Goal: Task Accomplishment & Management: Manage account settings

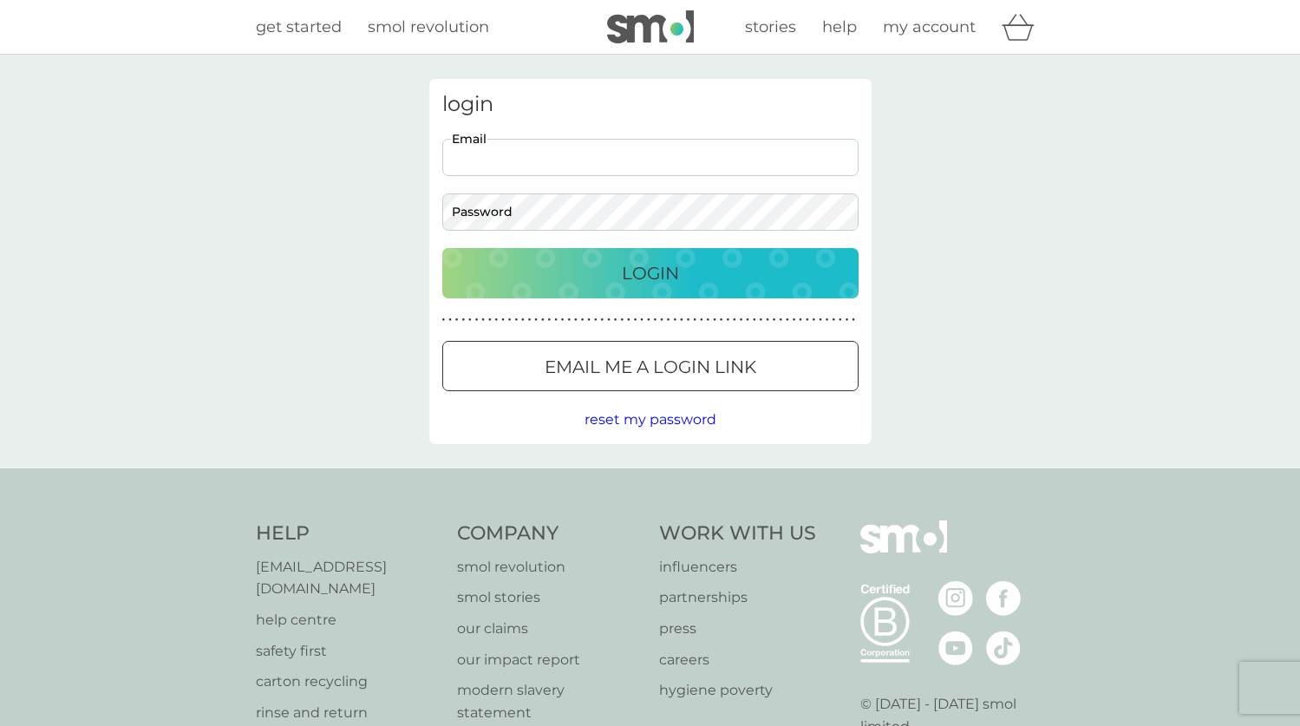
type input "[EMAIL_ADDRESS][DOMAIN_NAME]"
click at [650, 272] on button "Login" at bounding box center [650, 273] width 416 height 50
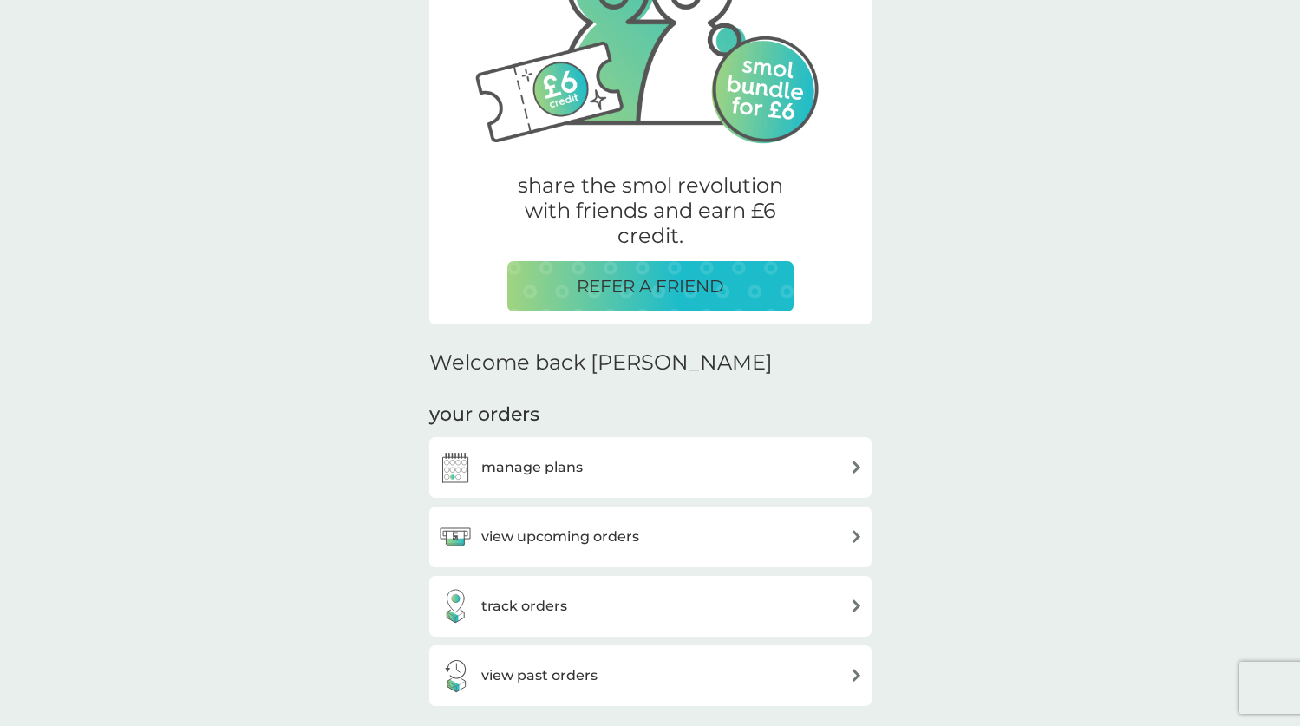
scroll to position [187, 0]
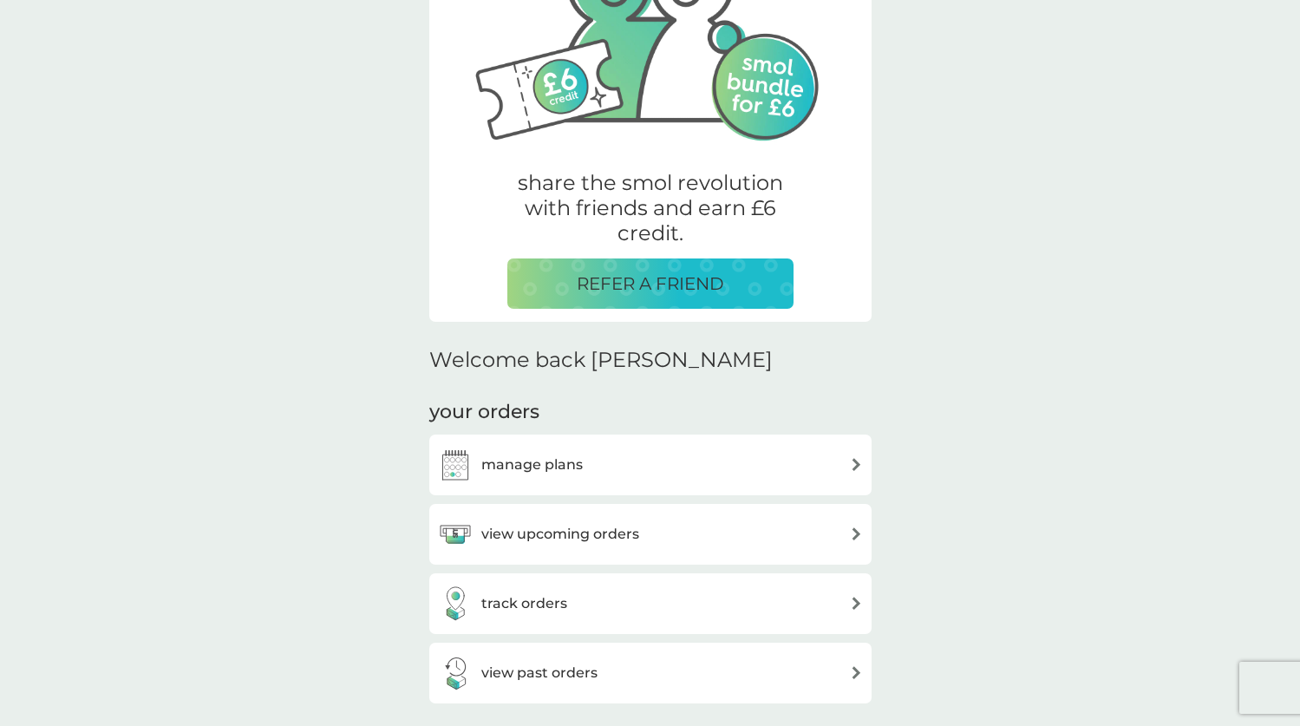
click at [702, 538] on div "view upcoming orders" at bounding box center [650, 534] width 425 height 35
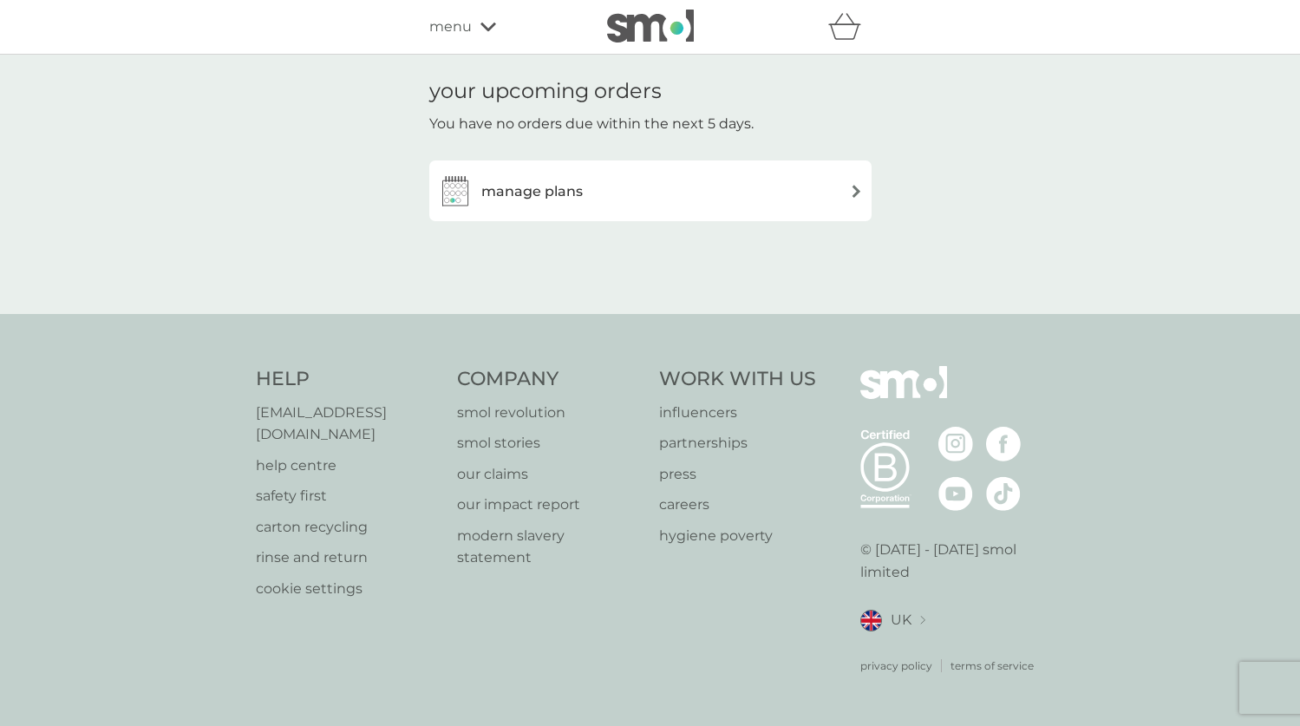
click at [755, 199] on div "manage plans" at bounding box center [650, 190] width 425 height 35
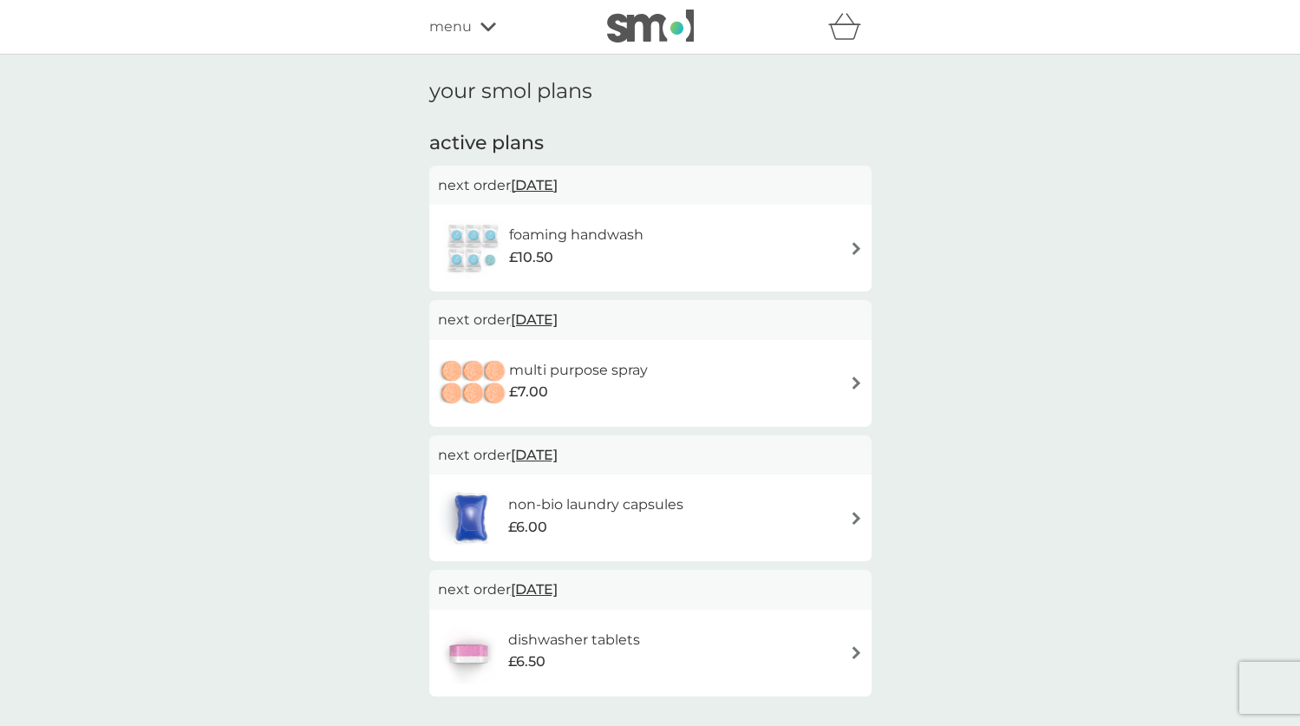
click at [468, 23] on span "menu" at bounding box center [450, 27] width 42 height 23
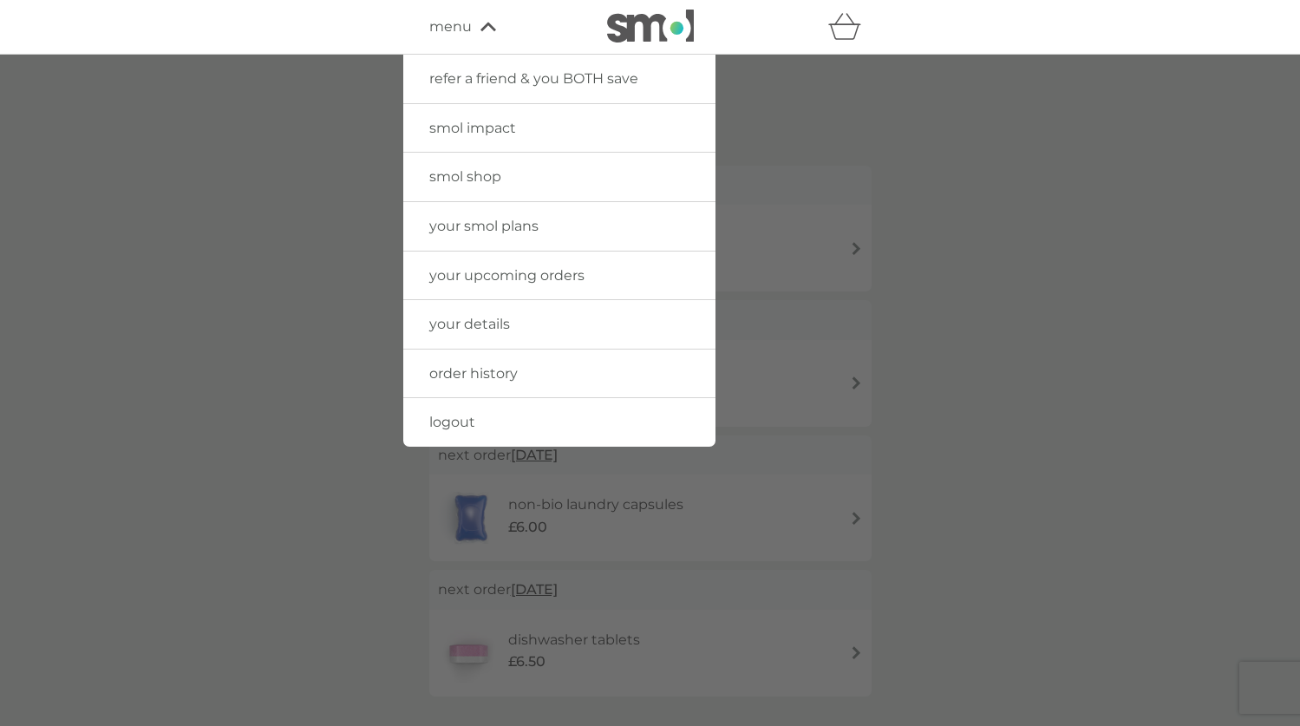
click at [550, 281] on span "your upcoming orders" at bounding box center [506, 275] width 155 height 16
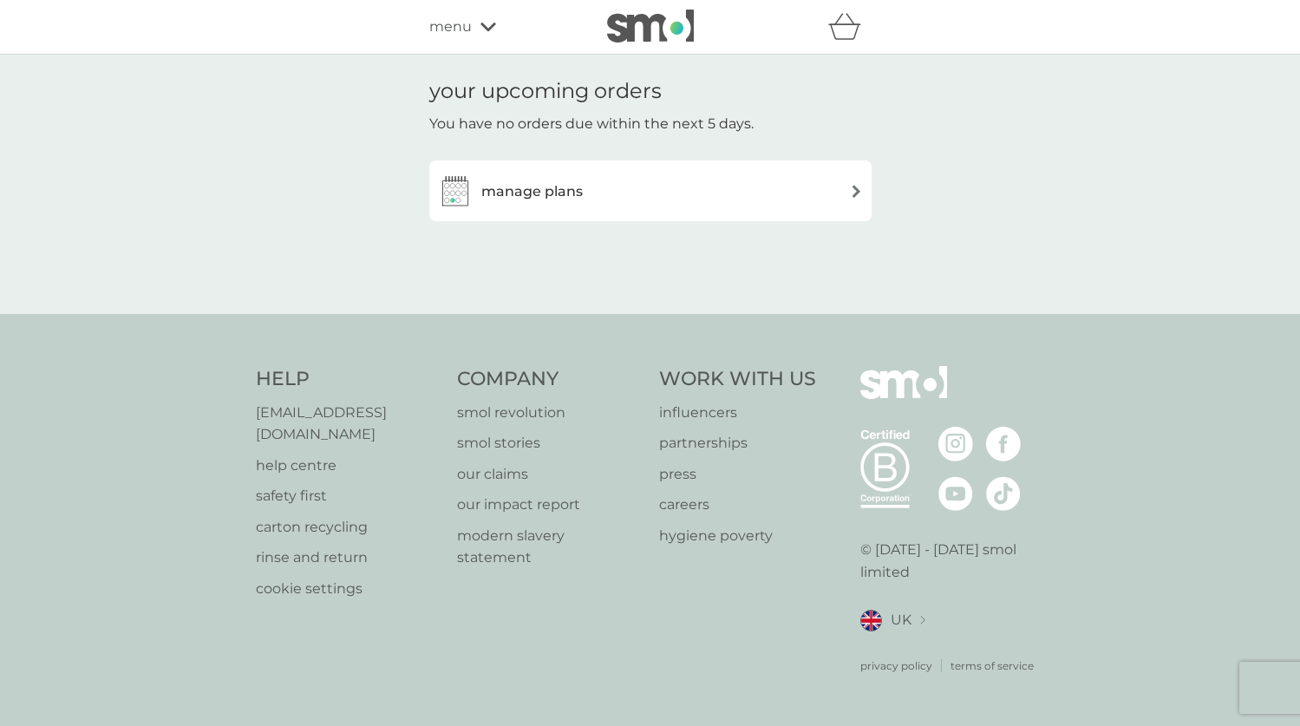
click at [529, 181] on h3 "manage plans" at bounding box center [531, 191] width 101 height 23
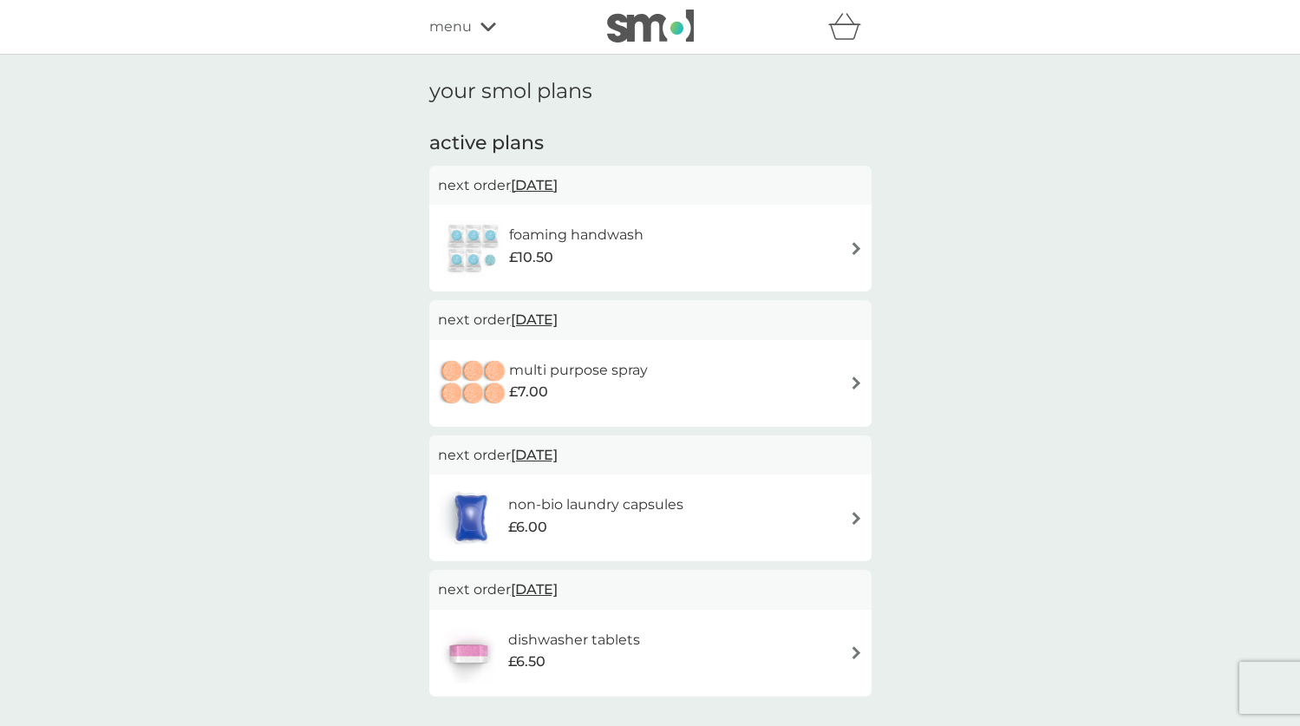
click at [558, 176] on span "29 Oct 2025" at bounding box center [534, 185] width 47 height 34
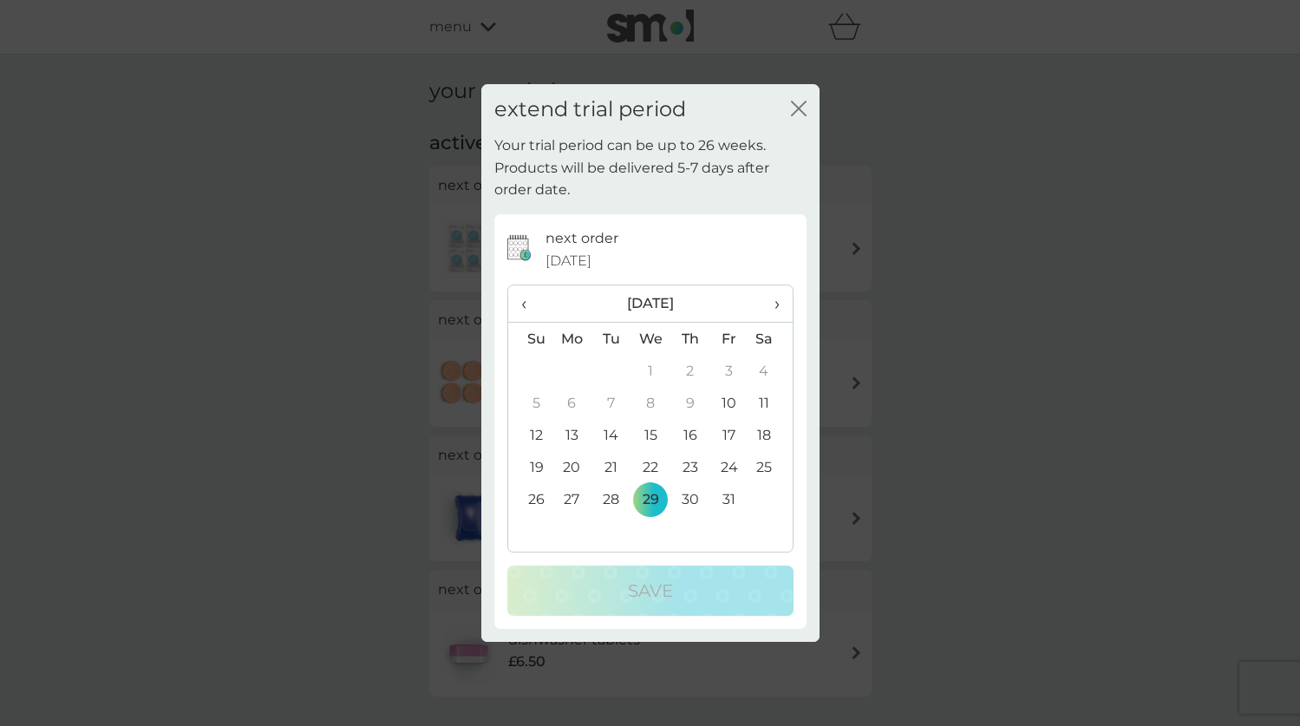
click at [520, 301] on th "‹" at bounding box center [530, 303] width 44 height 37
click at [771, 304] on span "›" at bounding box center [769, 303] width 17 height 36
click at [944, 243] on div "extend trial period close Your trial period can be up to 26 weeks. Products wil…" at bounding box center [650, 363] width 1300 height 726
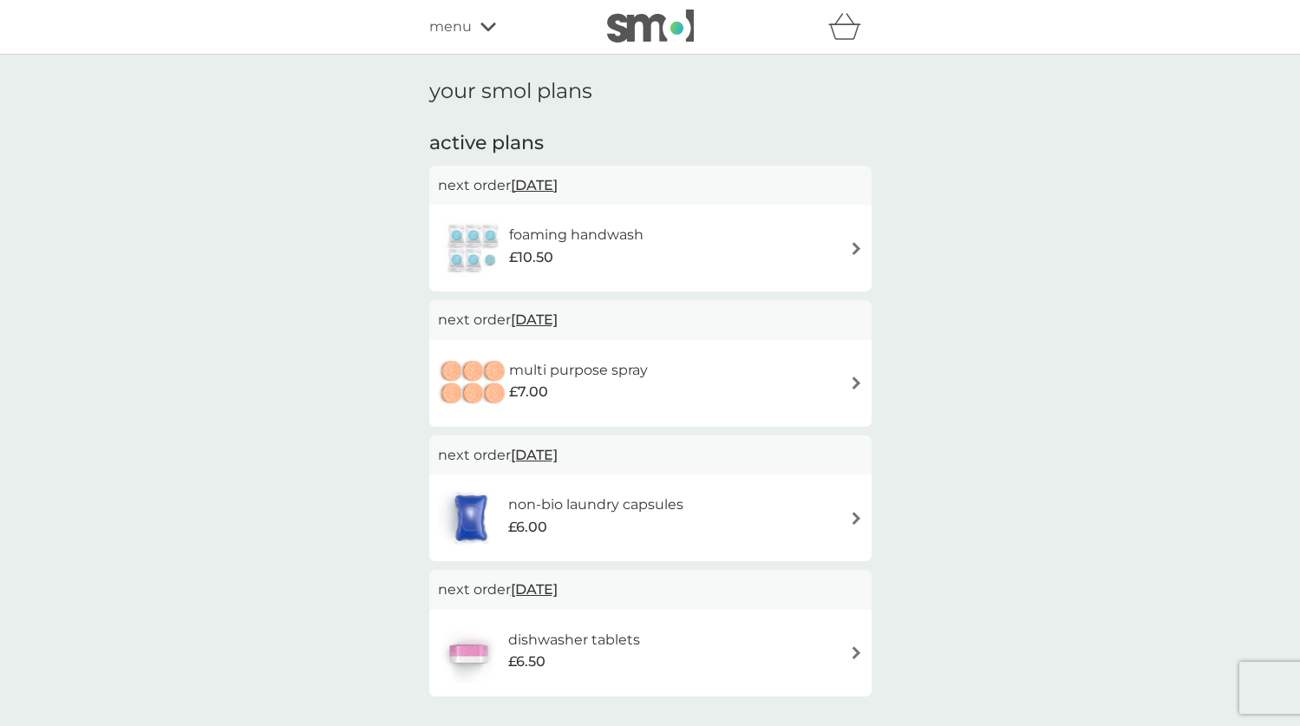
click at [596, 359] on h6 "multi purpose spray" at bounding box center [578, 370] width 139 height 23
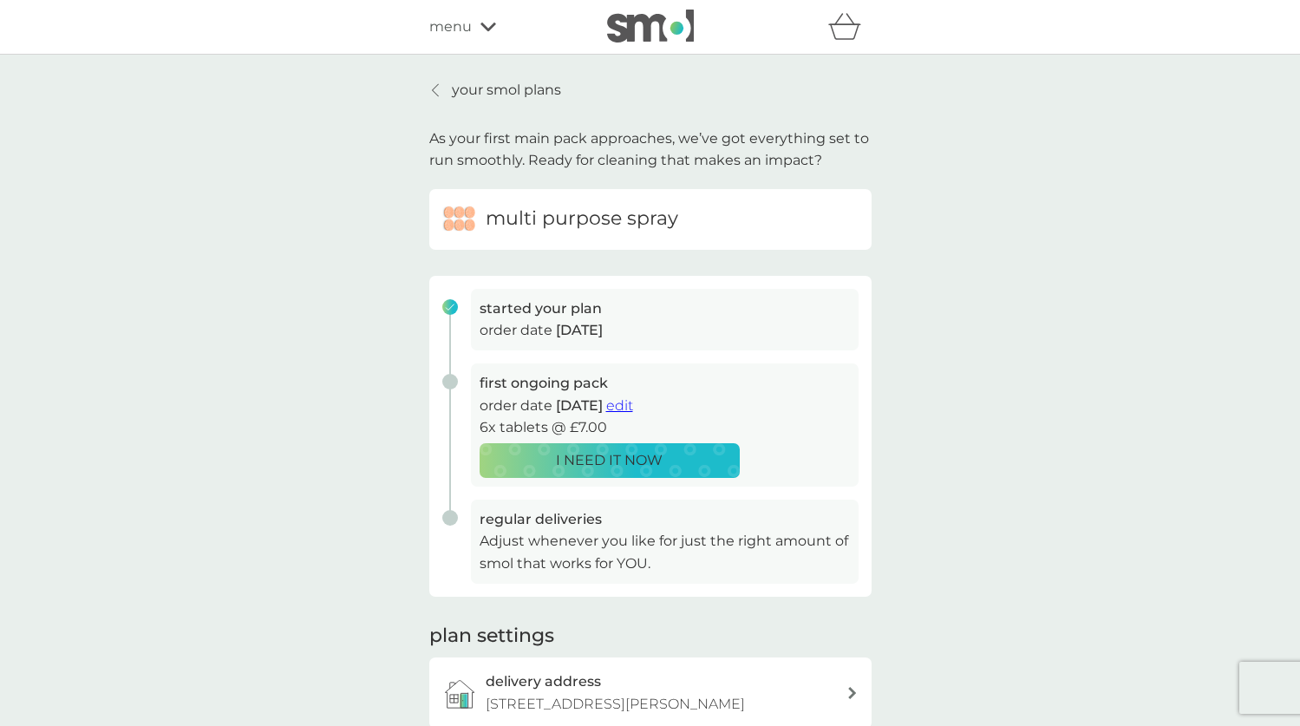
click at [914, 362] on div "your smol plans As your first main pack approaches, we’ve got everything set to…" at bounding box center [650, 462] width 1300 height 815
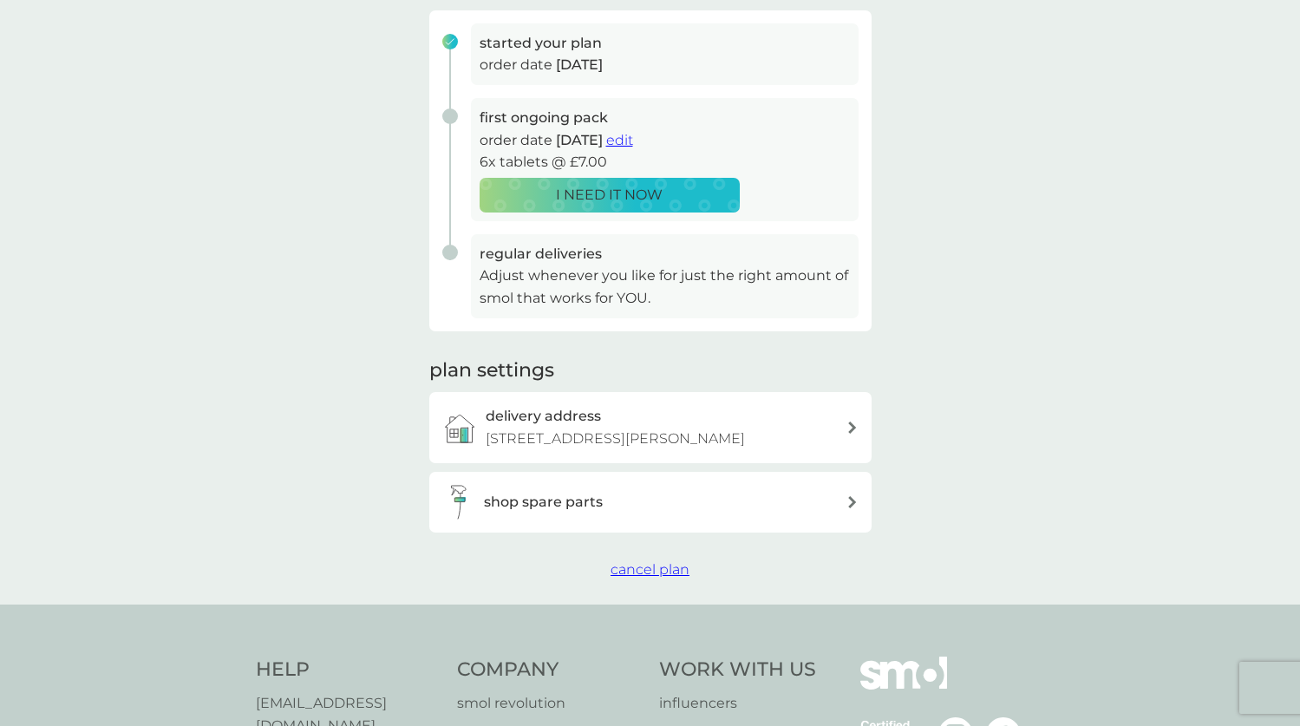
scroll to position [270, 0]
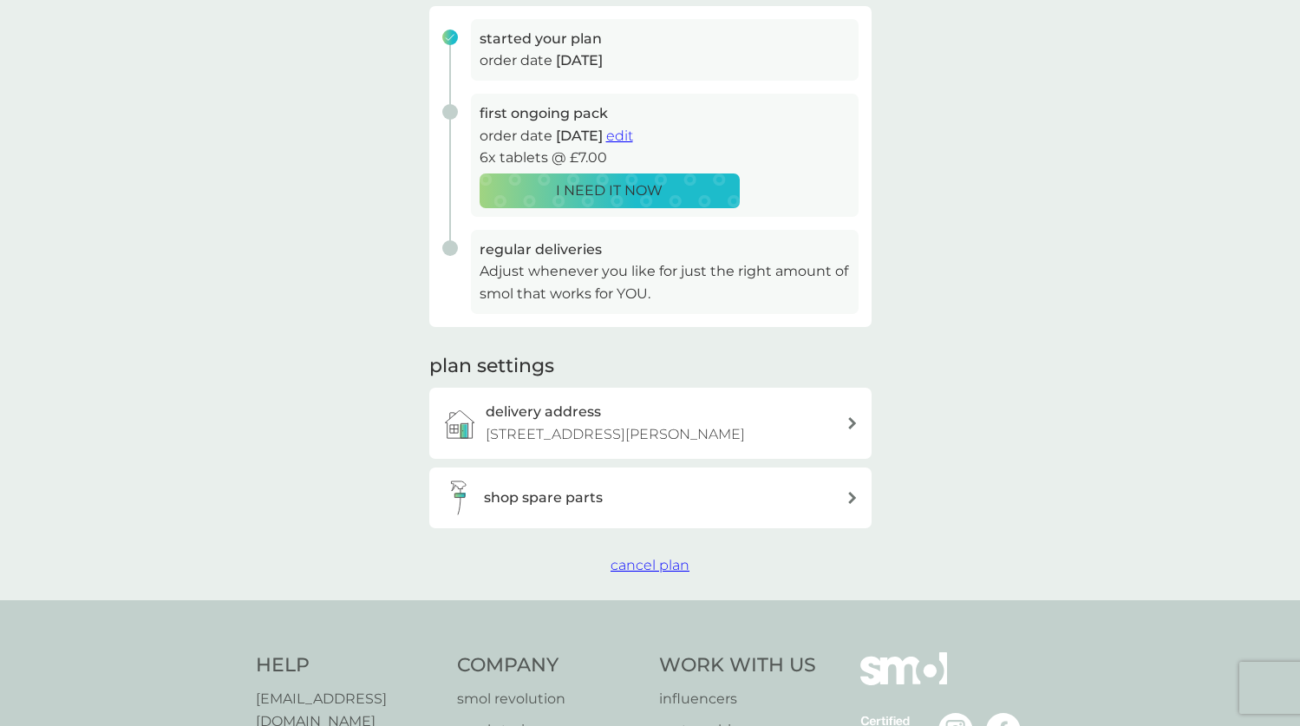
click at [667, 557] on span "cancel plan" at bounding box center [650, 565] width 79 height 16
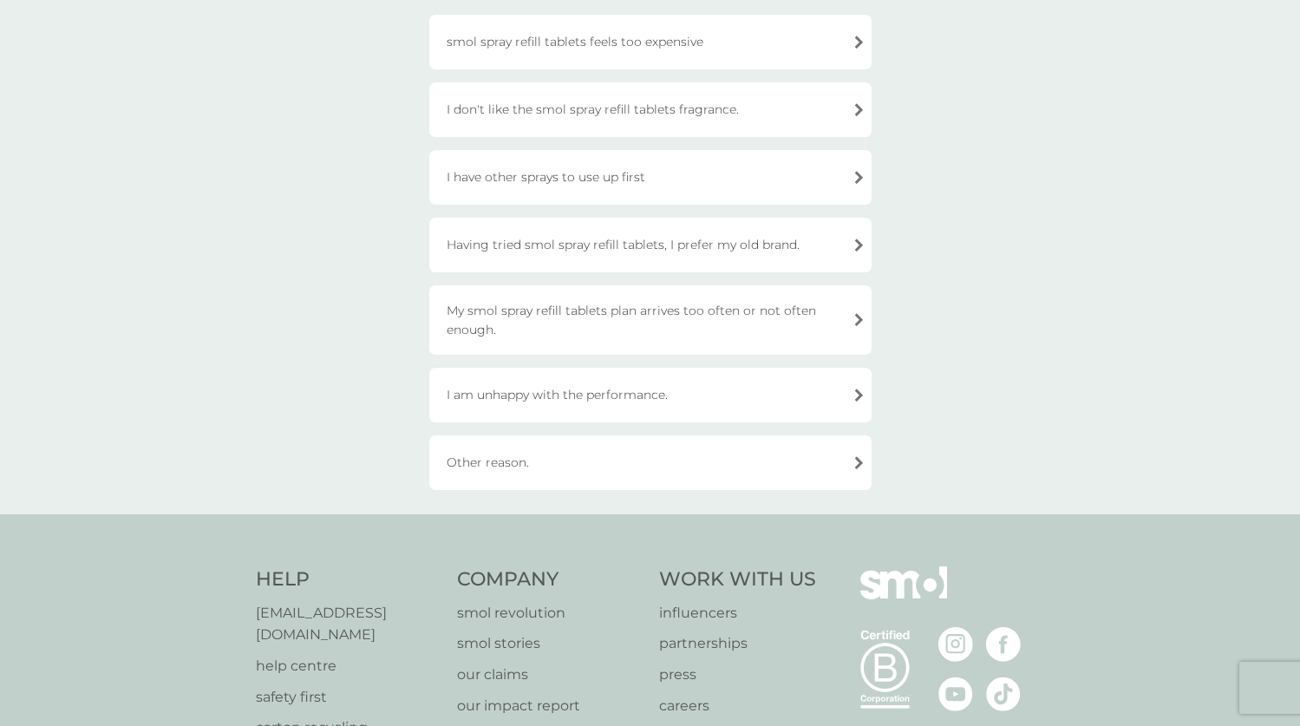
scroll to position [191, 0]
click at [625, 464] on div "Other reason." at bounding box center [650, 462] width 442 height 55
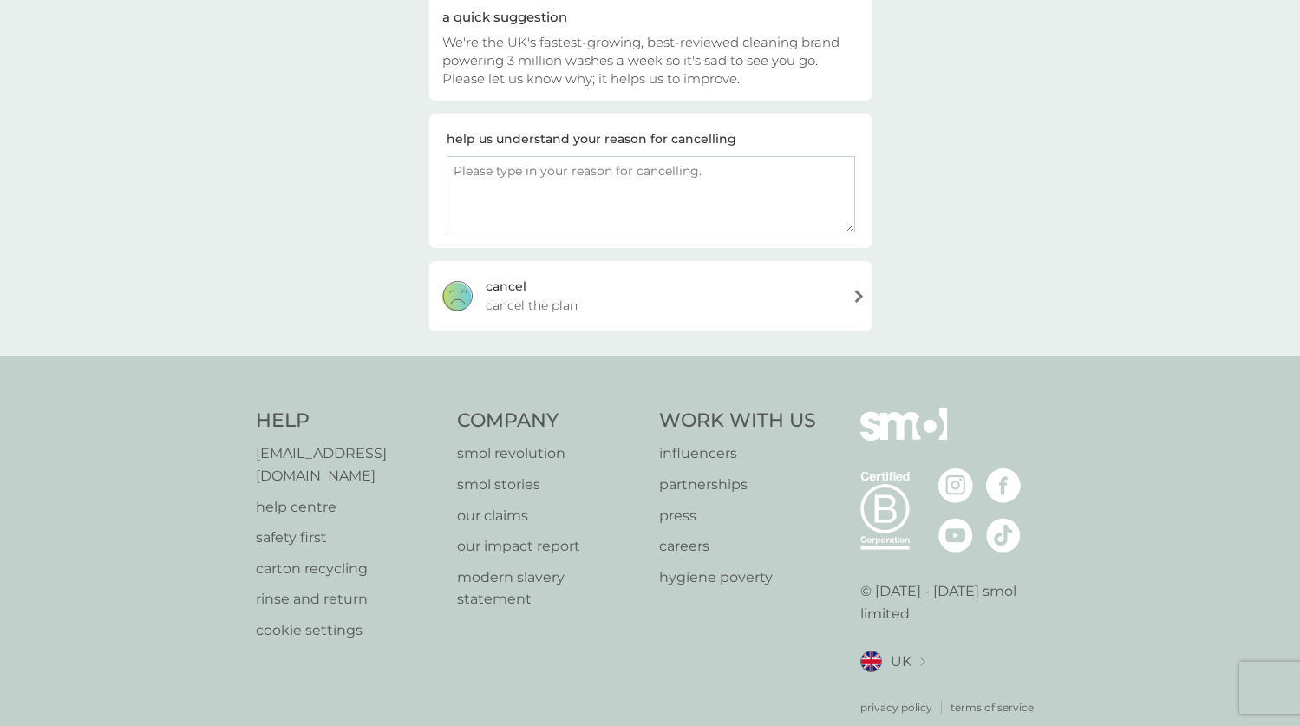
click at [330, 202] on div "cancel your plan Other reason. a quick suggestion We're the UK's fastest-growin…" at bounding box center [650, 110] width 1300 height 492
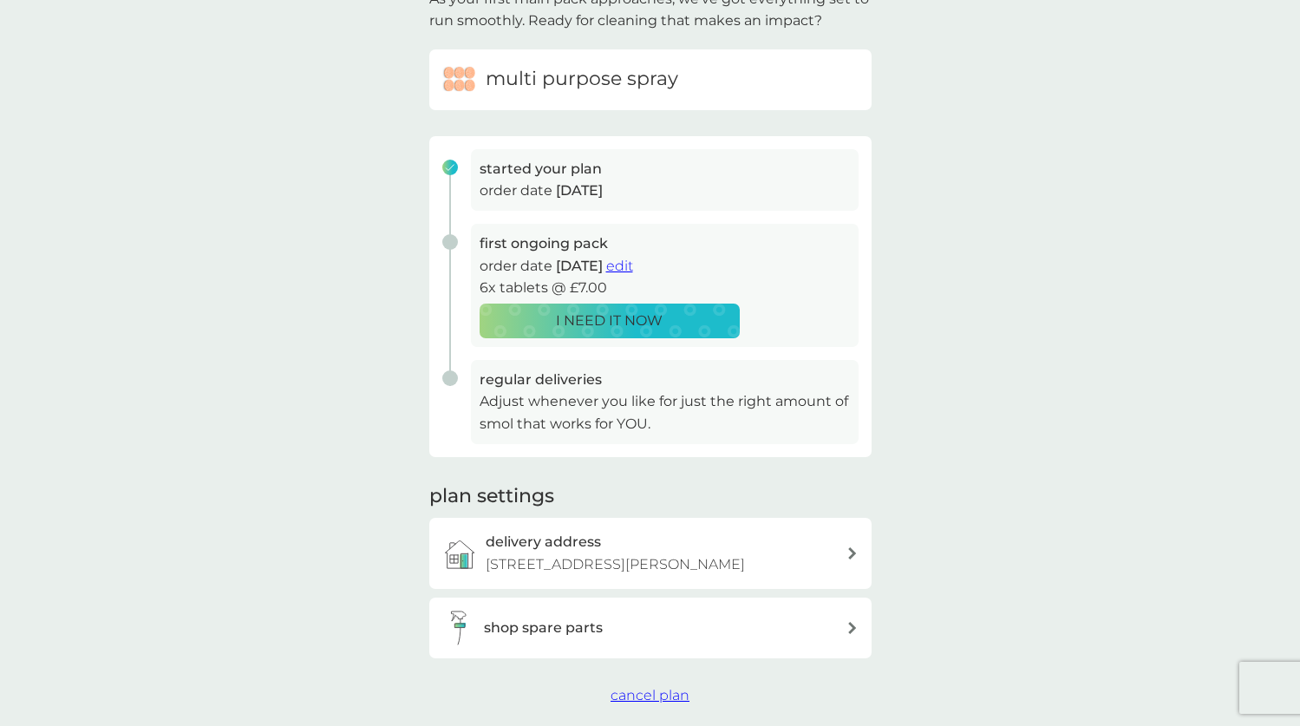
scroll to position [270, 0]
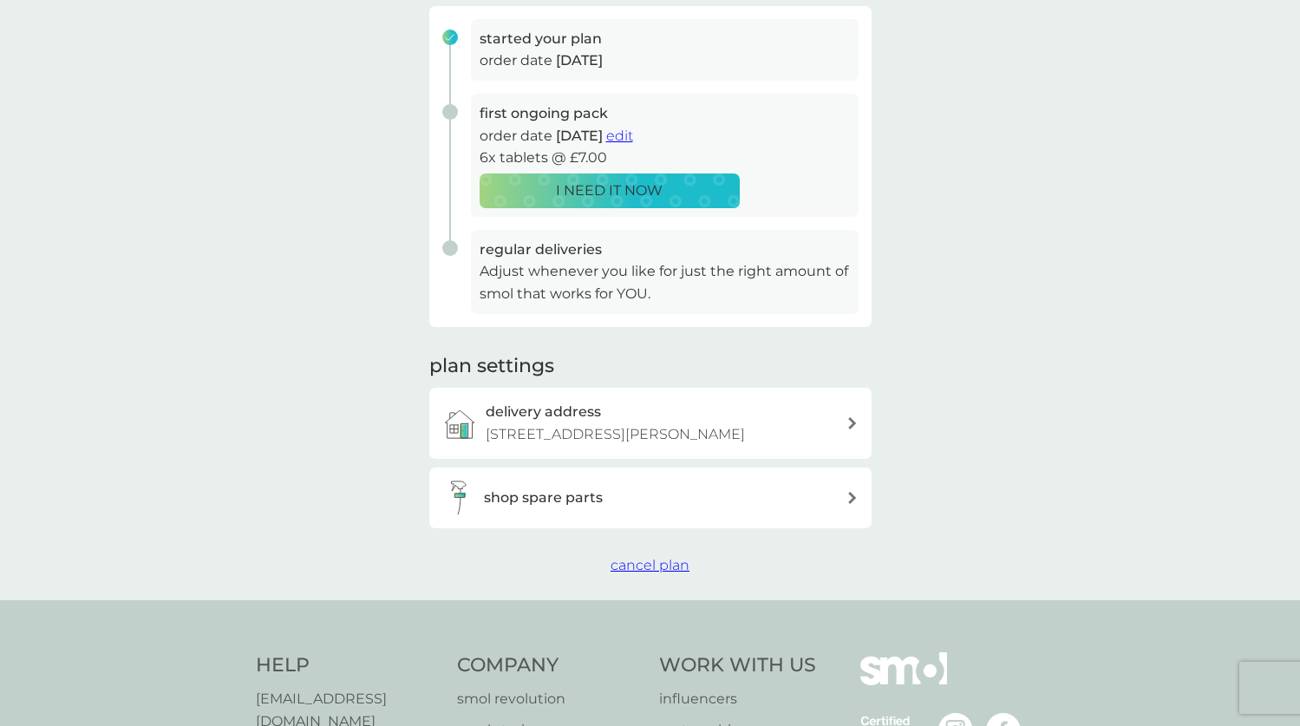
click at [633, 132] on span "edit" at bounding box center [619, 135] width 27 height 16
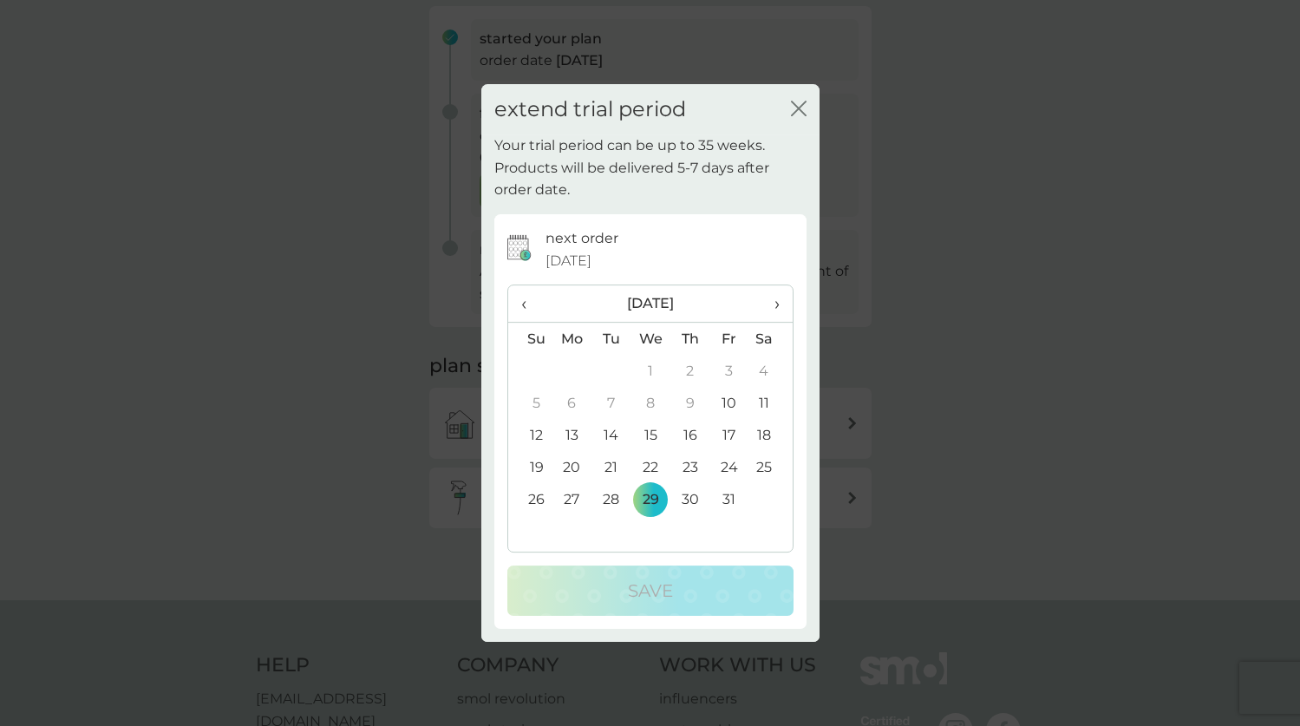
click at [795, 110] on icon "close" at bounding box center [799, 109] width 16 height 16
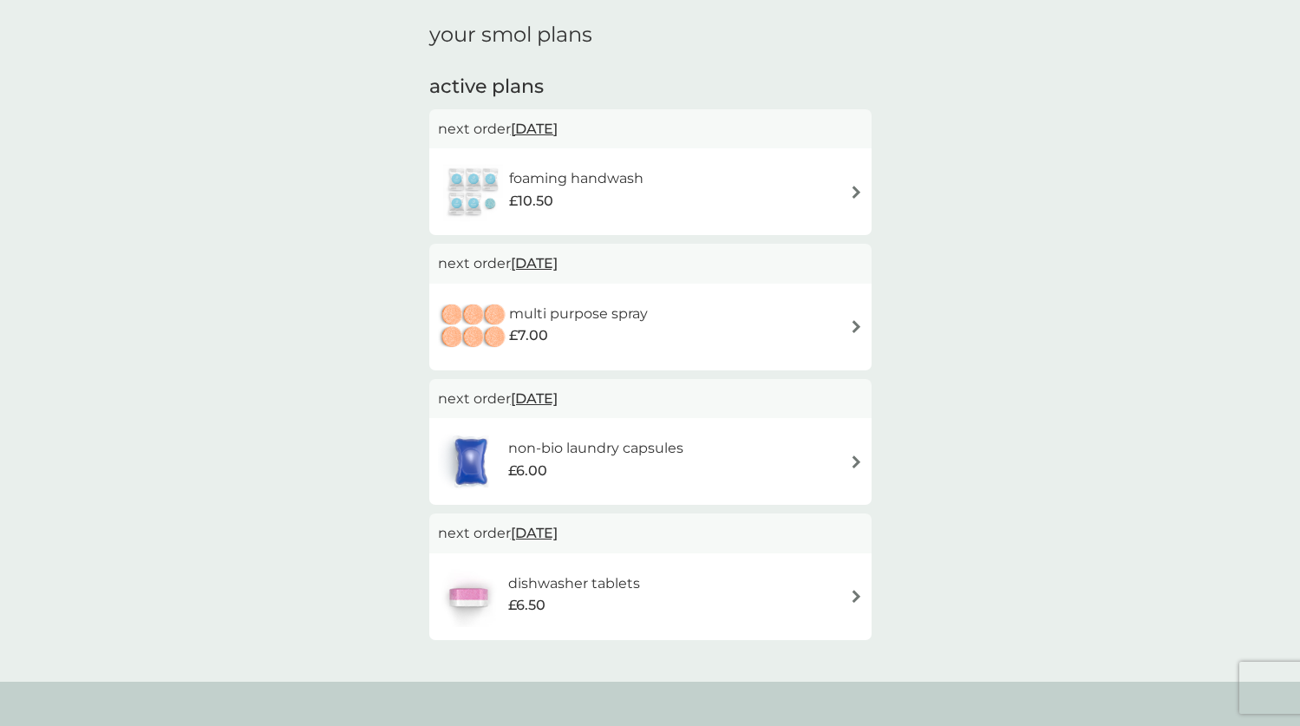
scroll to position [114, 0]
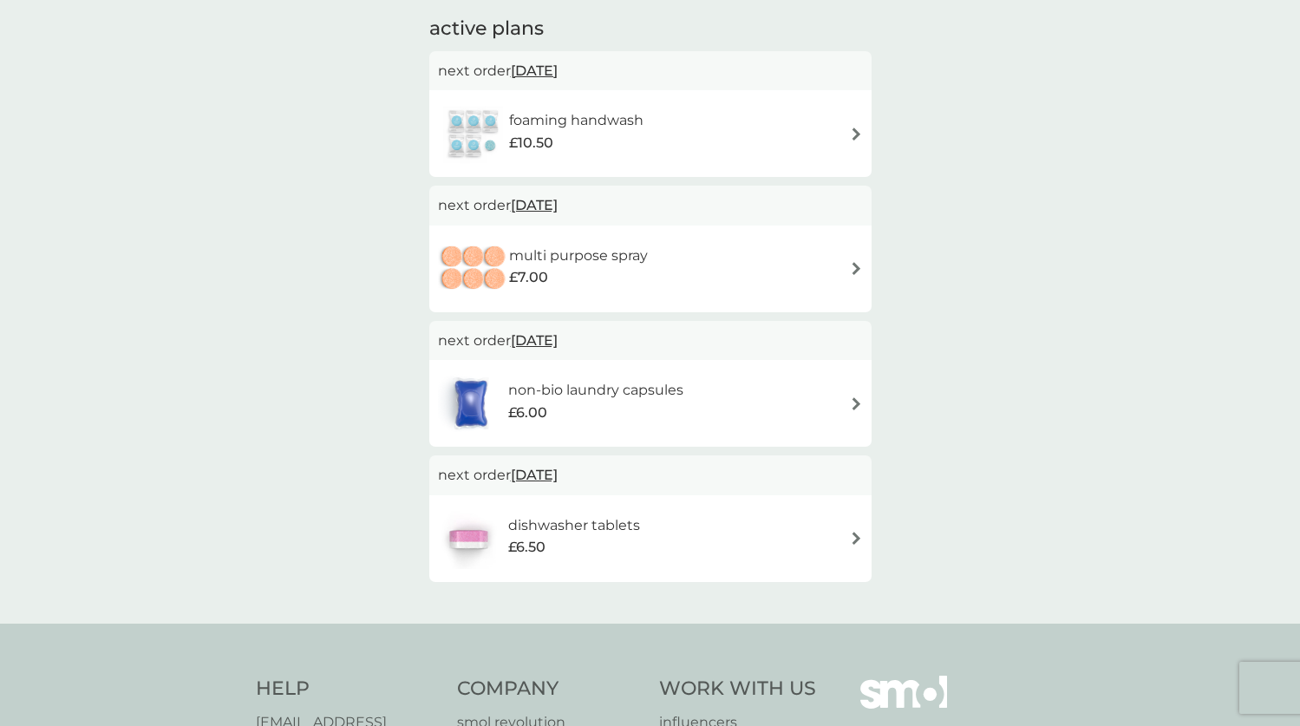
click at [857, 267] on img at bounding box center [856, 268] width 13 height 13
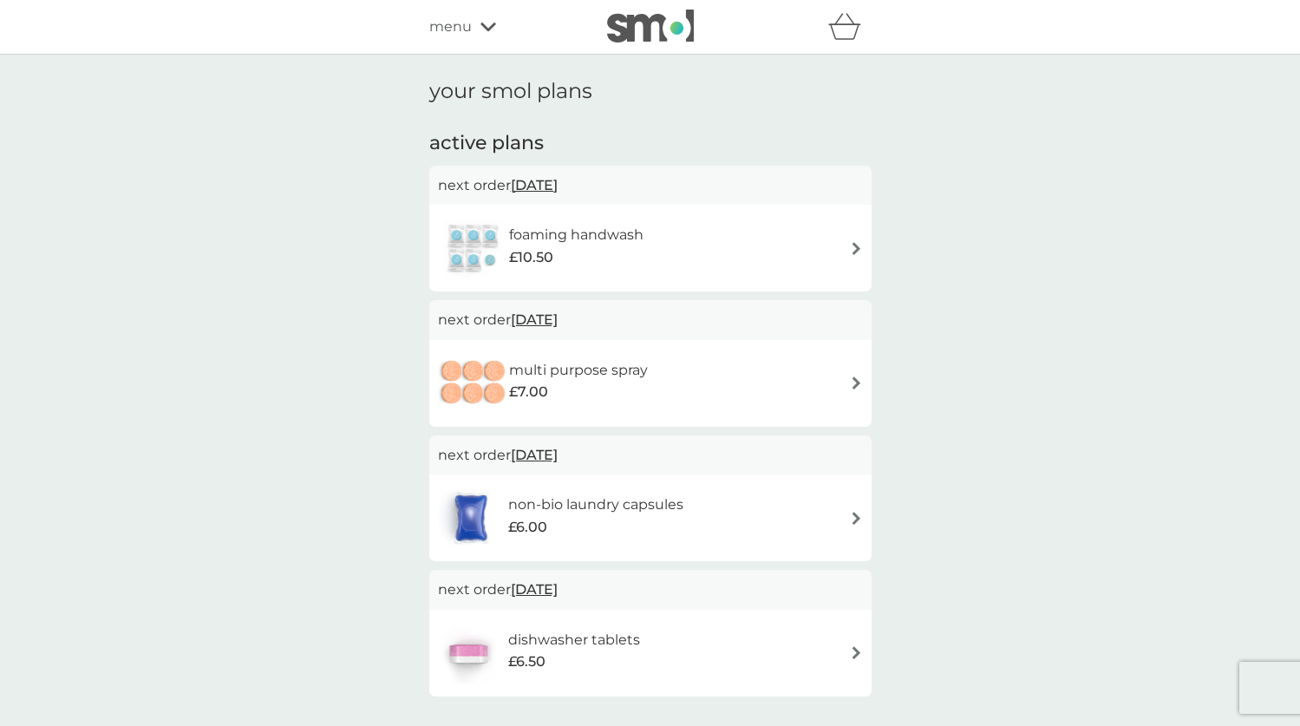
scroll to position [114, 0]
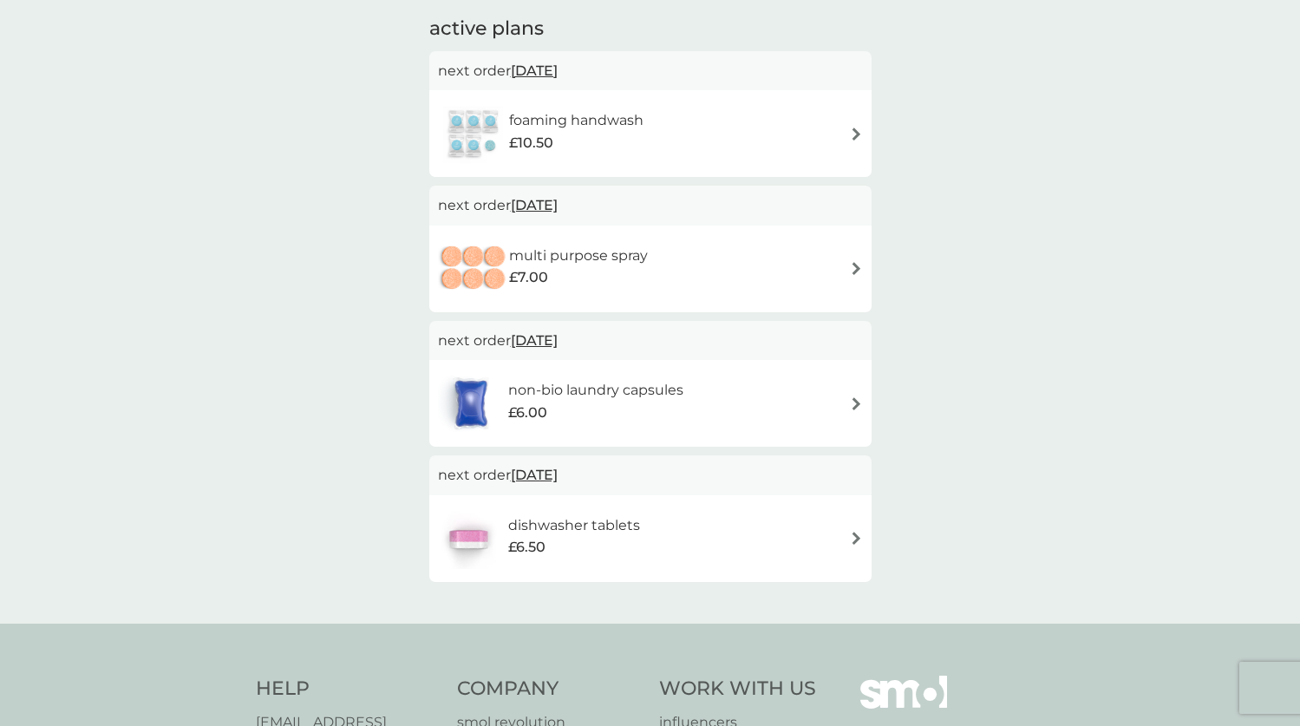
click at [572, 263] on h6 "multi purpose spray" at bounding box center [578, 256] width 139 height 23
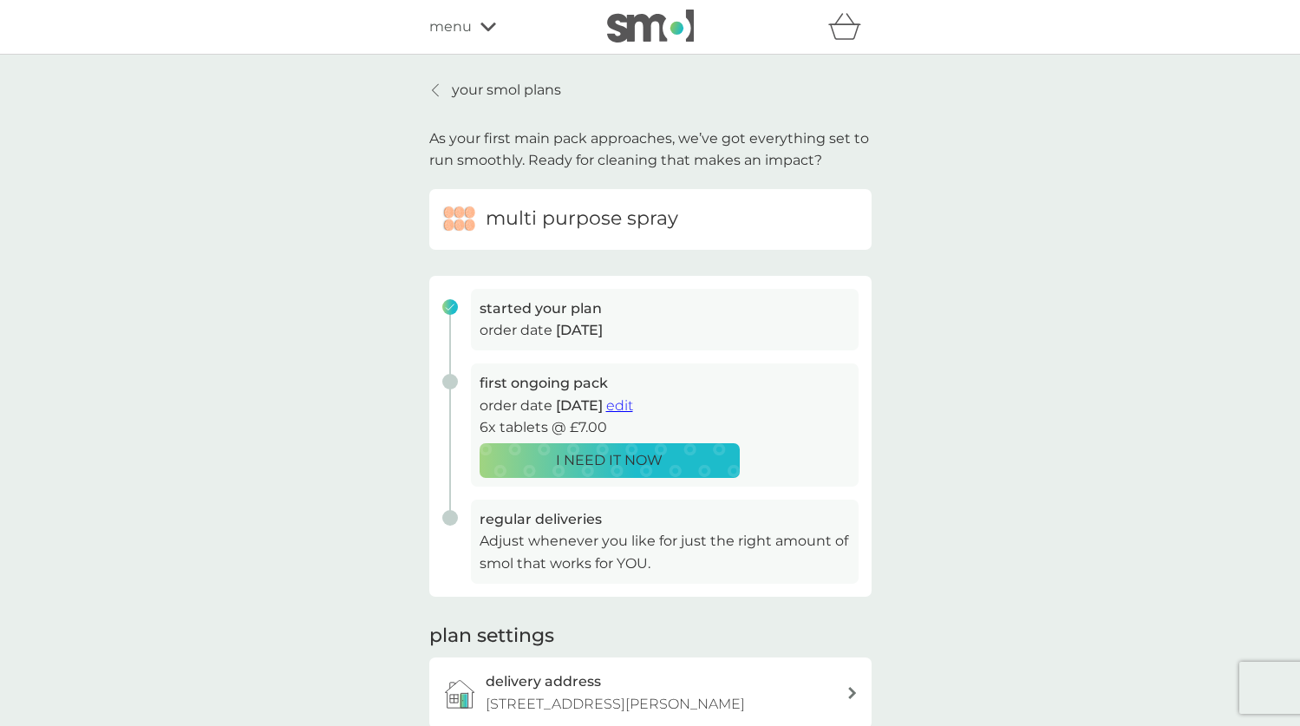
click at [633, 397] on span "edit" at bounding box center [619, 405] width 27 height 16
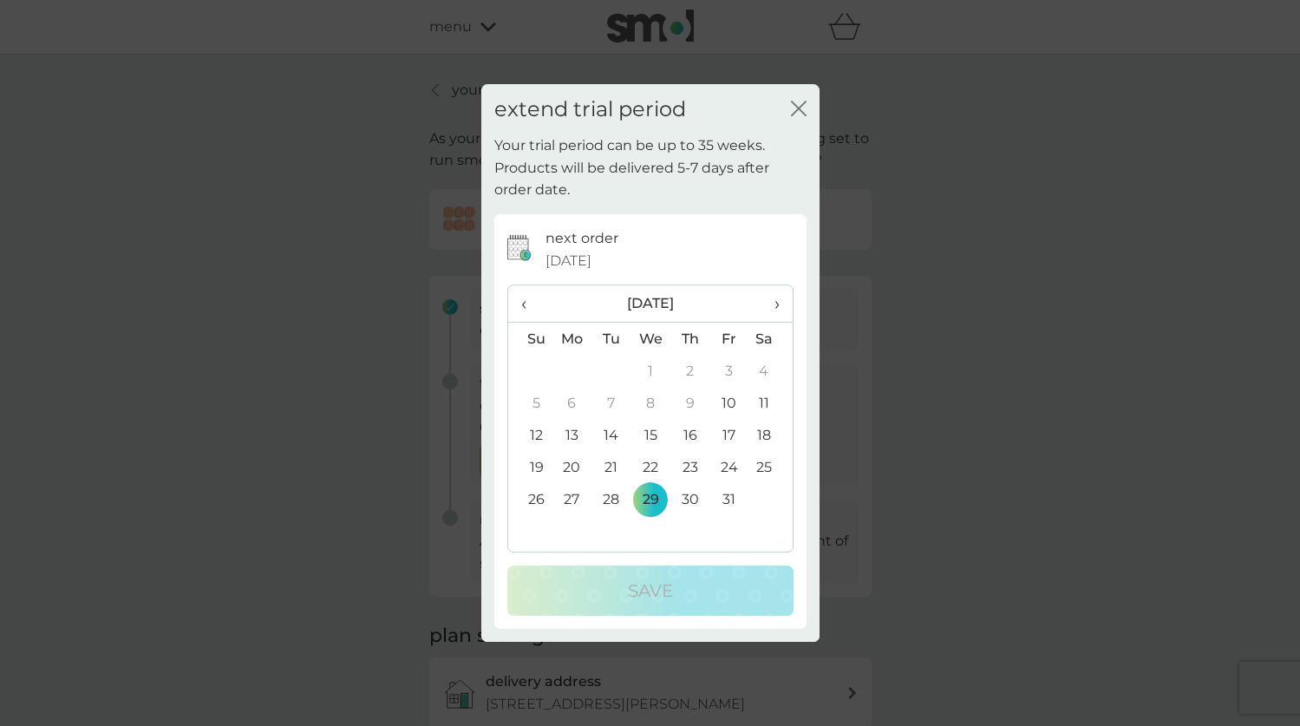
click at [774, 300] on span "›" at bounding box center [769, 303] width 17 height 36
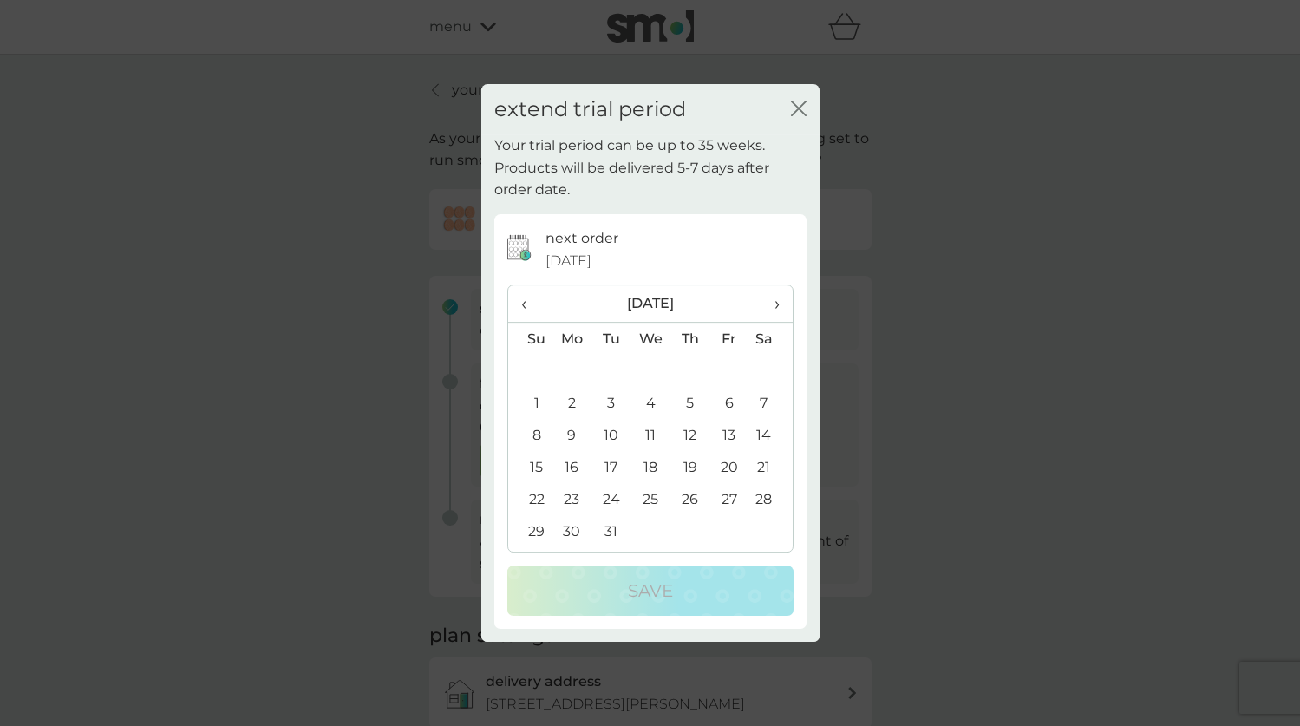
click at [774, 300] on span "›" at bounding box center [769, 303] width 17 height 36
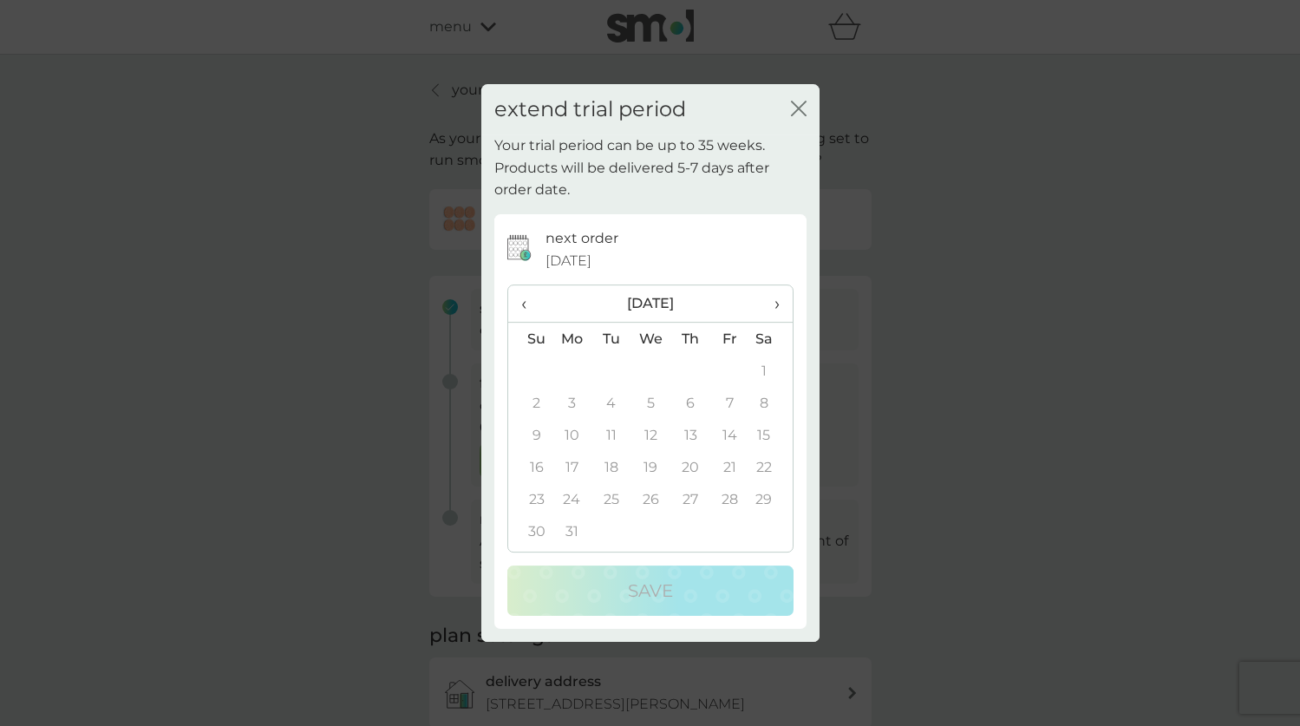
click at [798, 114] on icon "close" at bounding box center [799, 109] width 16 height 16
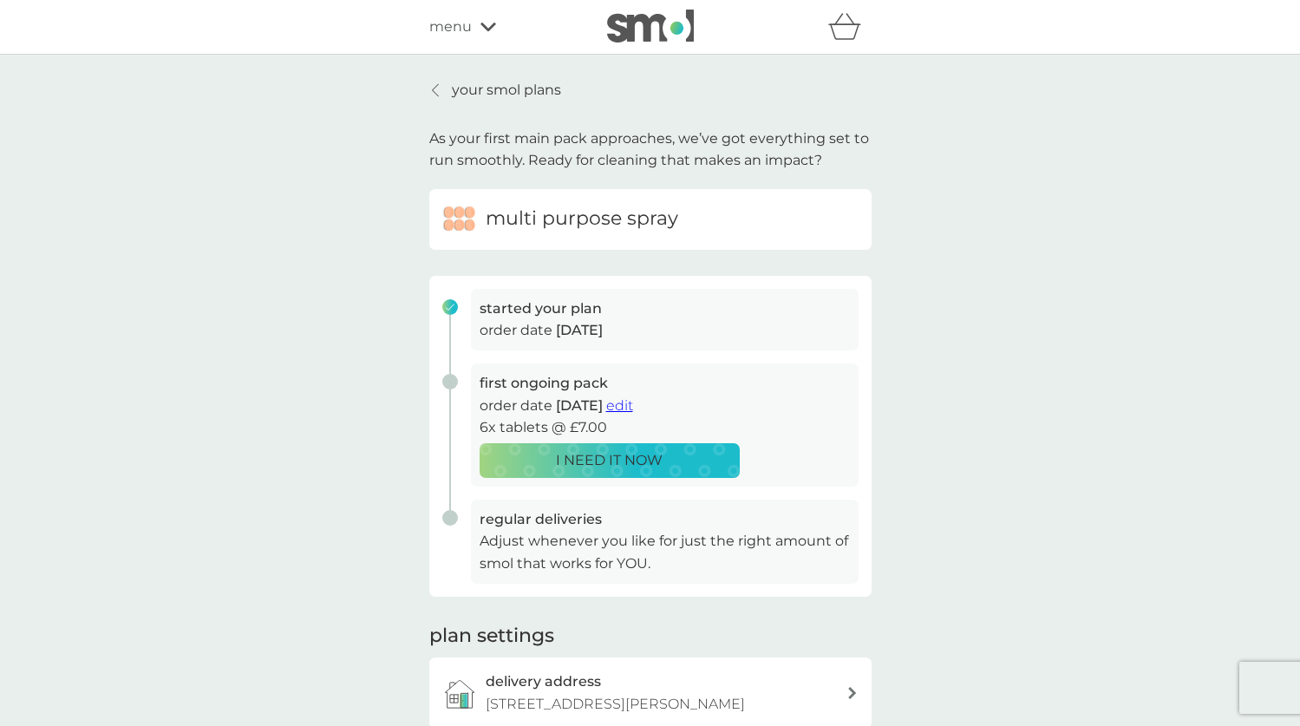
click at [457, 31] on span "menu" at bounding box center [450, 27] width 42 height 23
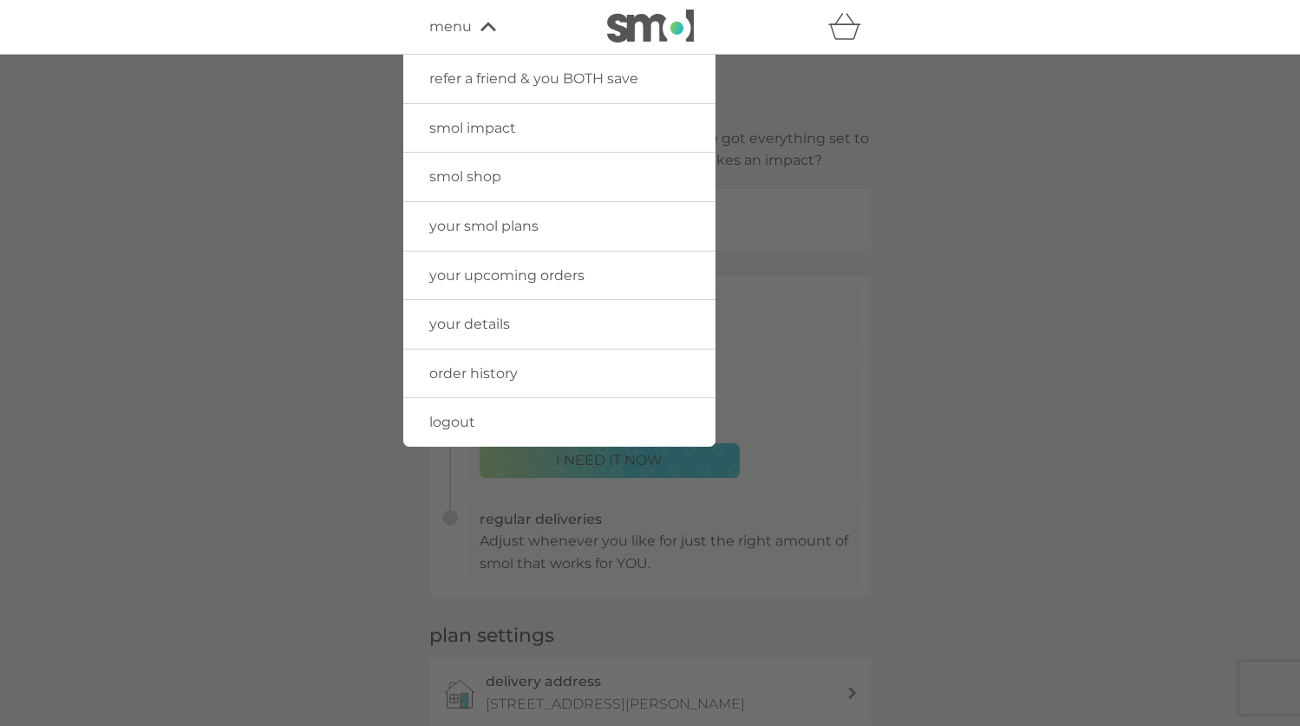
click at [492, 185] on link "smol shop" at bounding box center [559, 177] width 312 height 49
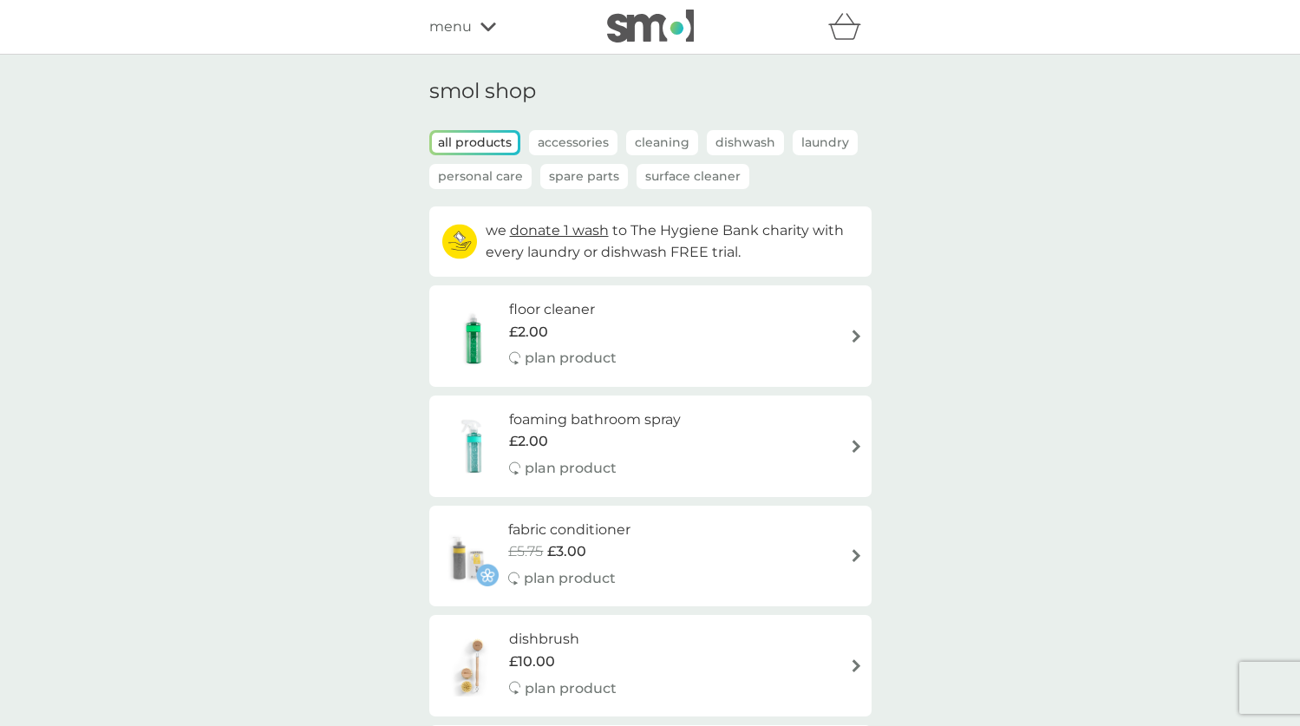
click at [738, 141] on p "Dishwash" at bounding box center [745, 142] width 77 height 25
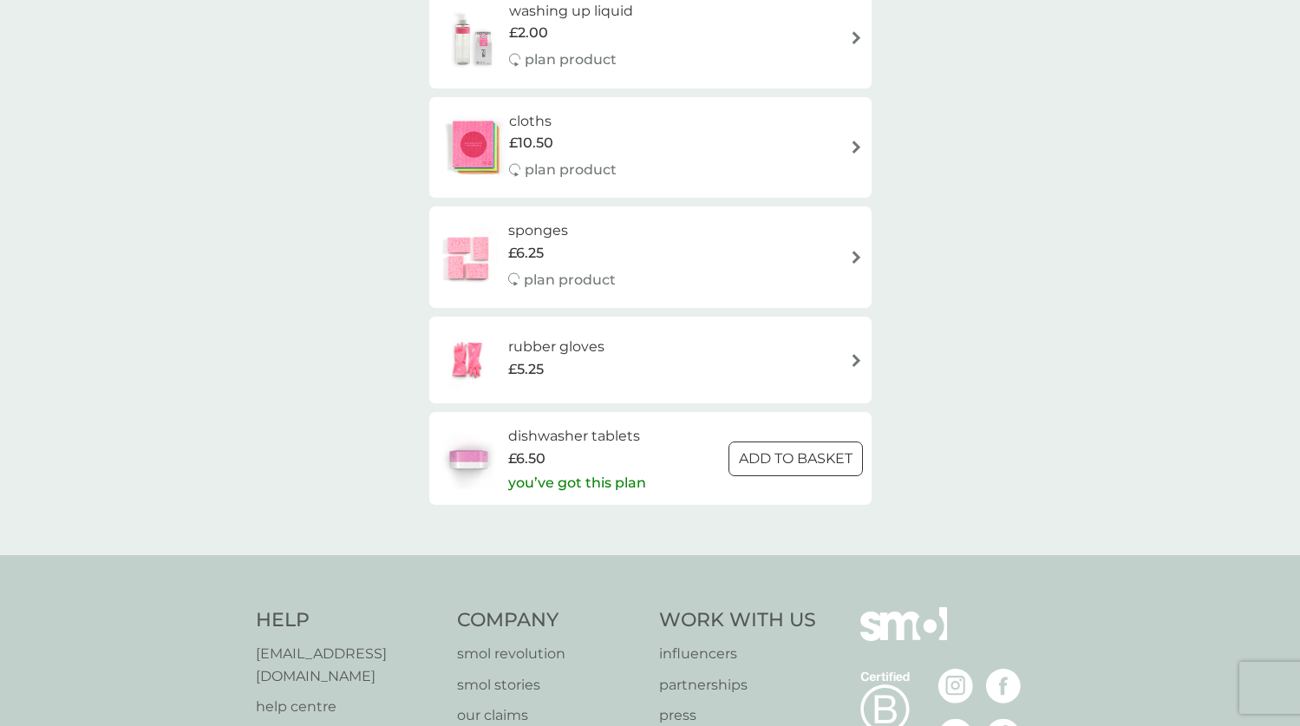
scroll to position [506, 0]
click at [719, 455] on div "dishwasher tablets £6.50 you’ve got this plan ADD TO BASKET" at bounding box center [650, 456] width 425 height 67
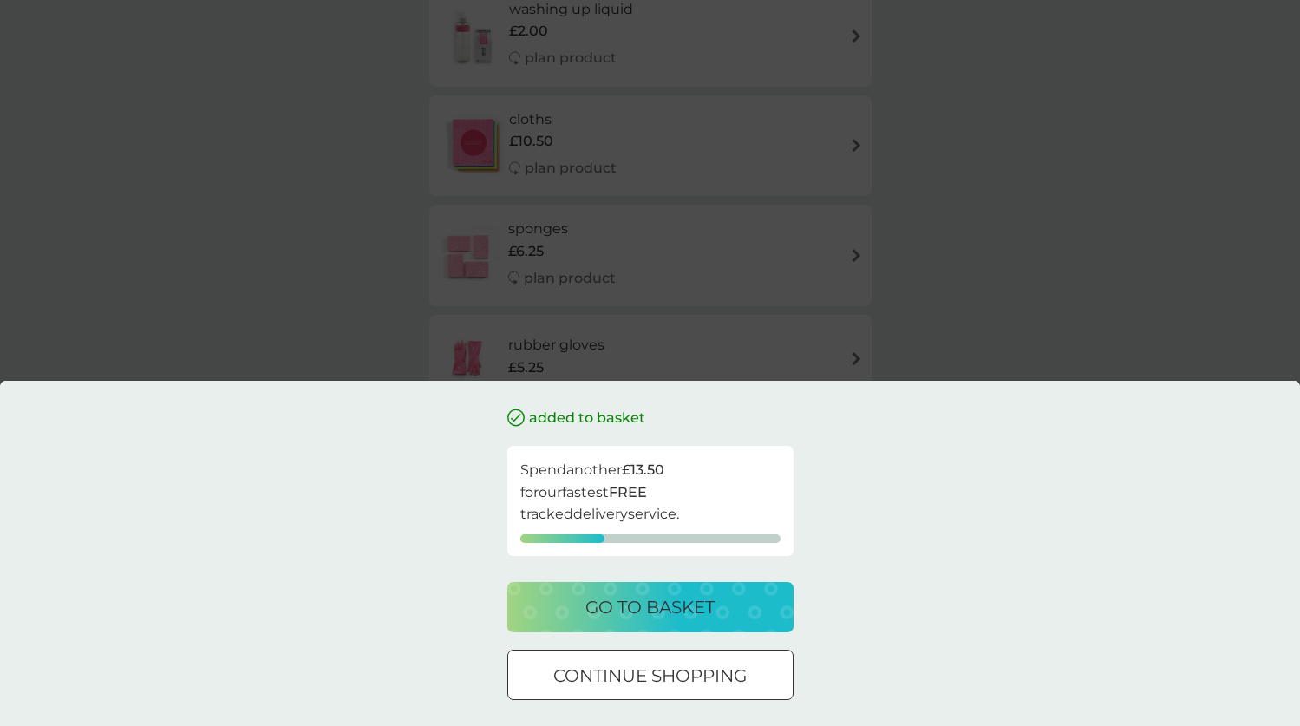
click at [577, 607] on div "go to basket" at bounding box center [651, 607] width 252 height 28
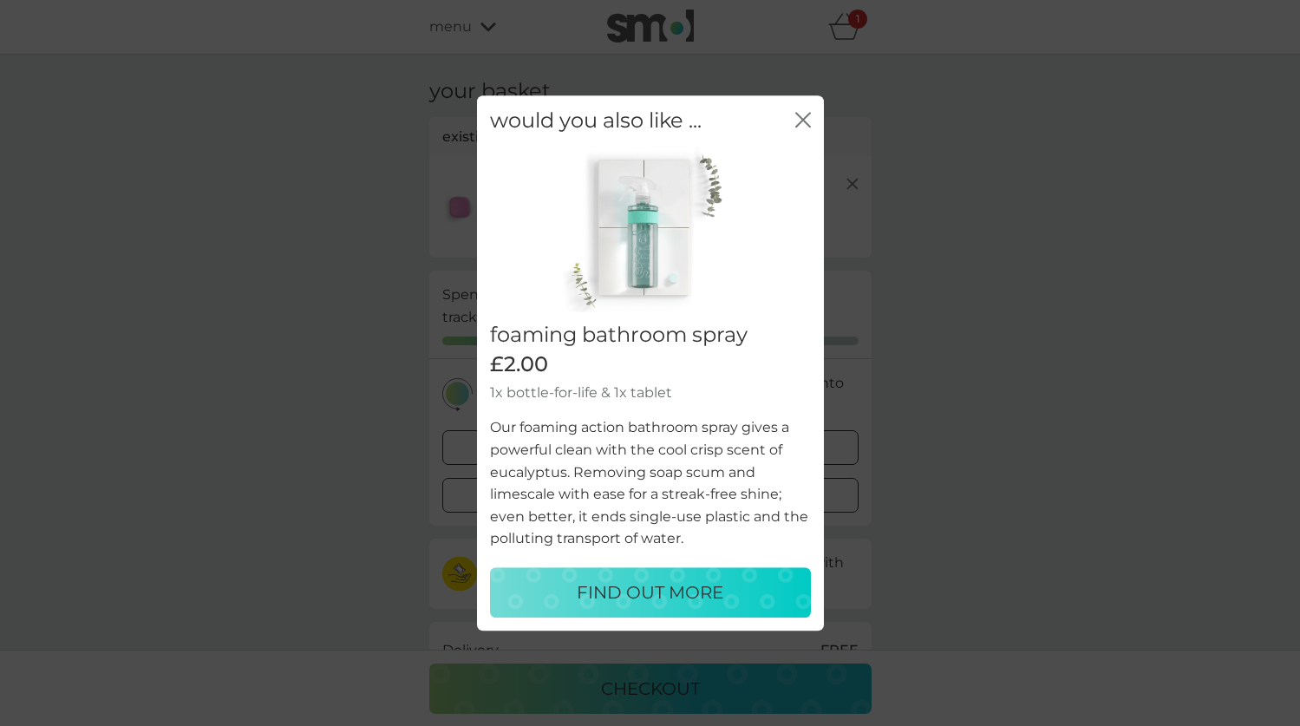
click at [835, 41] on div "would you also like ... close foaming bathroom spray £2.00 1x bottle-for-life &…" at bounding box center [650, 363] width 1300 height 726
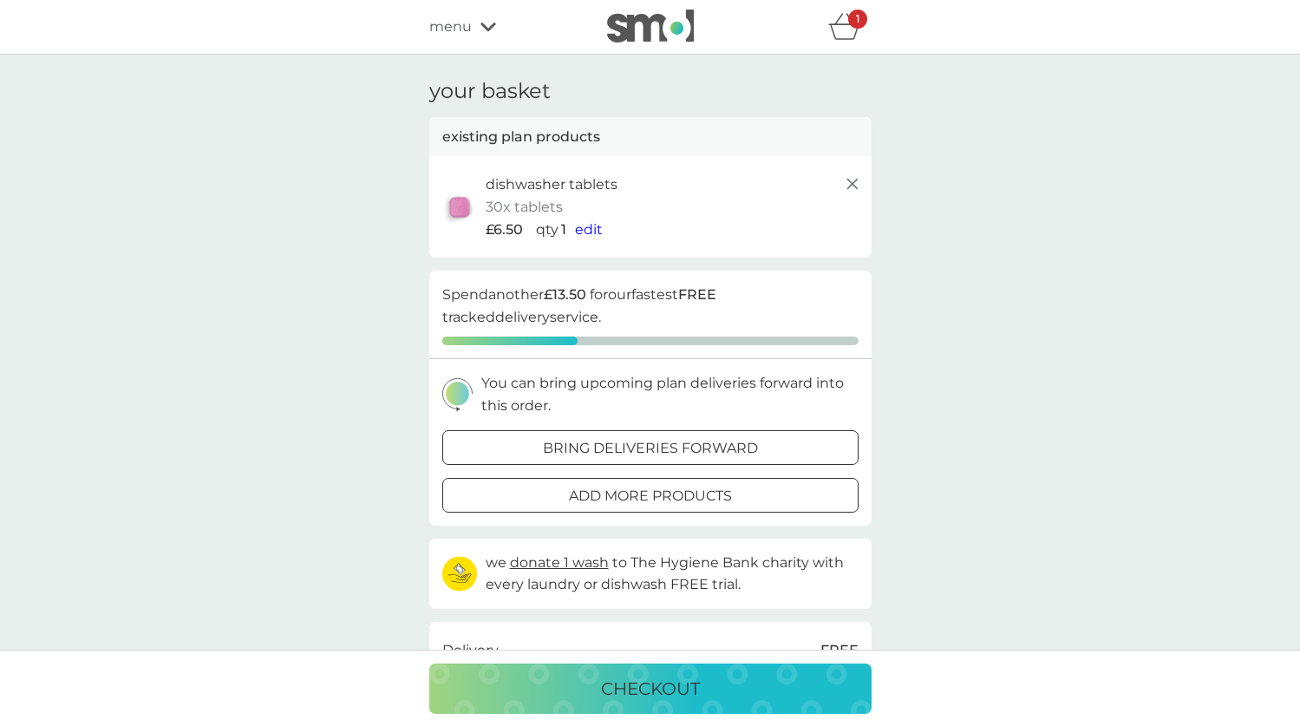
click at [853, 23] on div "1" at bounding box center [857, 19] width 19 height 19
click at [843, 24] on icon "basket" at bounding box center [844, 26] width 33 height 27
click at [853, 182] on line at bounding box center [851, 184] width 10 height 10
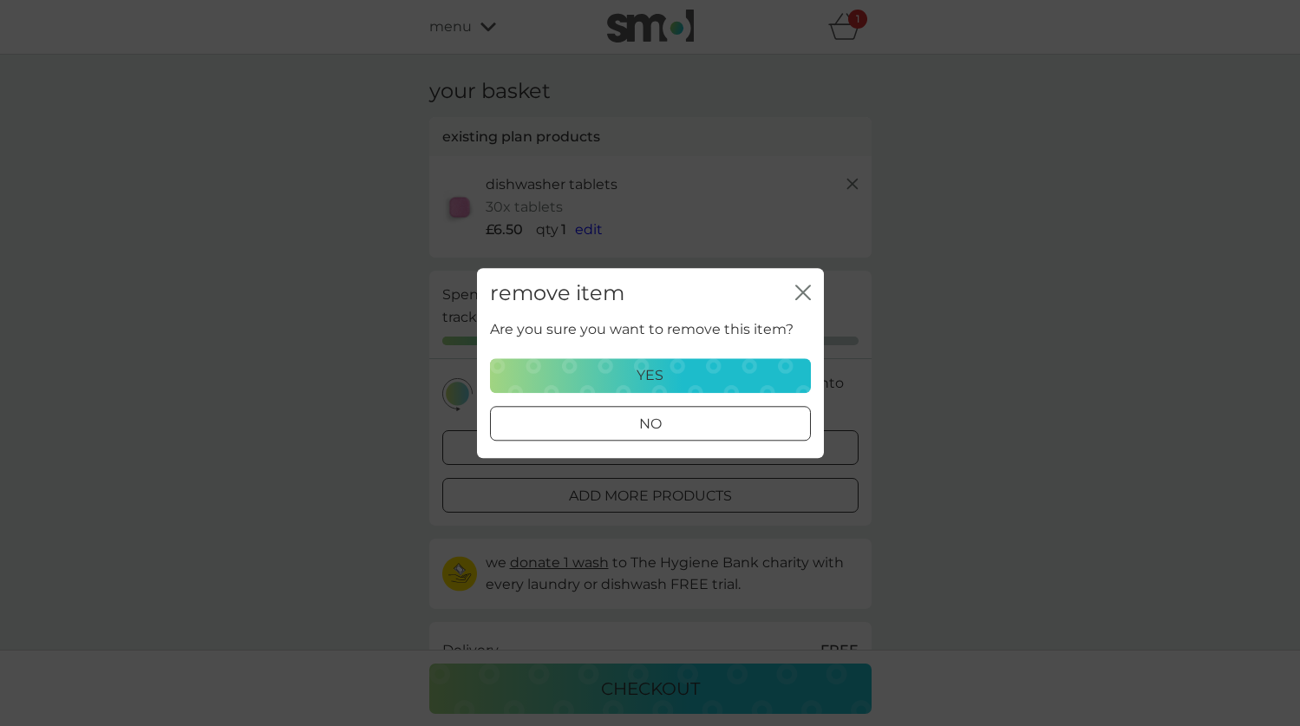
click at [722, 363] on button "yes" at bounding box center [650, 375] width 321 height 35
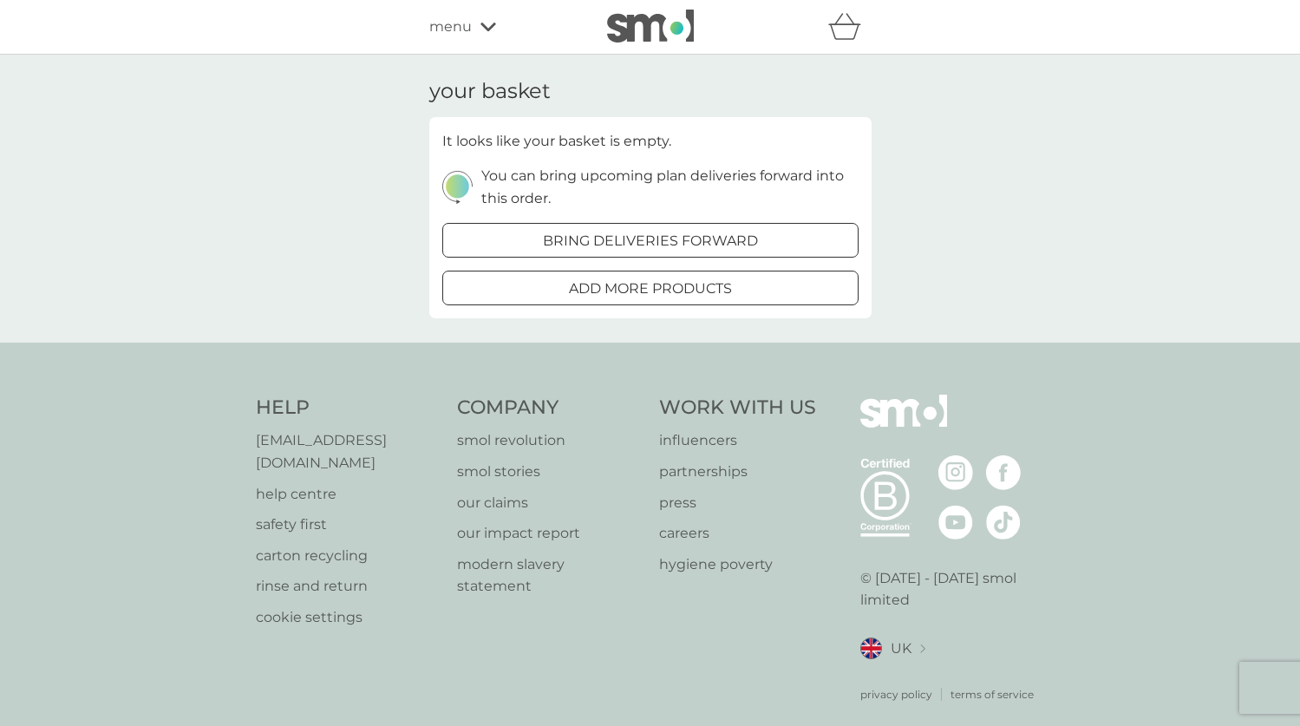
click at [439, 29] on span "menu" at bounding box center [450, 27] width 42 height 23
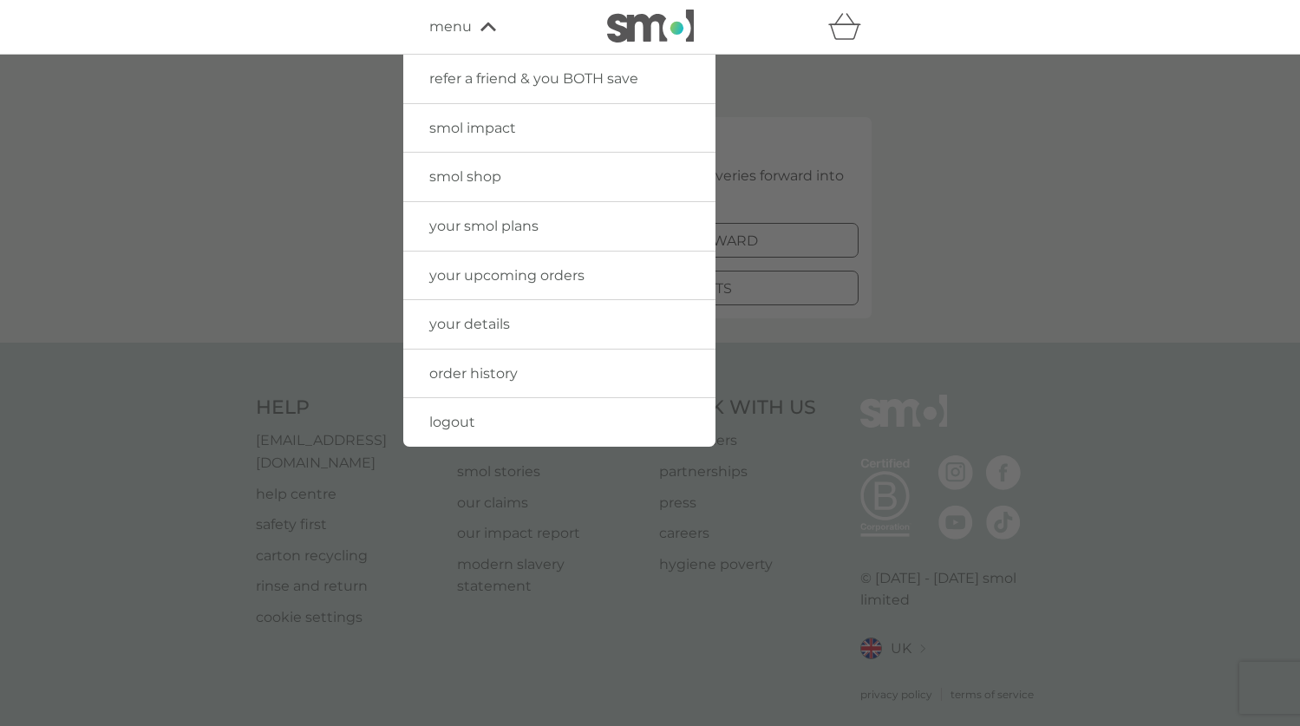
click at [477, 215] on link "your smol plans" at bounding box center [559, 226] width 312 height 49
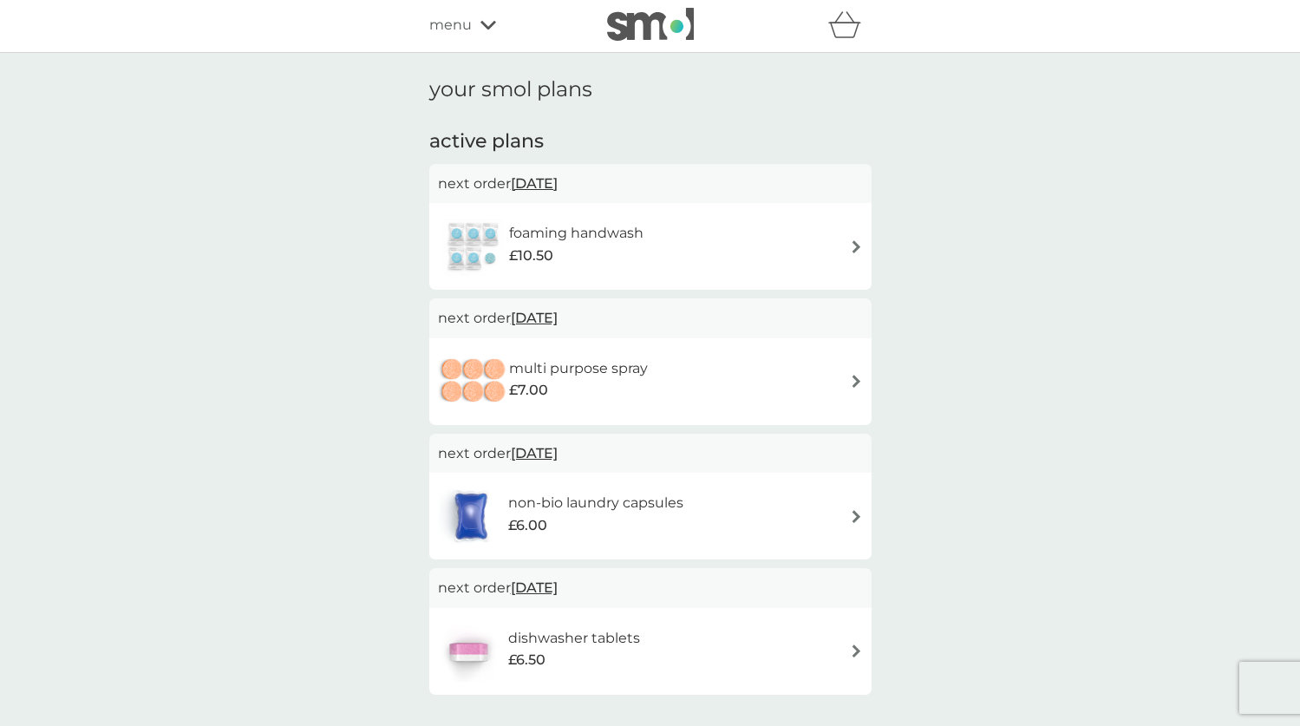
scroll to position [103, 0]
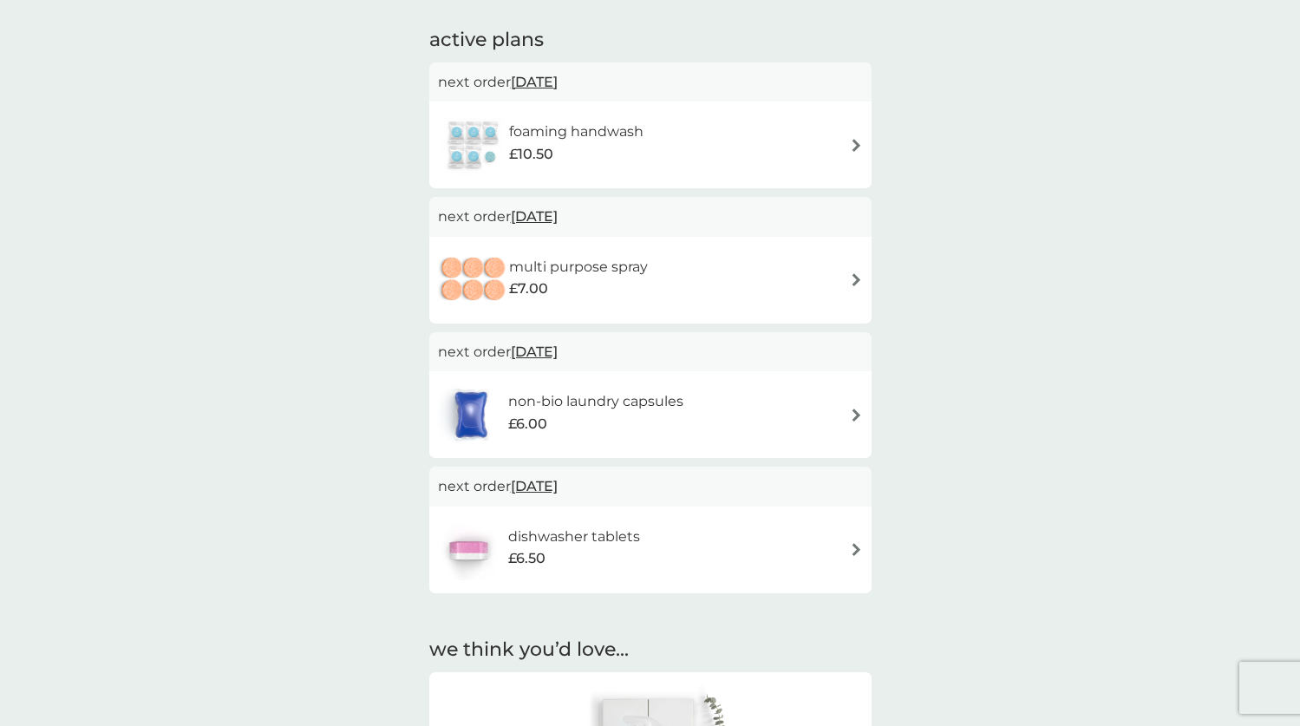
click at [695, 407] on div "non-bio laundry capsules £6.00" at bounding box center [604, 414] width 193 height 49
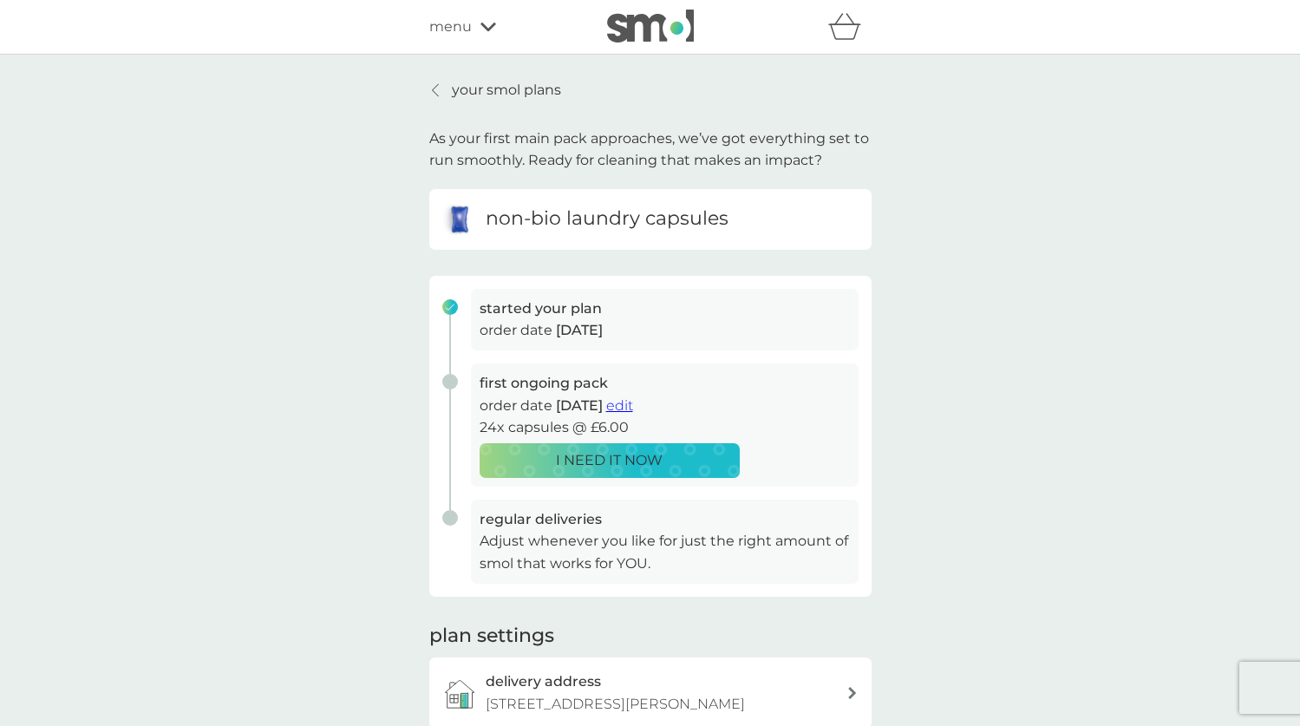
click at [633, 400] on span "edit" at bounding box center [619, 405] width 27 height 16
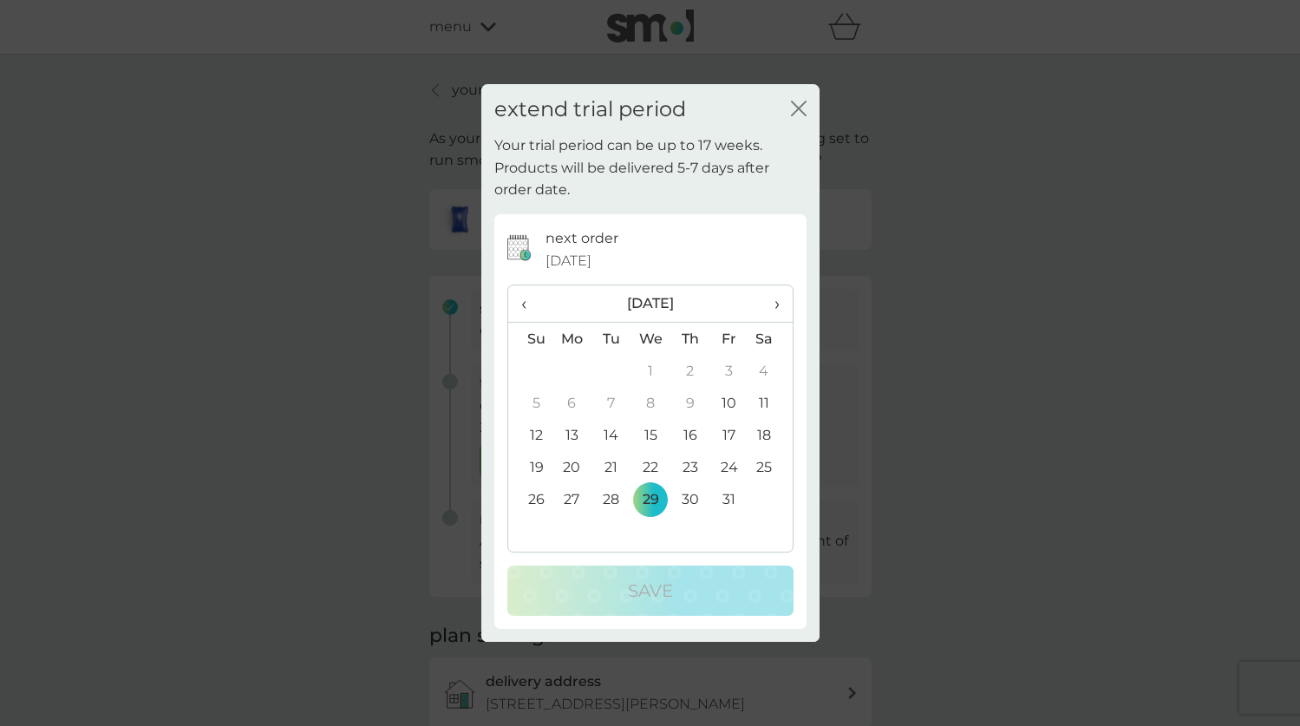
click at [801, 106] on icon "close" at bounding box center [802, 108] width 7 height 14
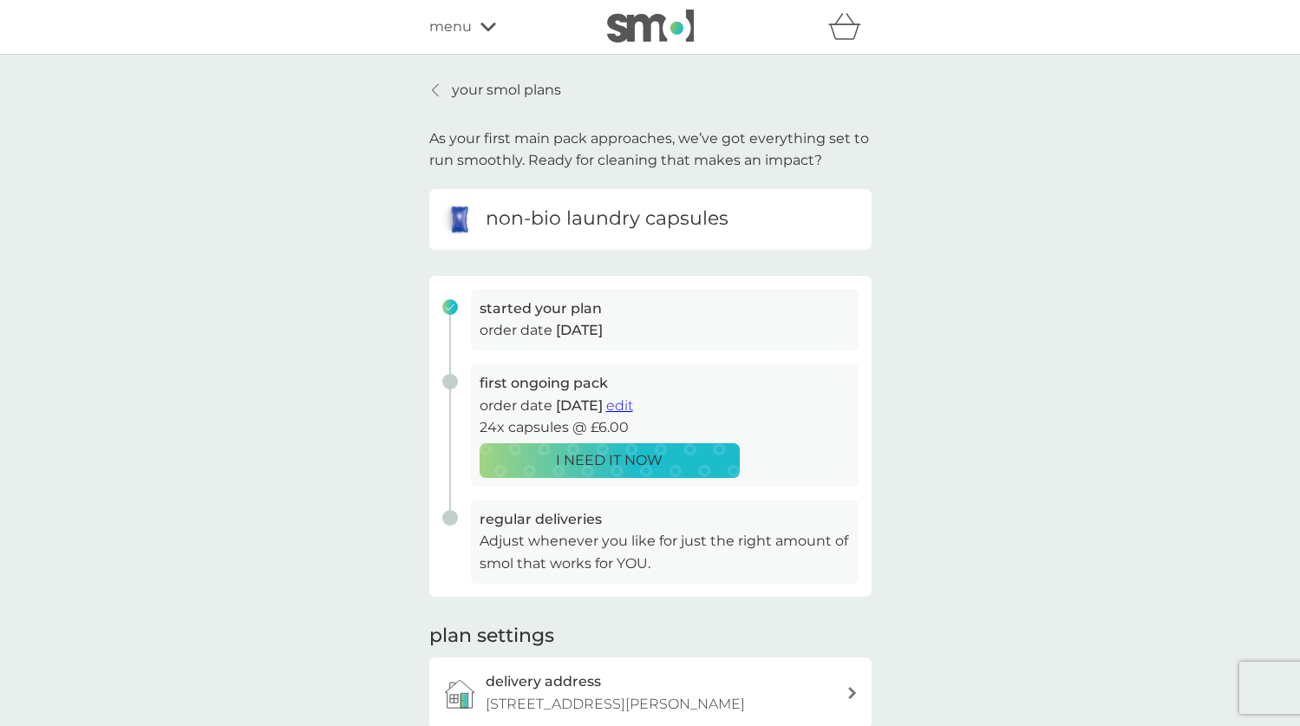
click at [596, 470] on button "I NEED IT NOW" at bounding box center [610, 460] width 260 height 35
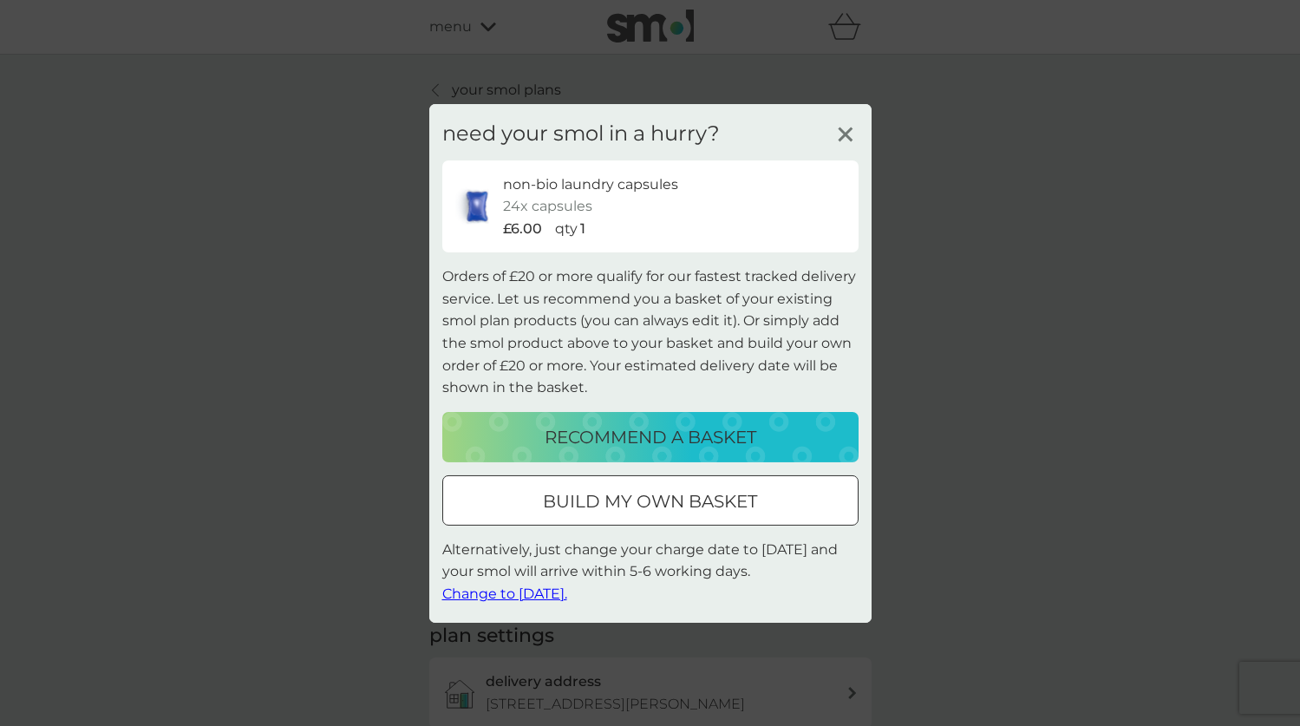
click at [842, 143] on icon at bounding box center [846, 134] width 26 height 26
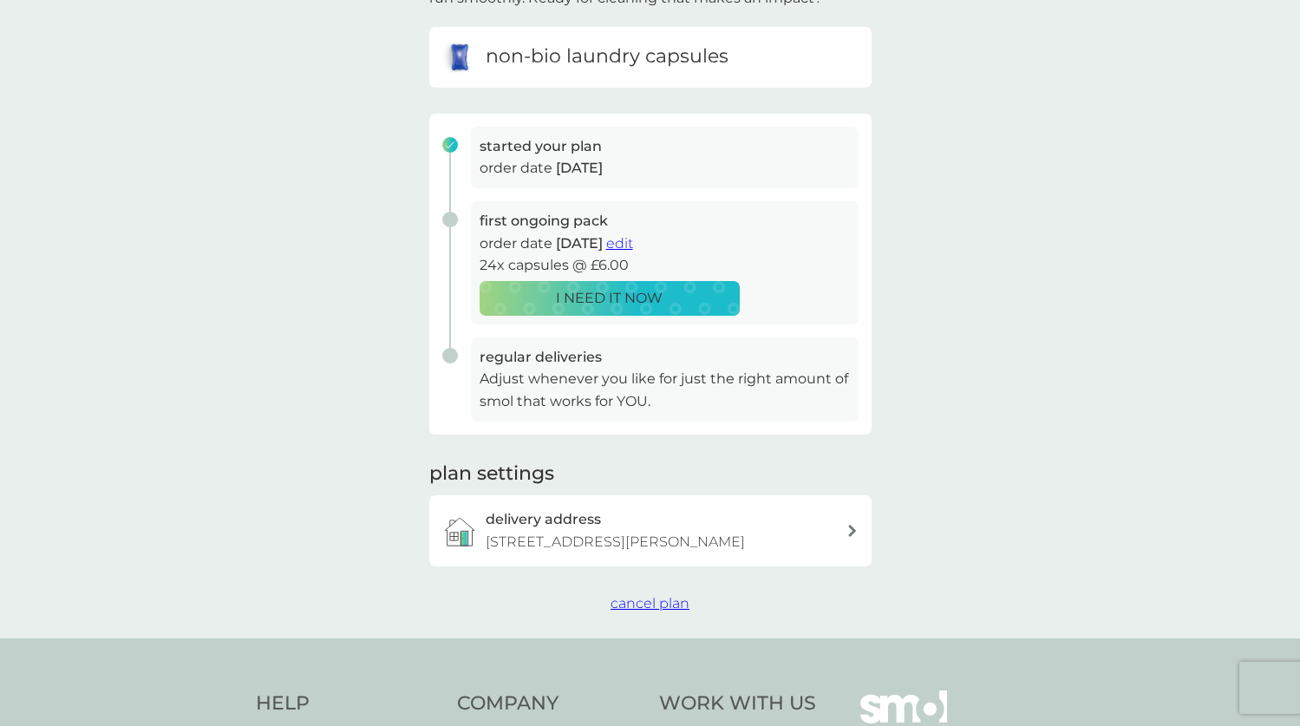
scroll to position [162, 0]
click at [605, 539] on p "15 Cyril Hart Way, Mile End, Coleford, GL16 7SA" at bounding box center [615, 542] width 259 height 23
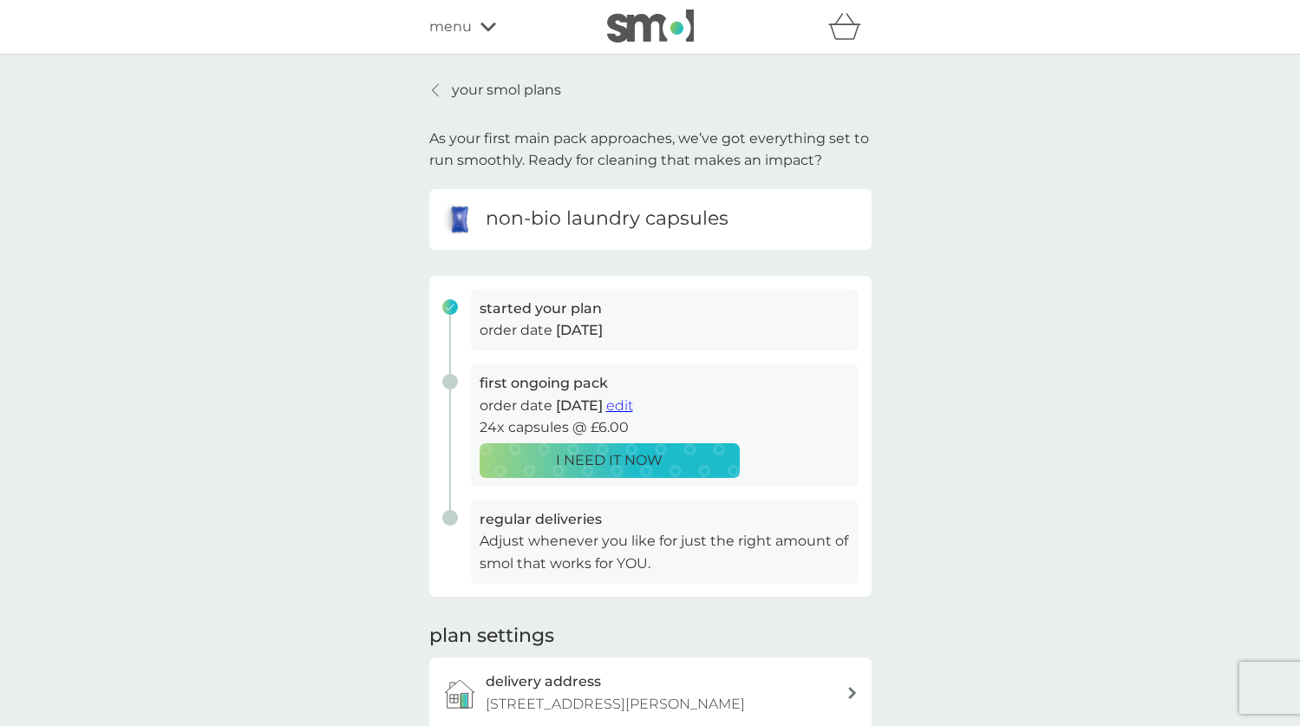
scroll to position [162, 0]
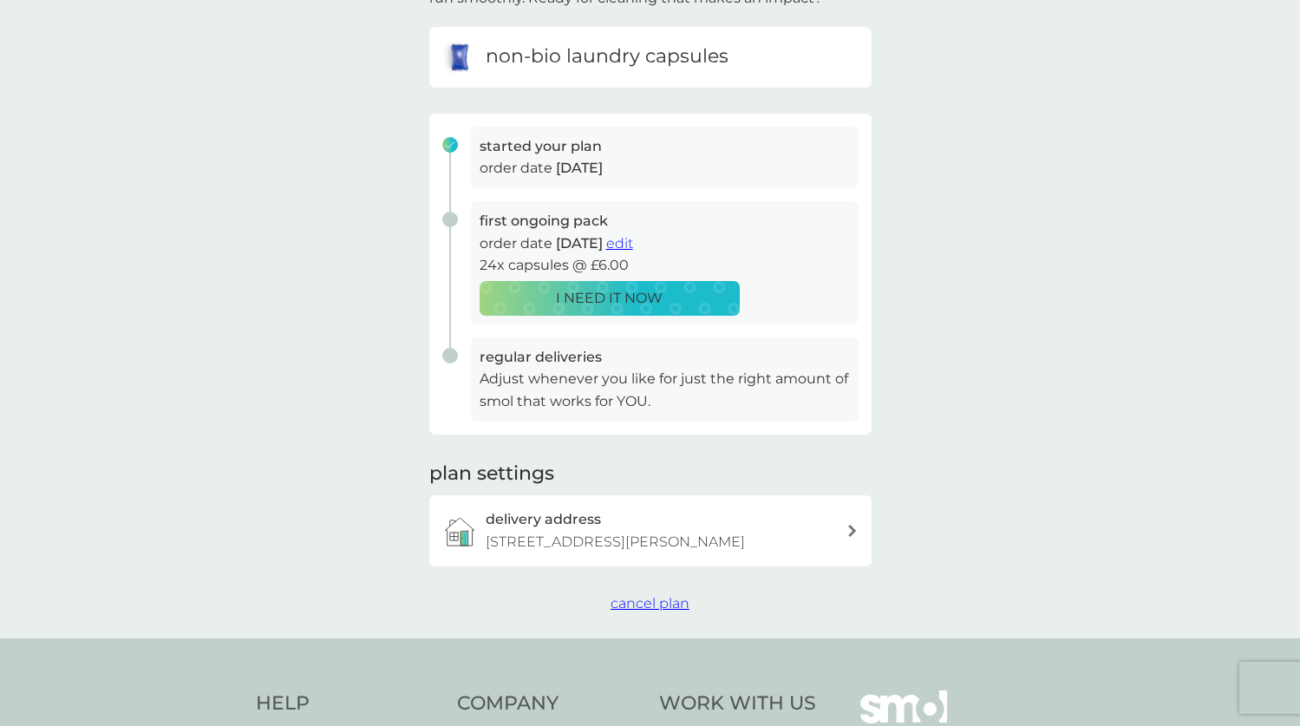
click at [645, 595] on span "cancel plan" at bounding box center [650, 603] width 79 height 16
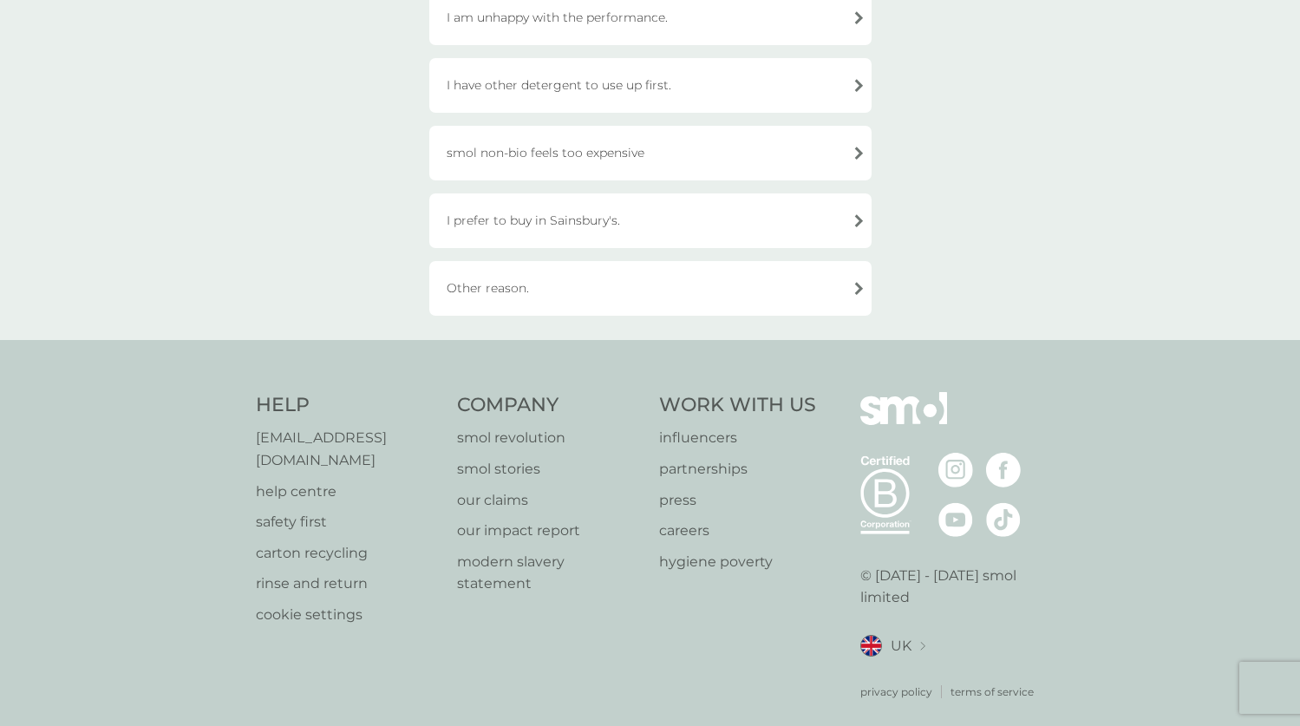
click at [461, 291] on div "Other reason." at bounding box center [650, 288] width 442 height 55
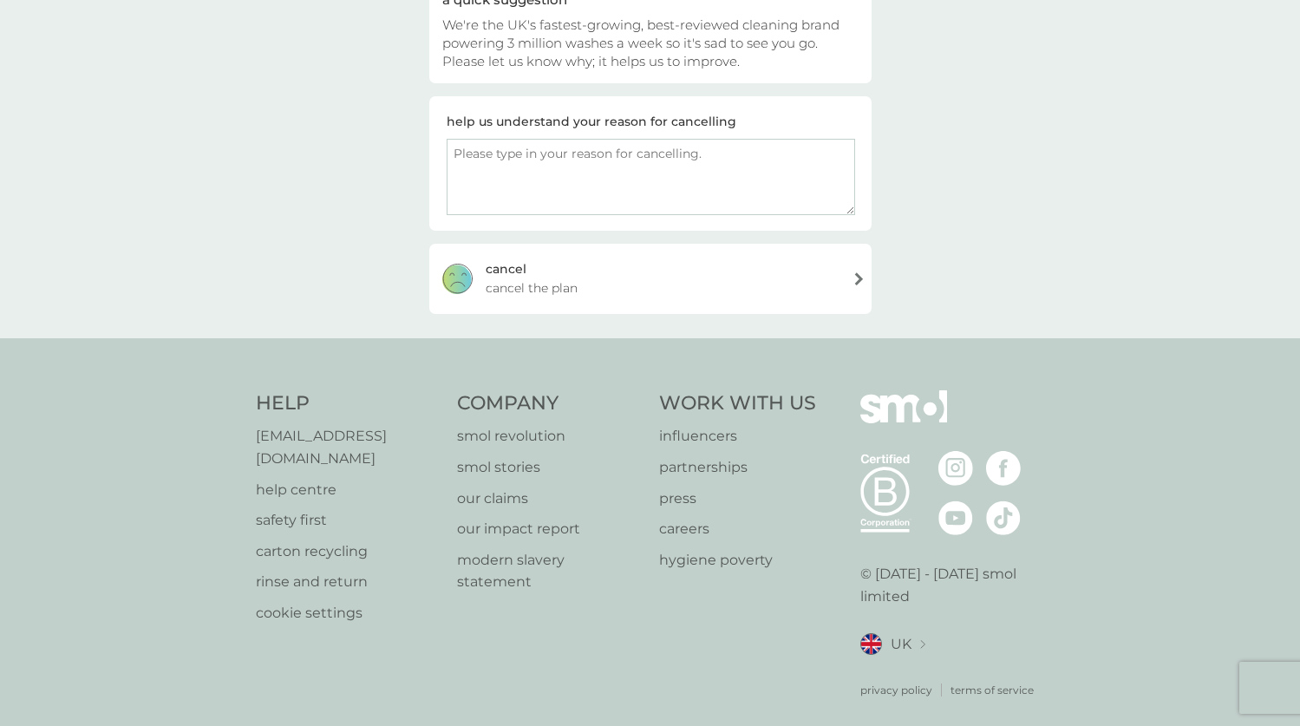
click at [624, 190] on textarea at bounding box center [651, 177] width 408 height 76
type textarea "\"
type textarea "Im not ready to start another subscription payment but would love to be able to…"
click at [787, 284] on div "cancel cancel the plan" at bounding box center [650, 278] width 442 height 69
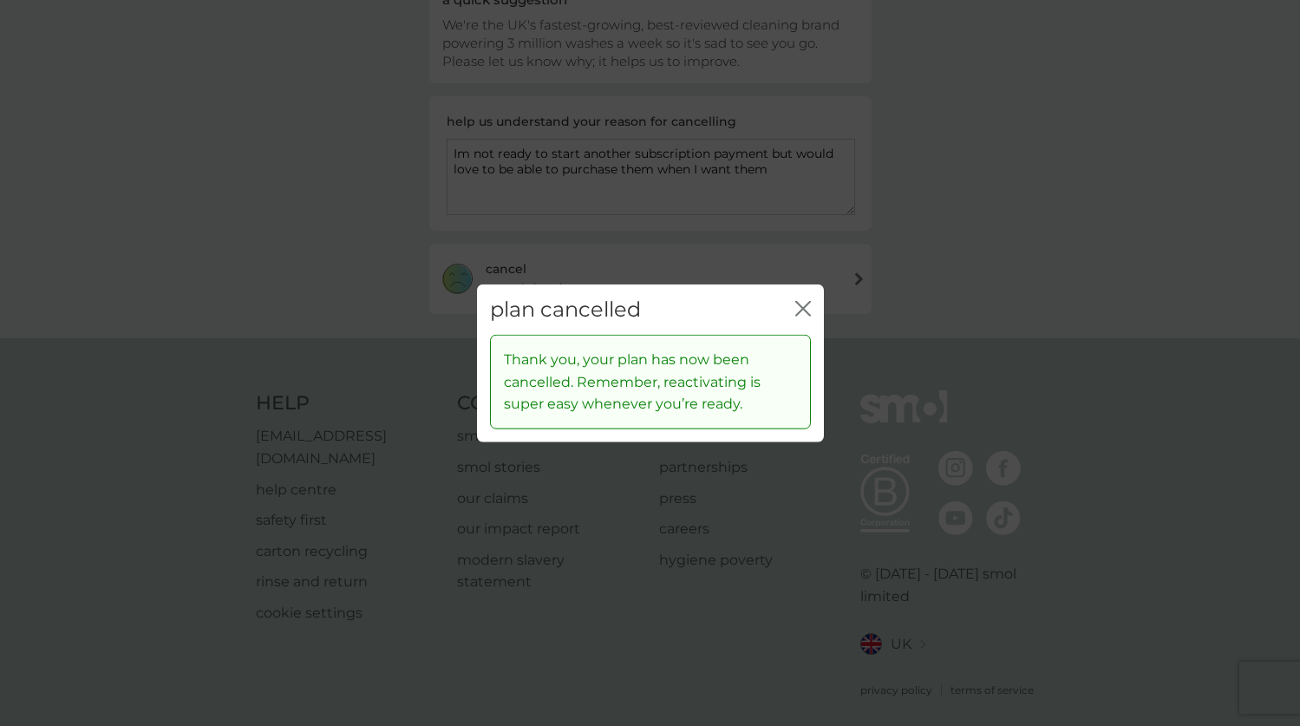
click at [812, 304] on div "plan cancelled close" at bounding box center [650, 309] width 347 height 51
click at [800, 315] on icon "close" at bounding box center [803, 308] width 16 height 16
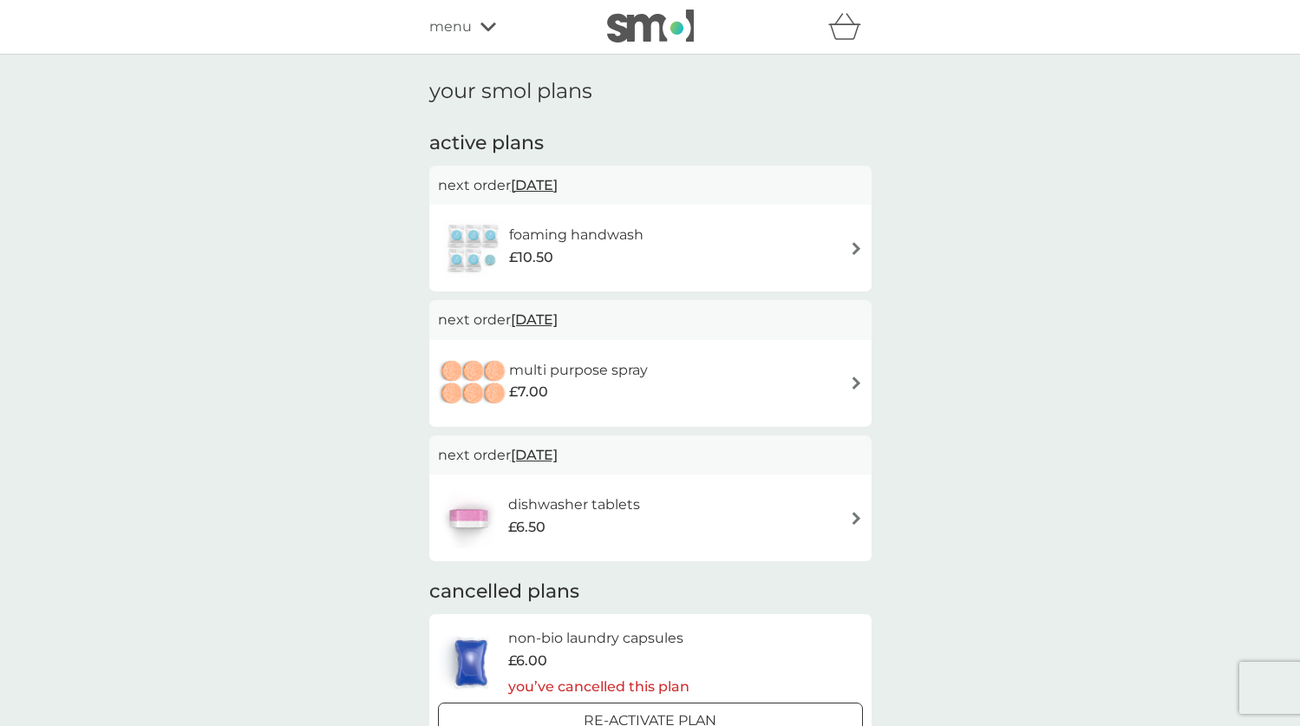
click at [627, 29] on img at bounding box center [650, 26] width 87 height 33
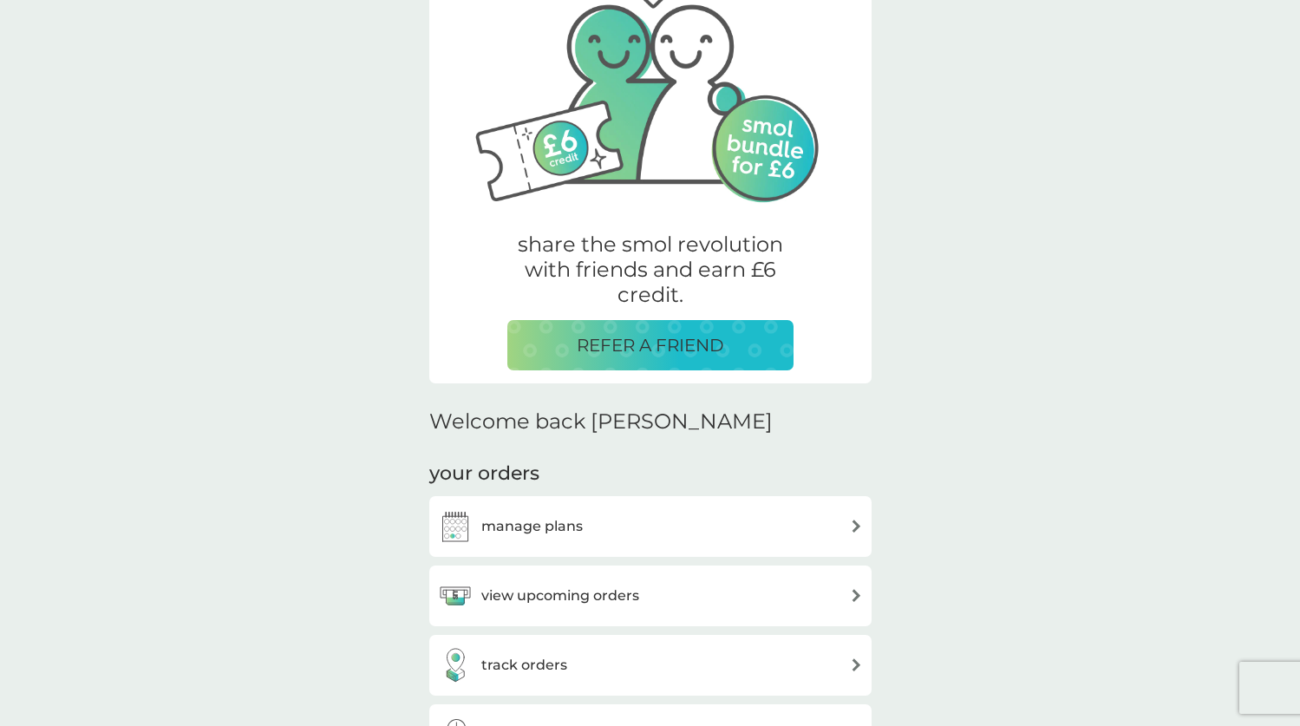
scroll to position [135, 0]
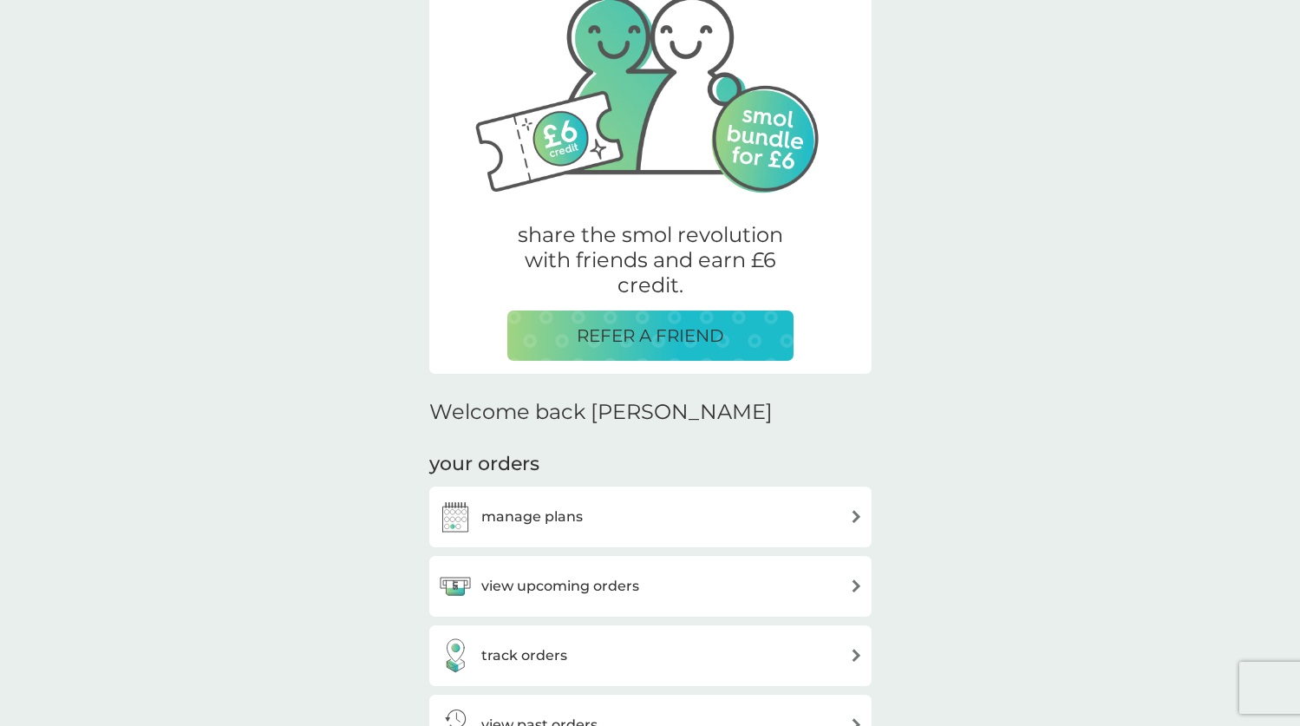
click at [613, 598] on div "view upcoming orders" at bounding box center [538, 586] width 201 height 35
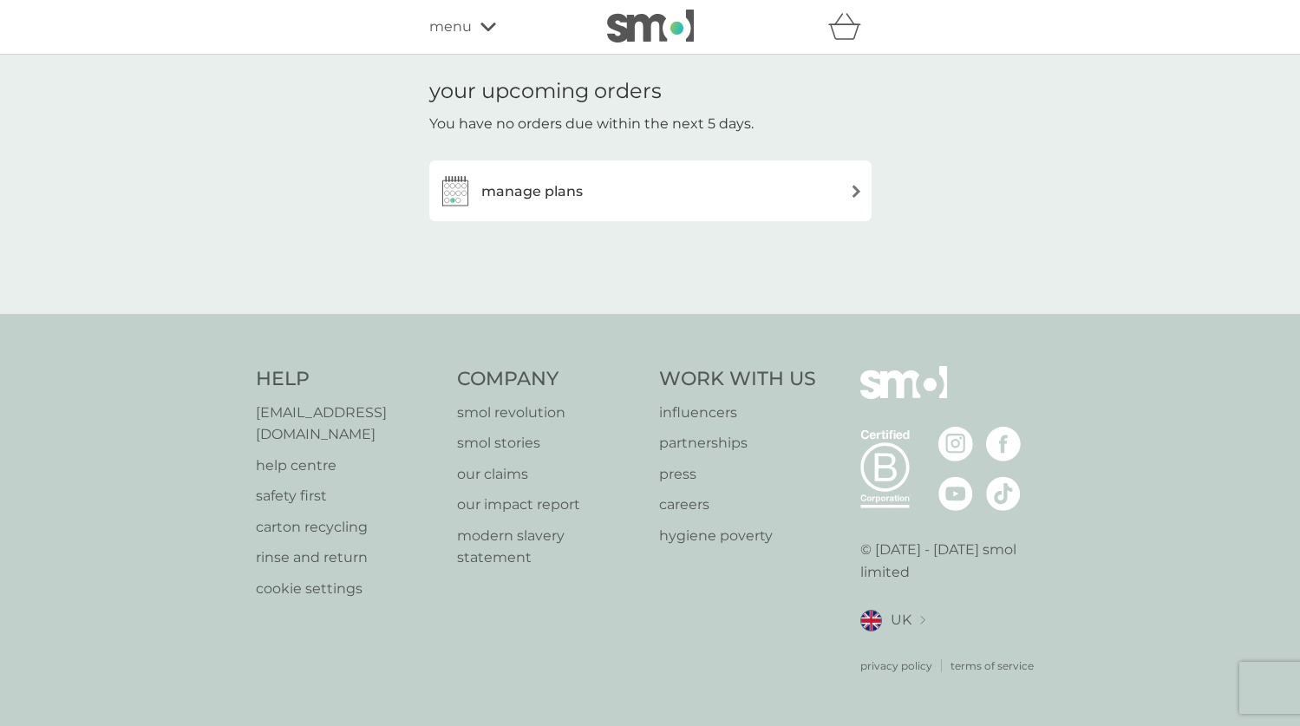
click at [773, 188] on div "manage plans" at bounding box center [650, 190] width 425 height 35
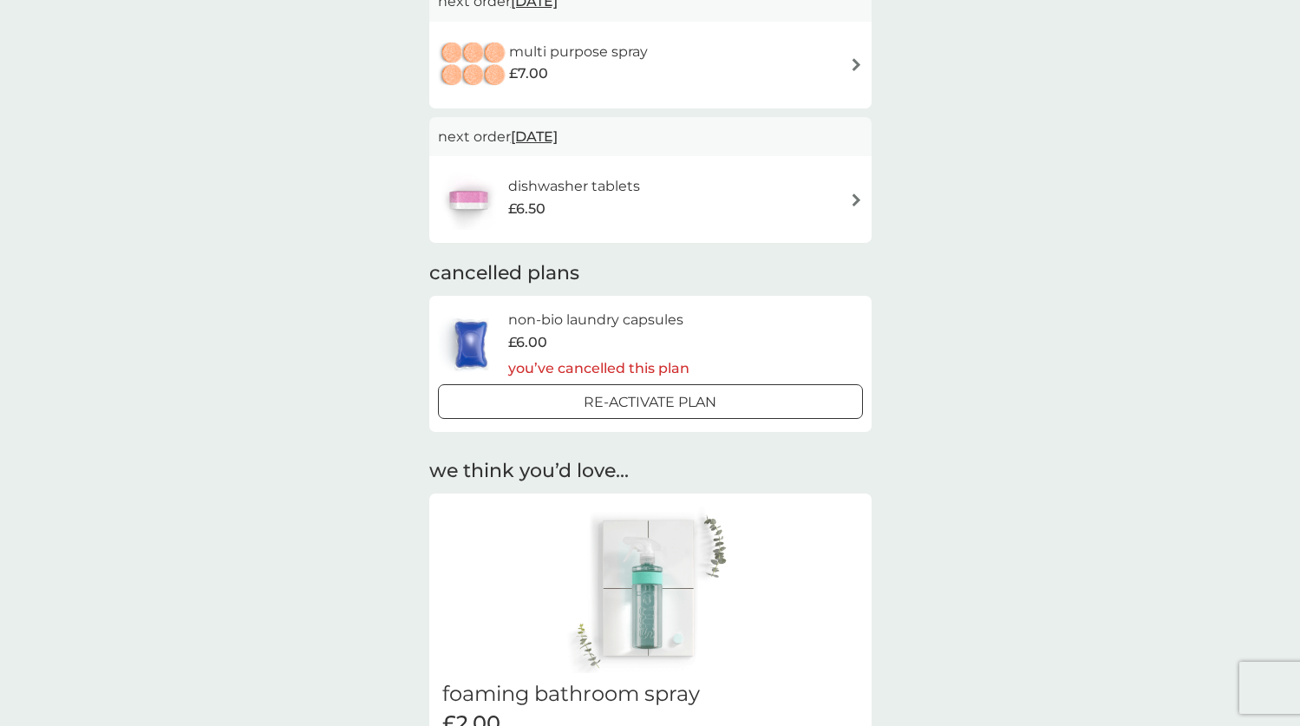
scroll to position [317, 0]
click at [750, 188] on div "dishwasher tablets £6.50" at bounding box center [650, 200] width 425 height 61
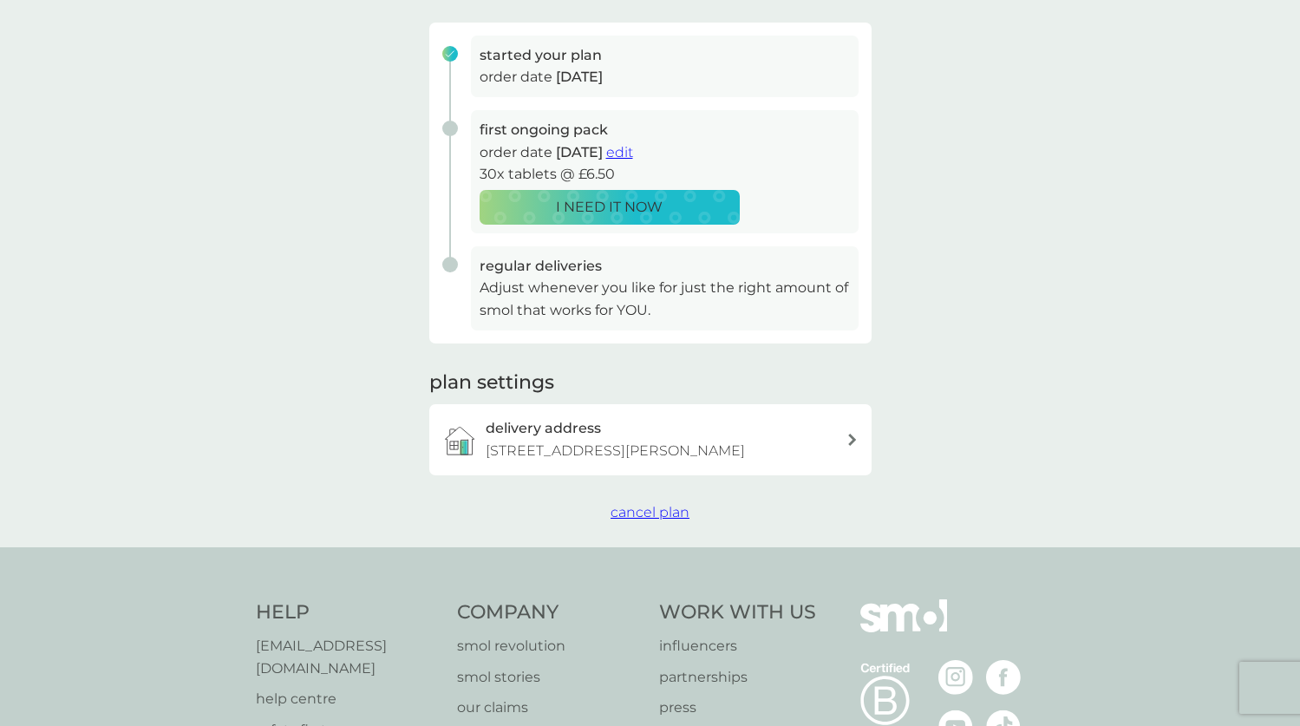
scroll to position [265, 0]
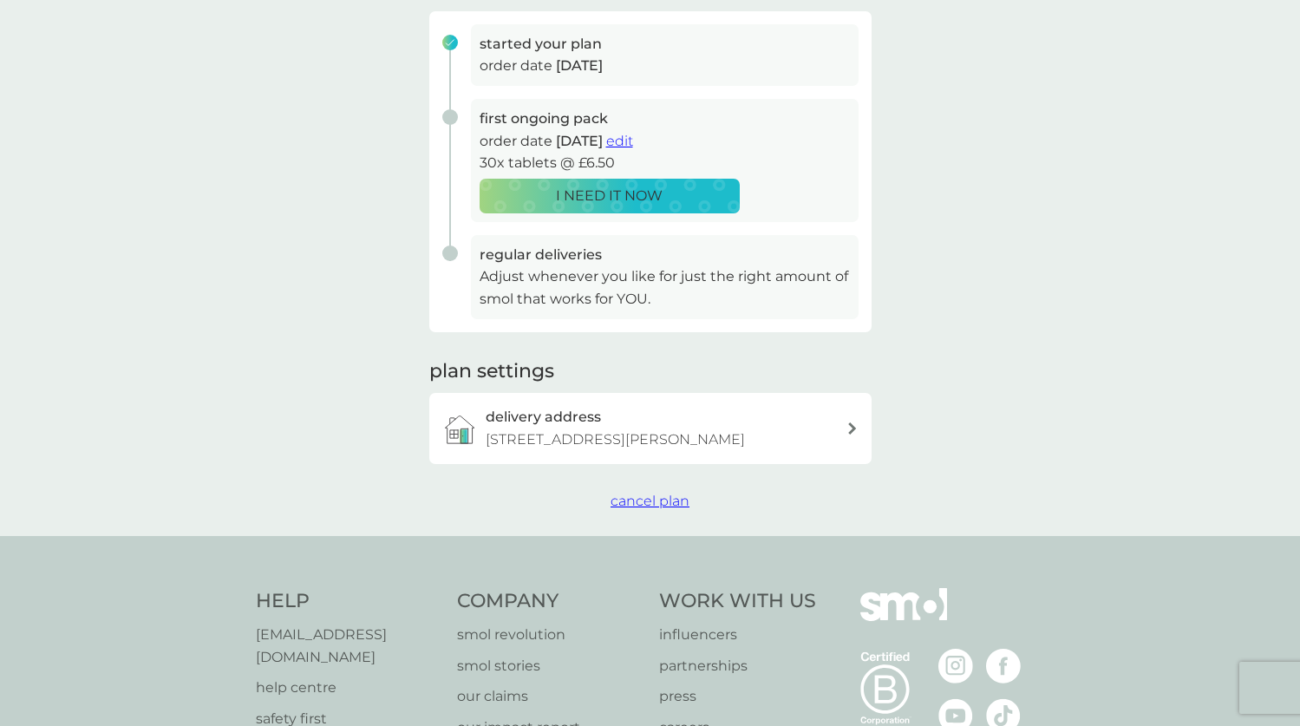
click at [658, 493] on span "cancel plan" at bounding box center [650, 501] width 79 height 16
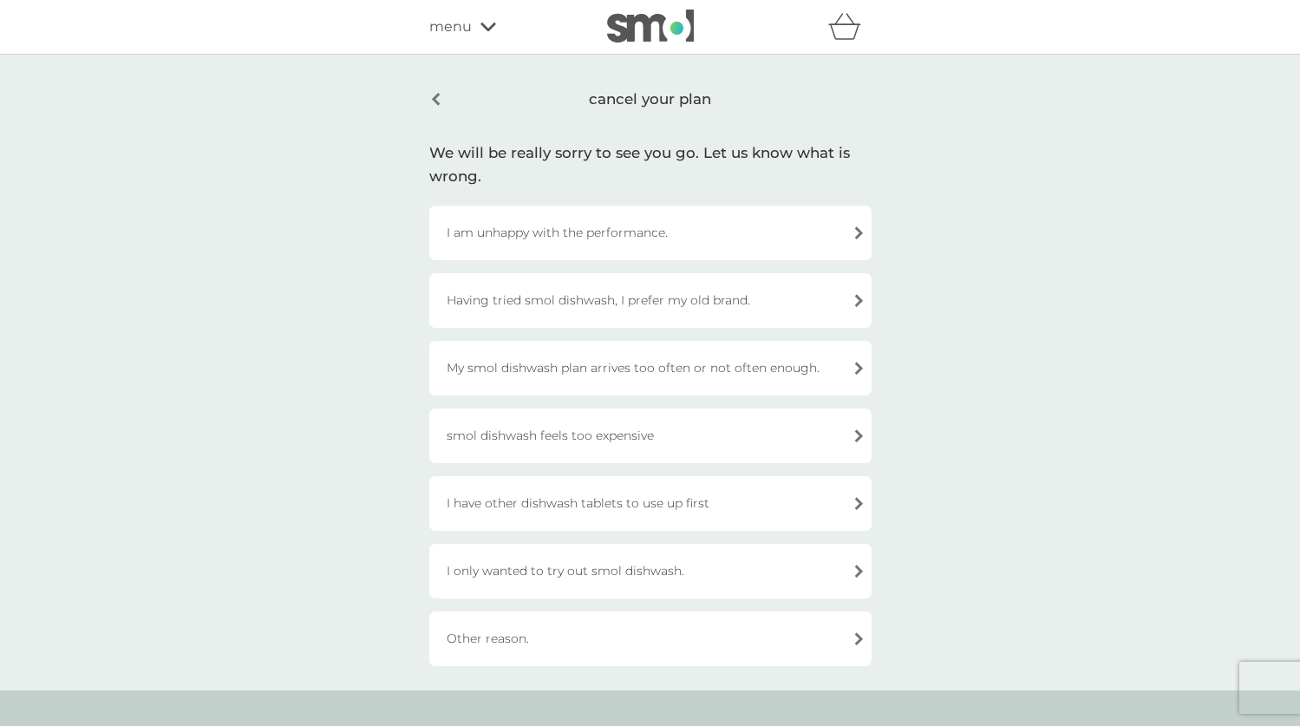
click at [500, 633] on div "Other reason." at bounding box center [650, 638] width 442 height 55
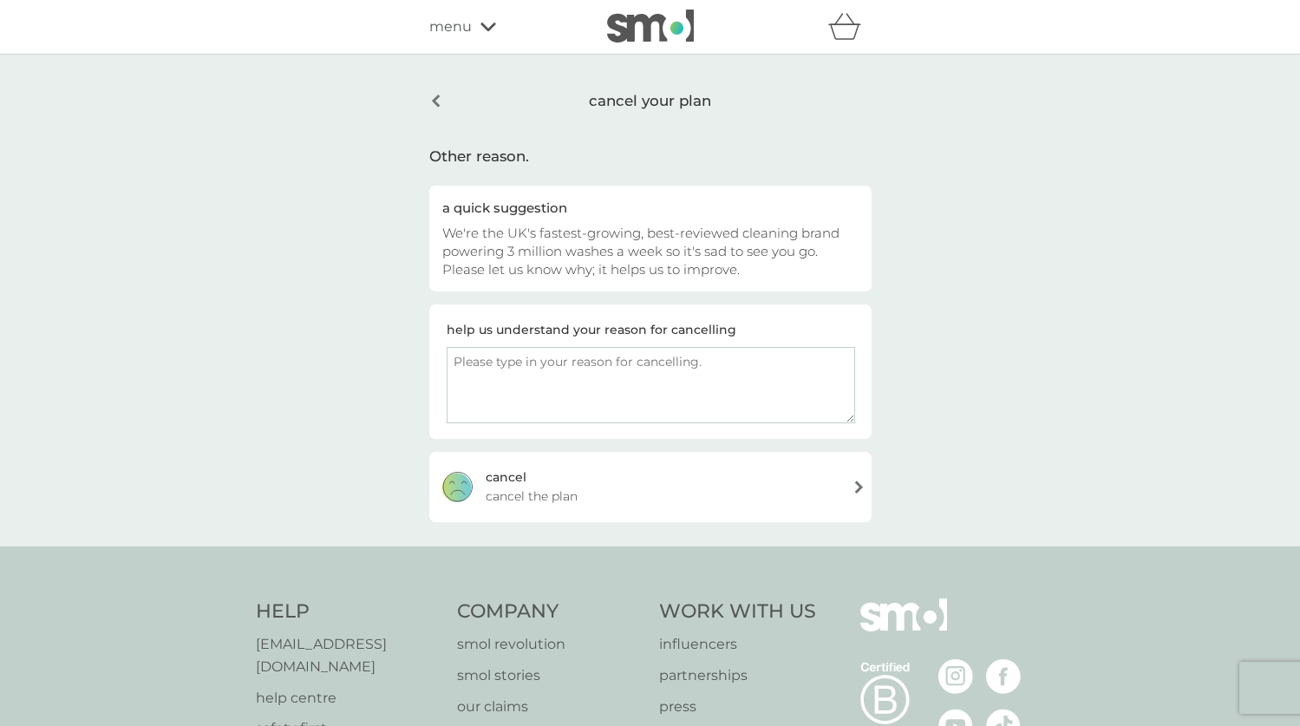
click at [594, 366] on textarea at bounding box center [651, 385] width 408 height 76
type textarea "not ready for a subscription yet"
click at [567, 489] on span "cancel the plan" at bounding box center [532, 496] width 92 height 19
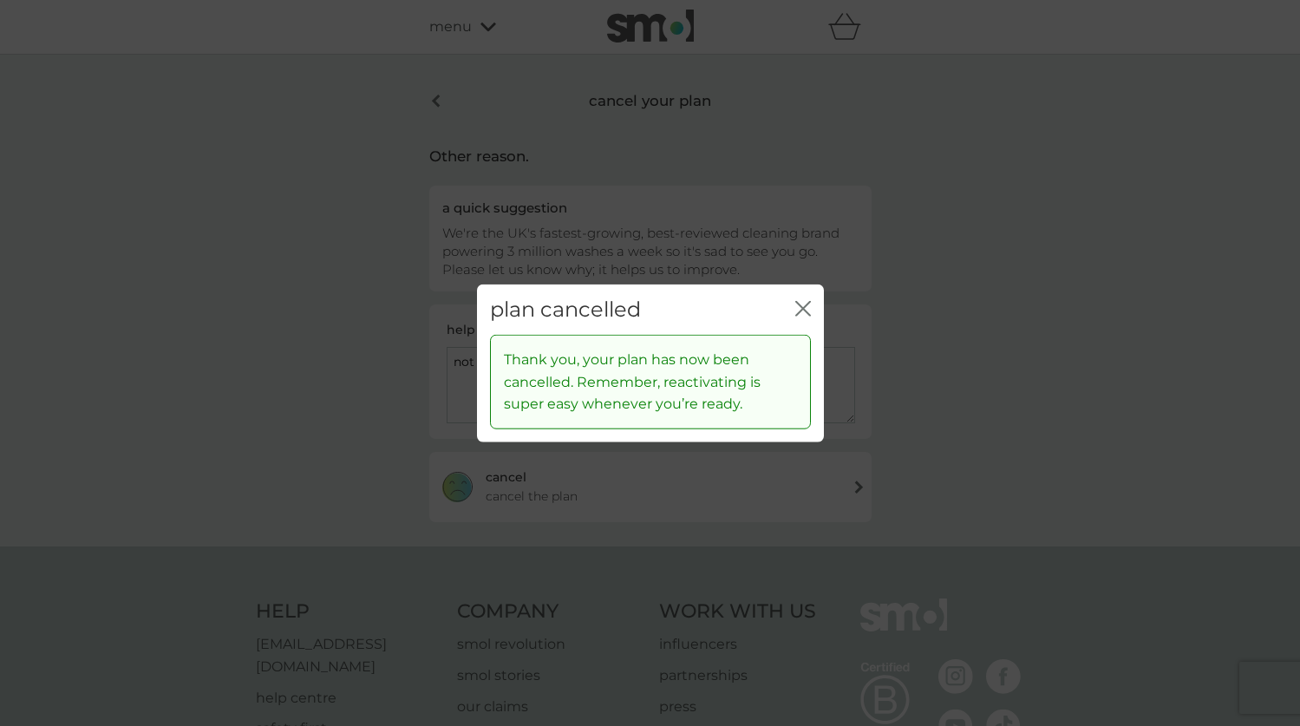
click at [799, 316] on icon "close" at bounding box center [803, 308] width 16 height 16
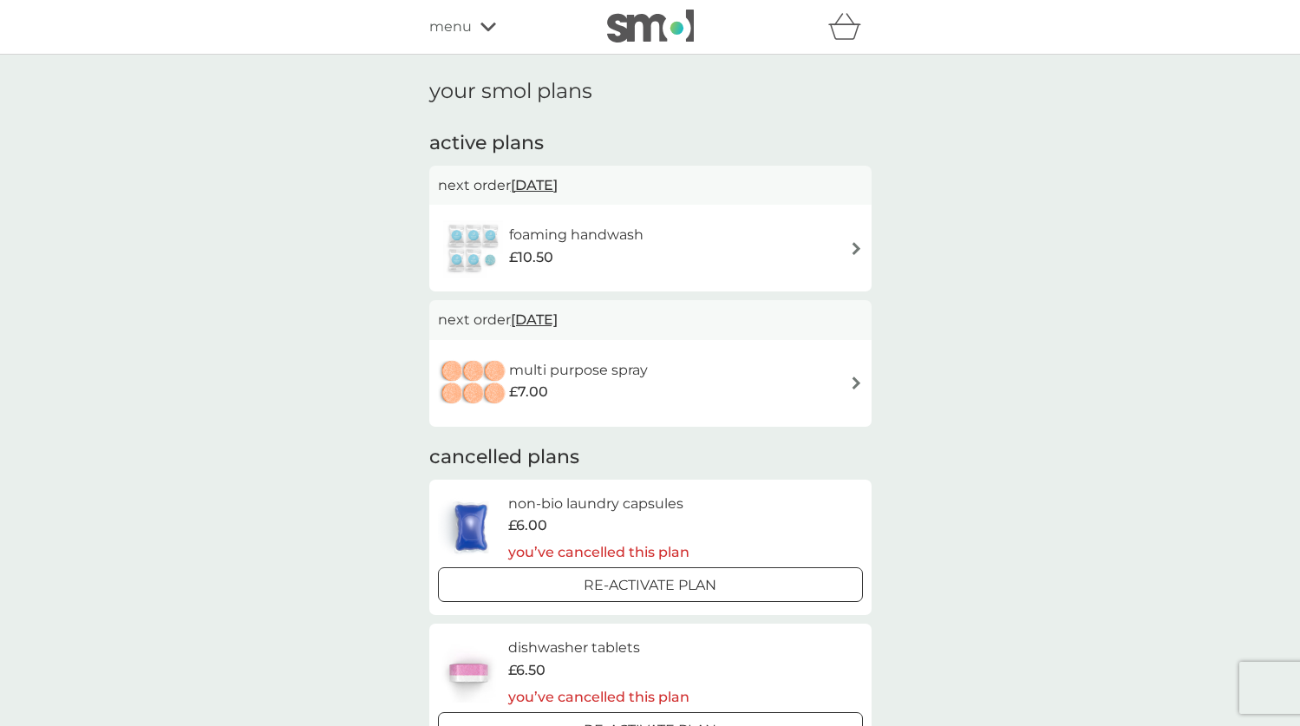
click at [673, 380] on div "multi purpose spray £7.00" at bounding box center [650, 383] width 425 height 61
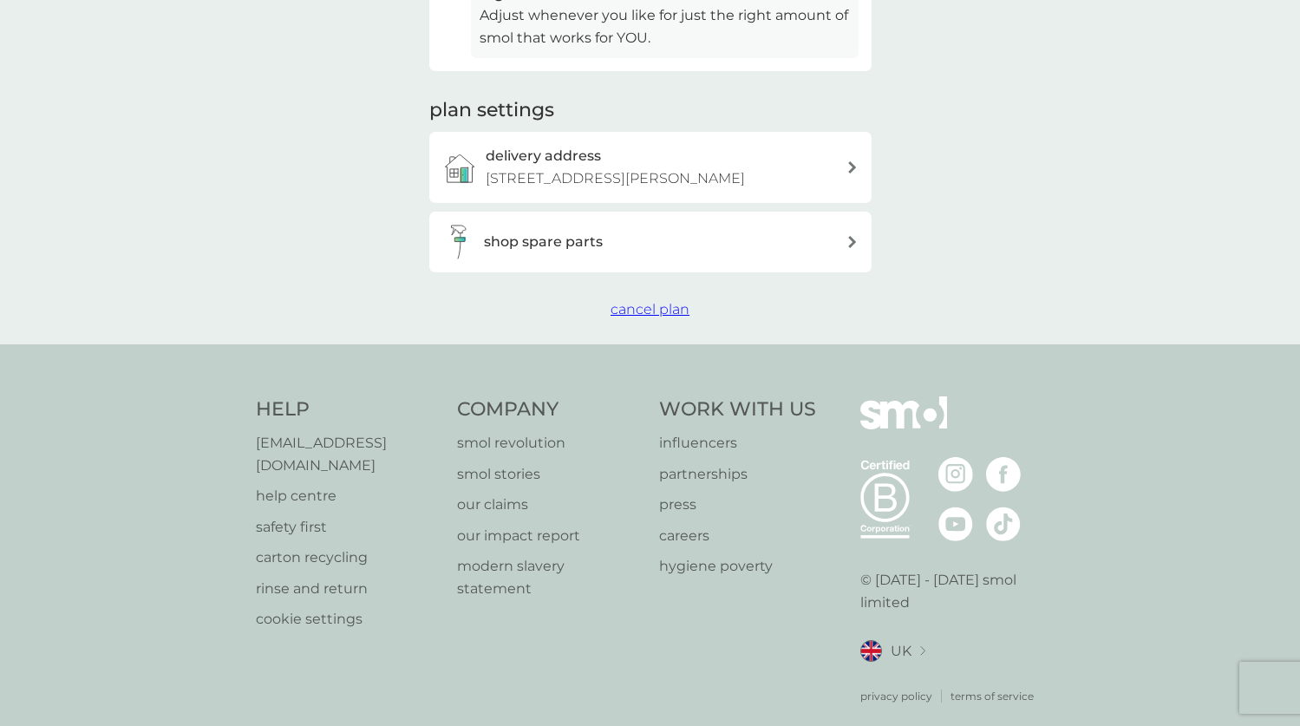
scroll to position [525, 0]
click at [664, 302] on span "cancel plan" at bounding box center [650, 310] width 79 height 16
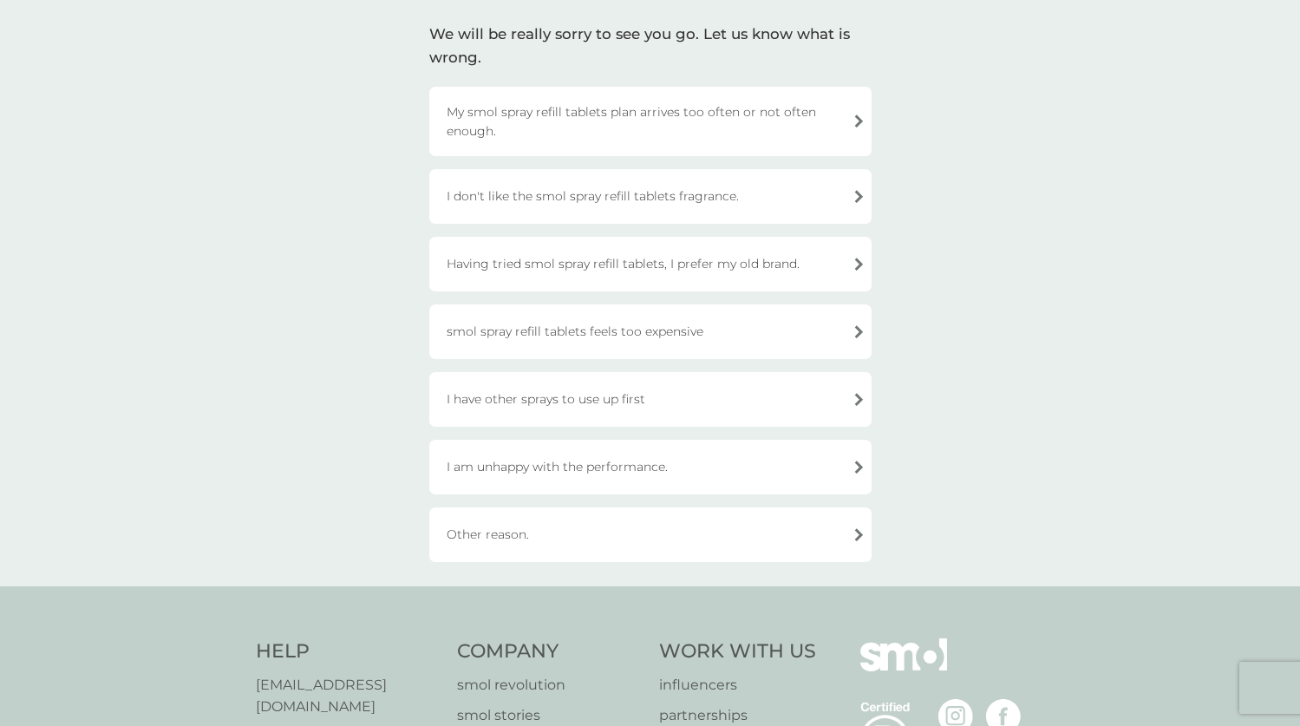
scroll to position [121, 0]
click at [634, 533] on div "Other reason." at bounding box center [650, 533] width 442 height 55
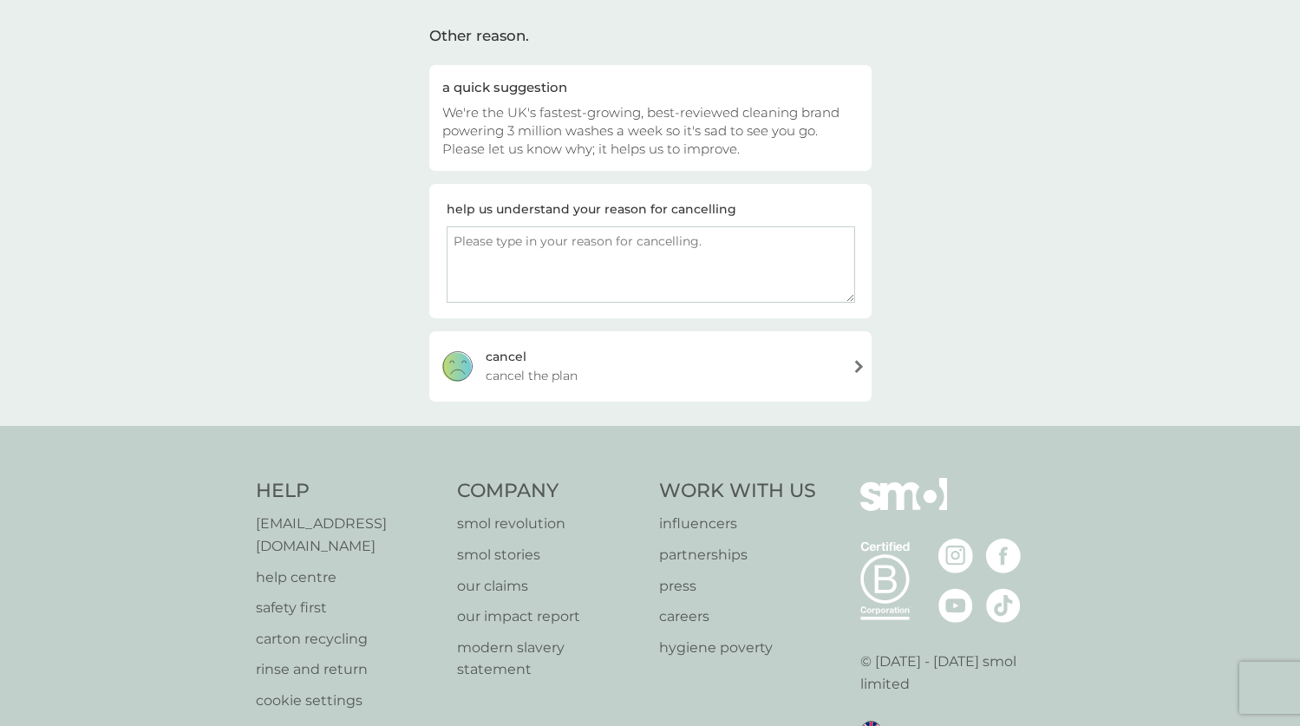
click at [598, 284] on textarea at bounding box center [651, 264] width 408 height 76
click at [477, 244] on textarea "cat commit to the subscription yet" at bounding box center [651, 264] width 408 height 76
type textarea "cant commit to the subscription yet"
click at [510, 369] on span "cancel the plan" at bounding box center [532, 375] width 92 height 19
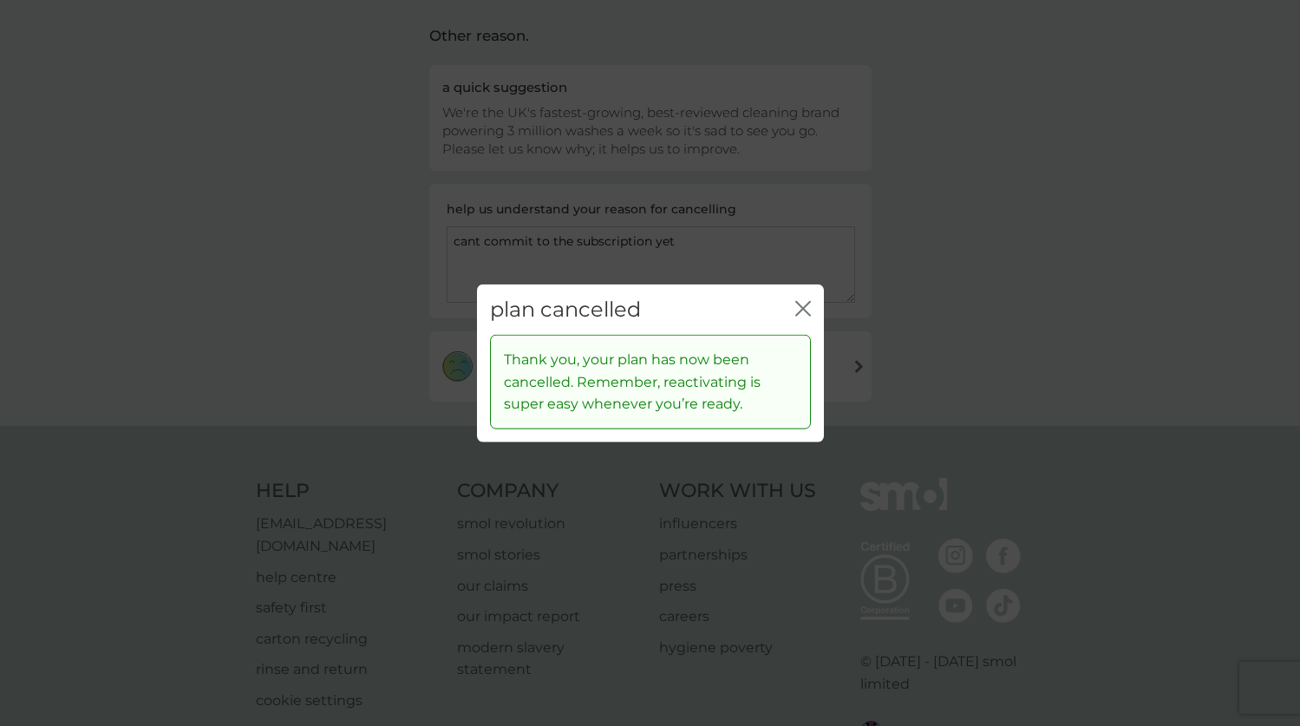
click at [807, 314] on icon "close" at bounding box center [806, 308] width 7 height 14
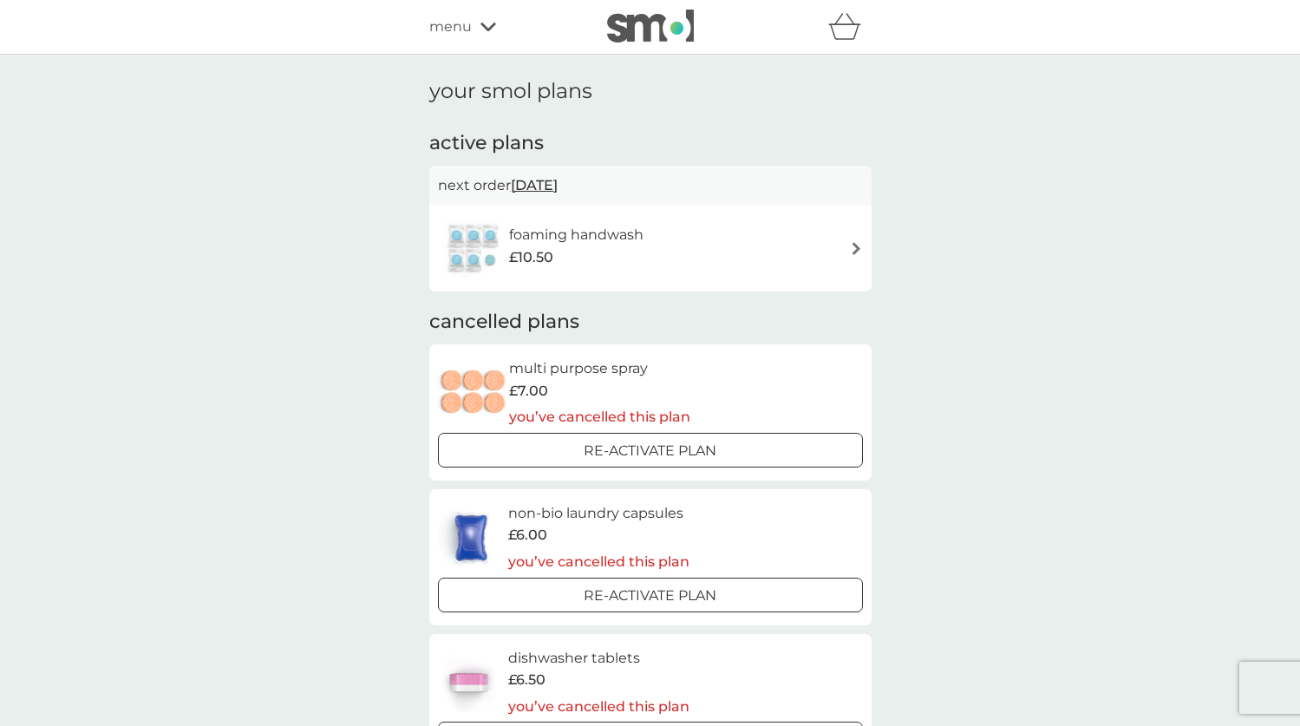
click at [699, 262] on div "foaming handwash £10.50" at bounding box center [650, 248] width 425 height 61
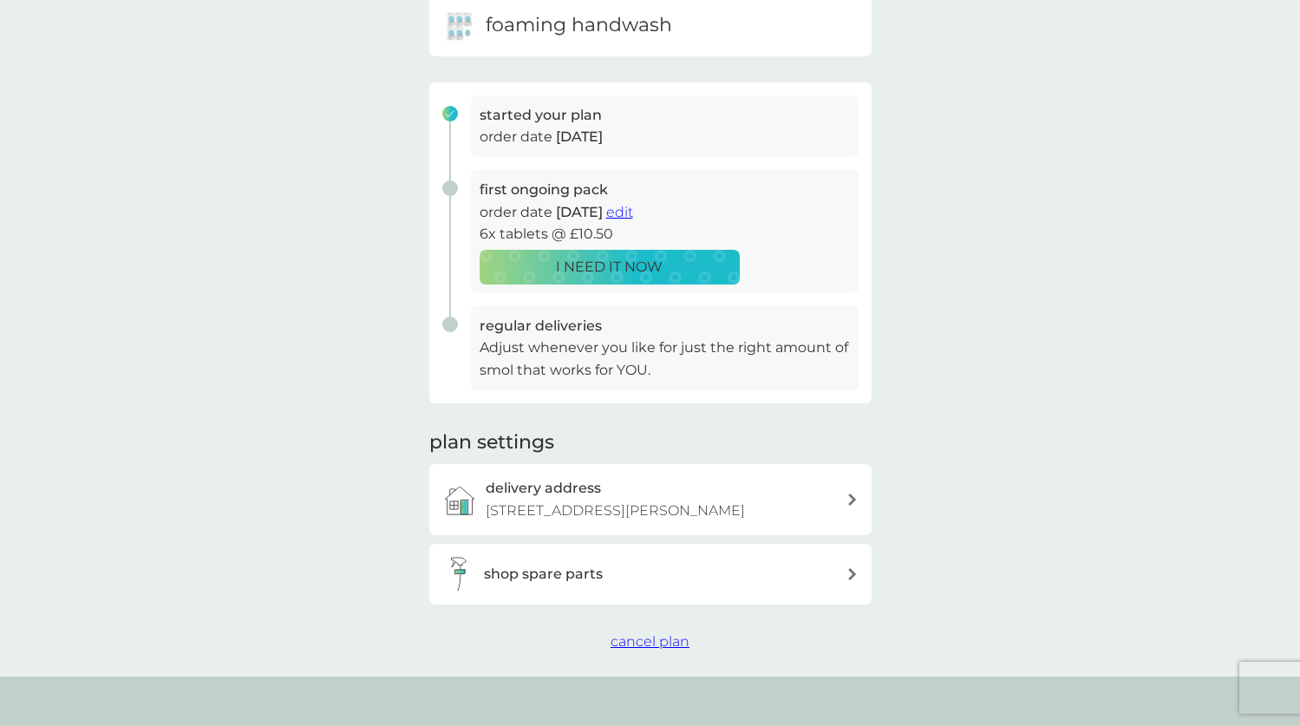
scroll to position [219, 0]
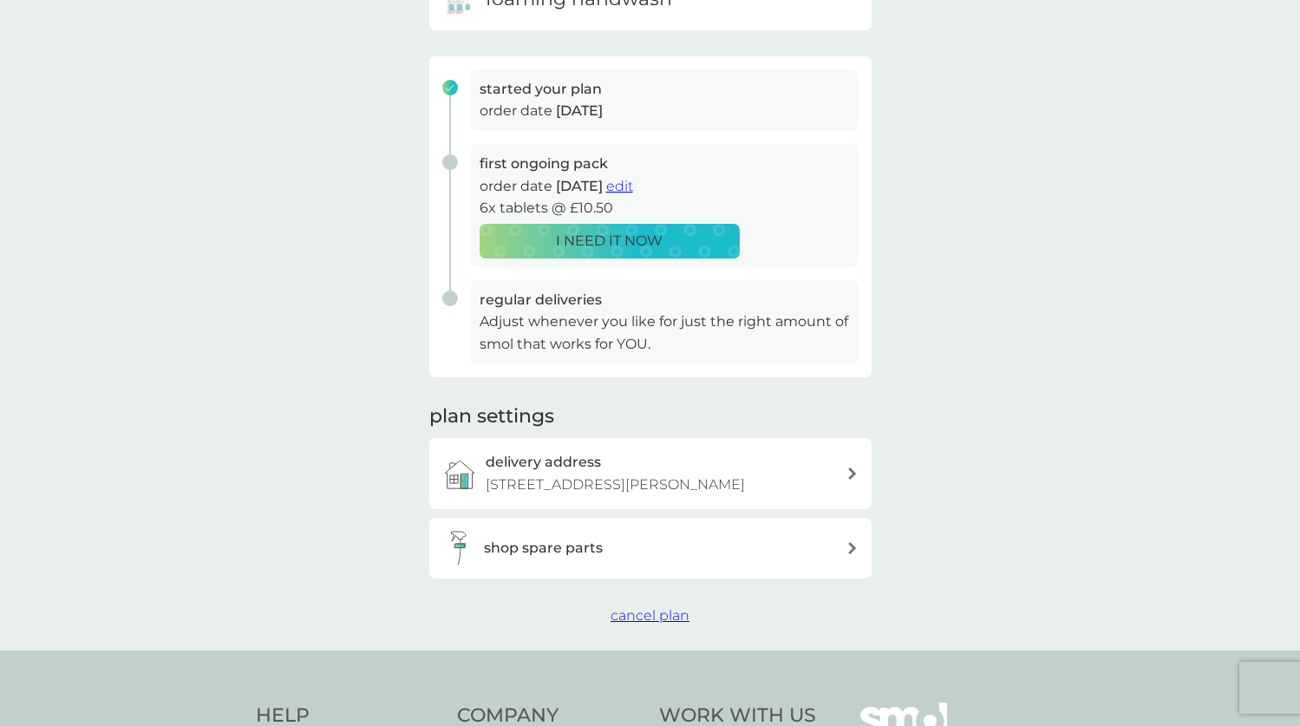
click at [627, 612] on span "cancel plan" at bounding box center [650, 615] width 79 height 16
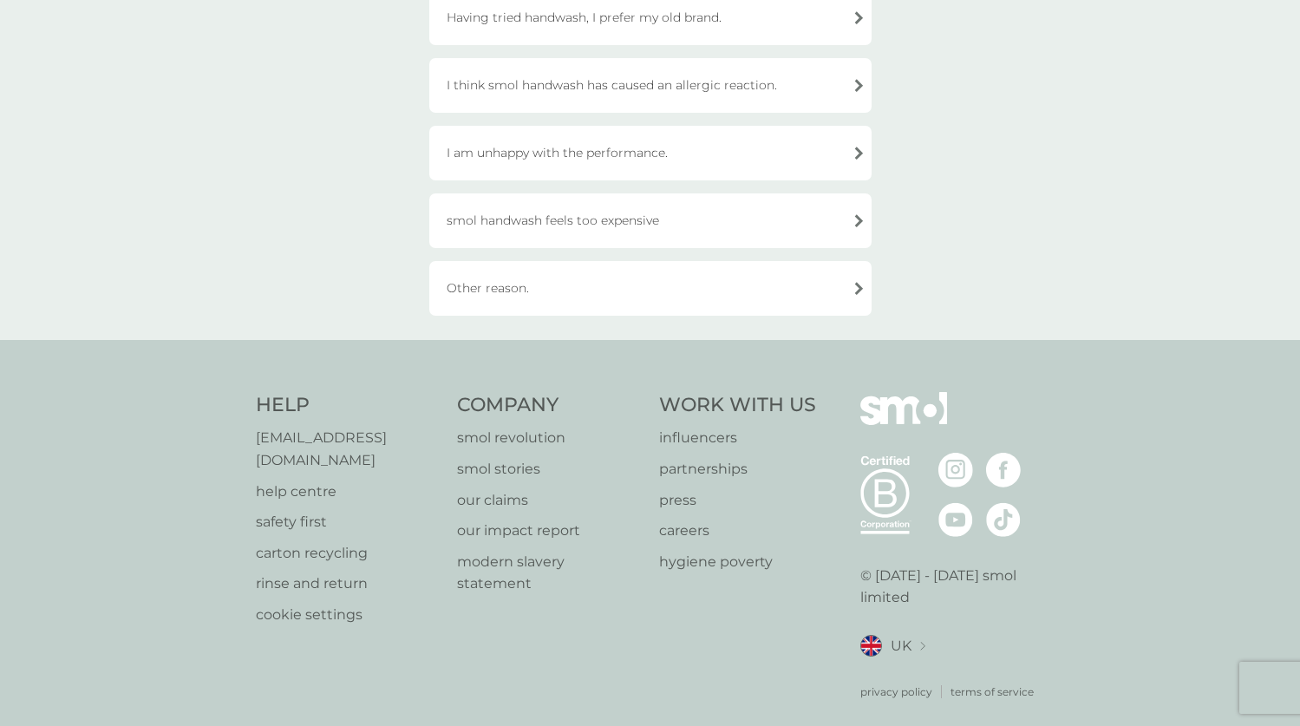
click at [498, 287] on div "Other reason." at bounding box center [650, 288] width 442 height 55
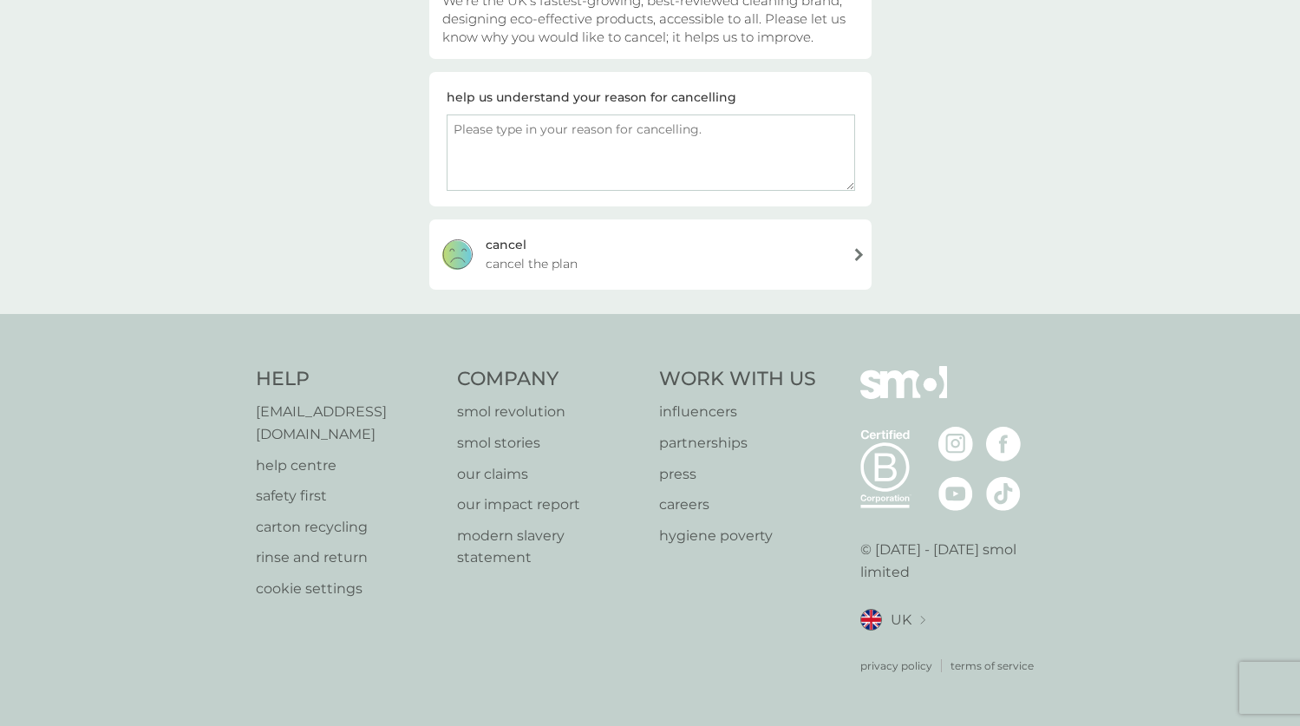
scroll to position [208, 0]
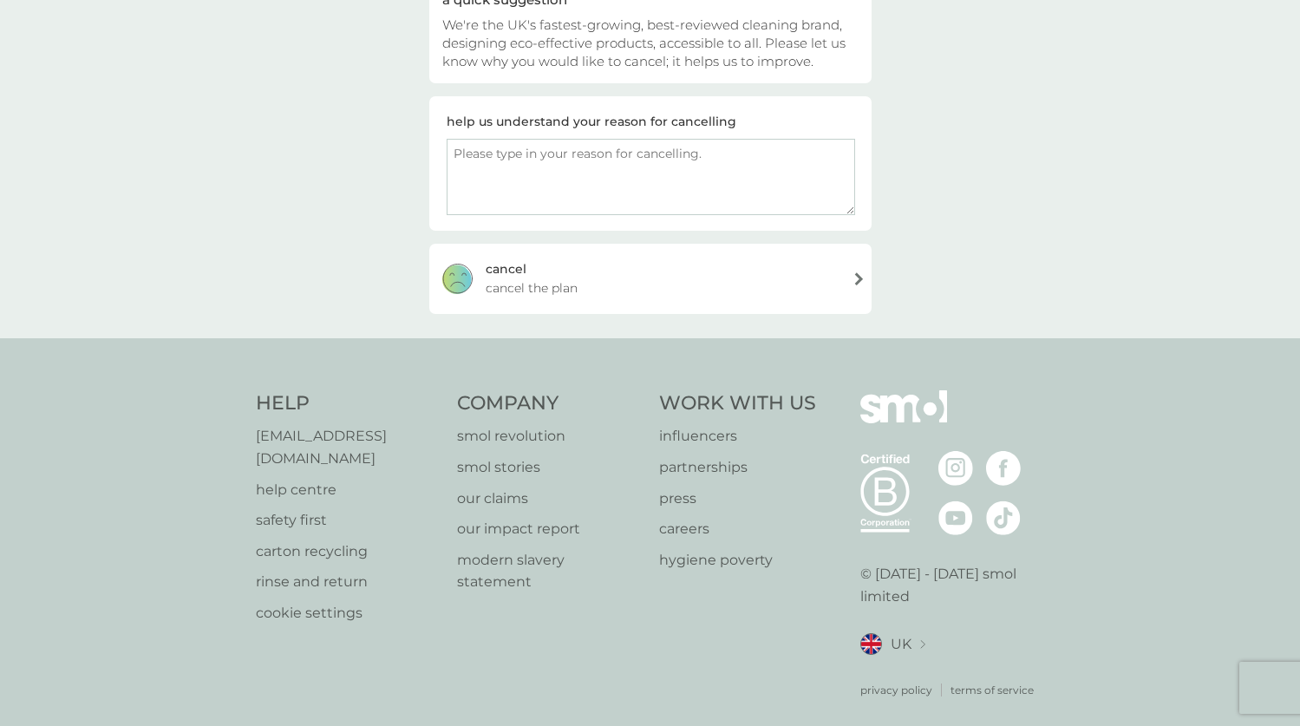
click at [625, 176] on textarea at bounding box center [651, 177] width 408 height 76
type textarea "not ready for a subscription"
click at [635, 260] on div "cancel cancel the plan" at bounding box center [650, 278] width 442 height 69
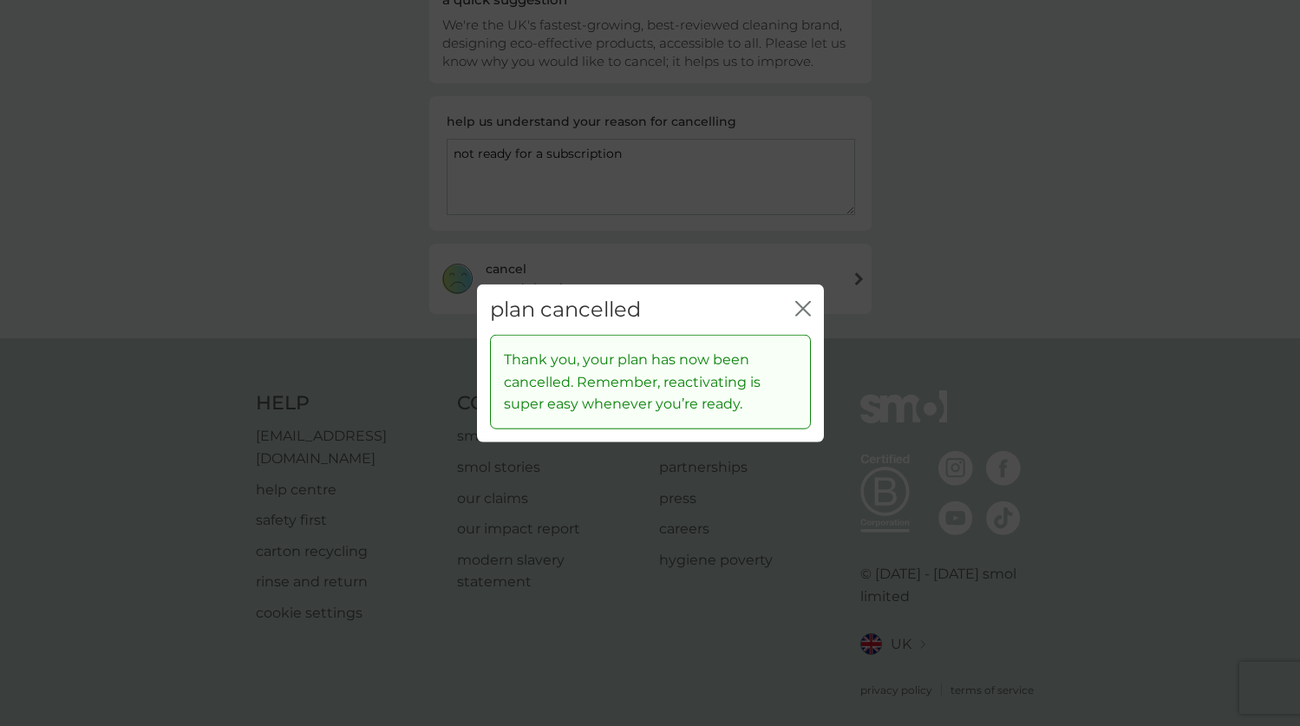
click at [796, 311] on icon "close" at bounding box center [803, 308] width 16 height 16
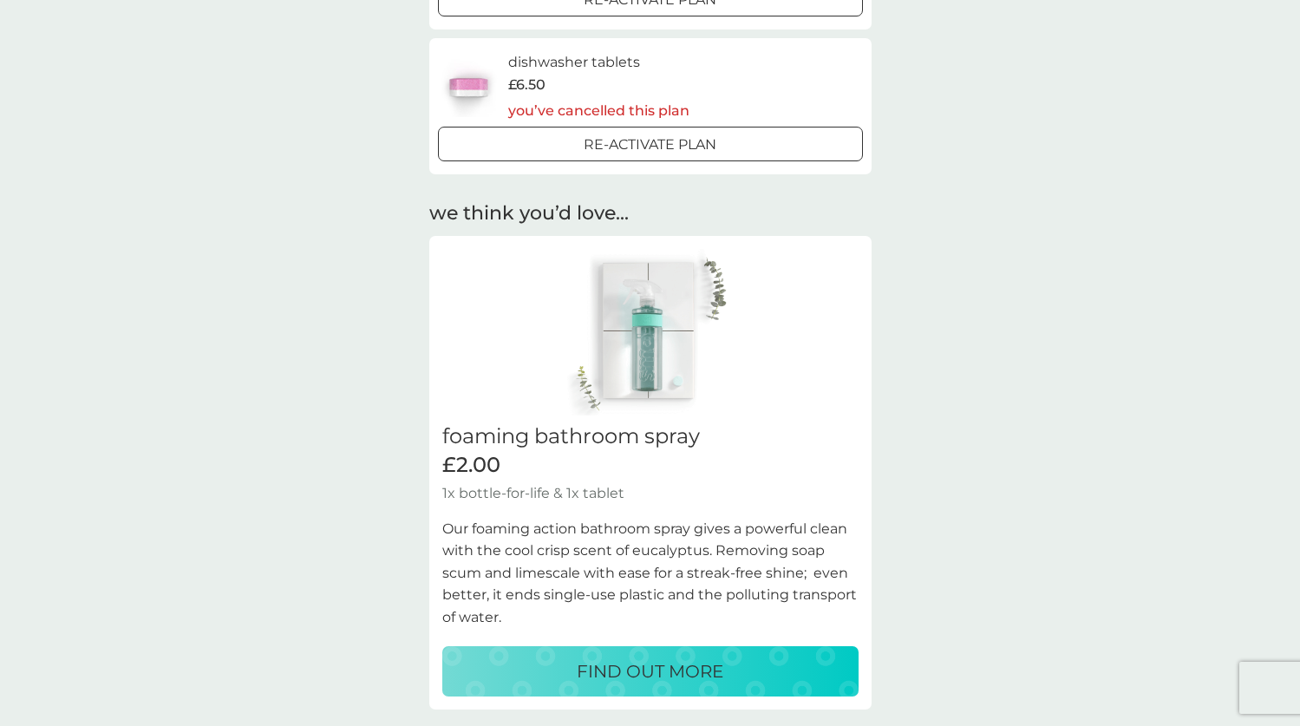
scroll to position [580, 0]
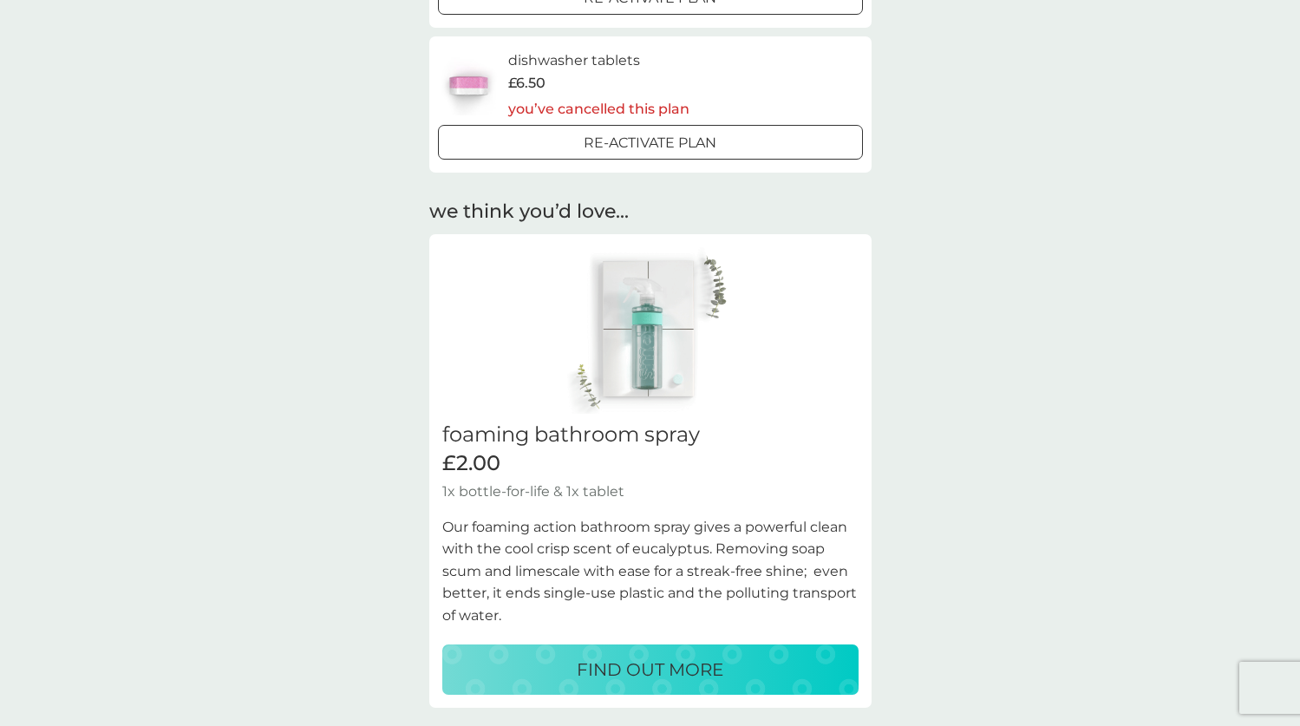
click at [579, 89] on div "dishwasher tablets £6.50 you’ve cancelled this plan" at bounding box center [598, 84] width 181 height 71
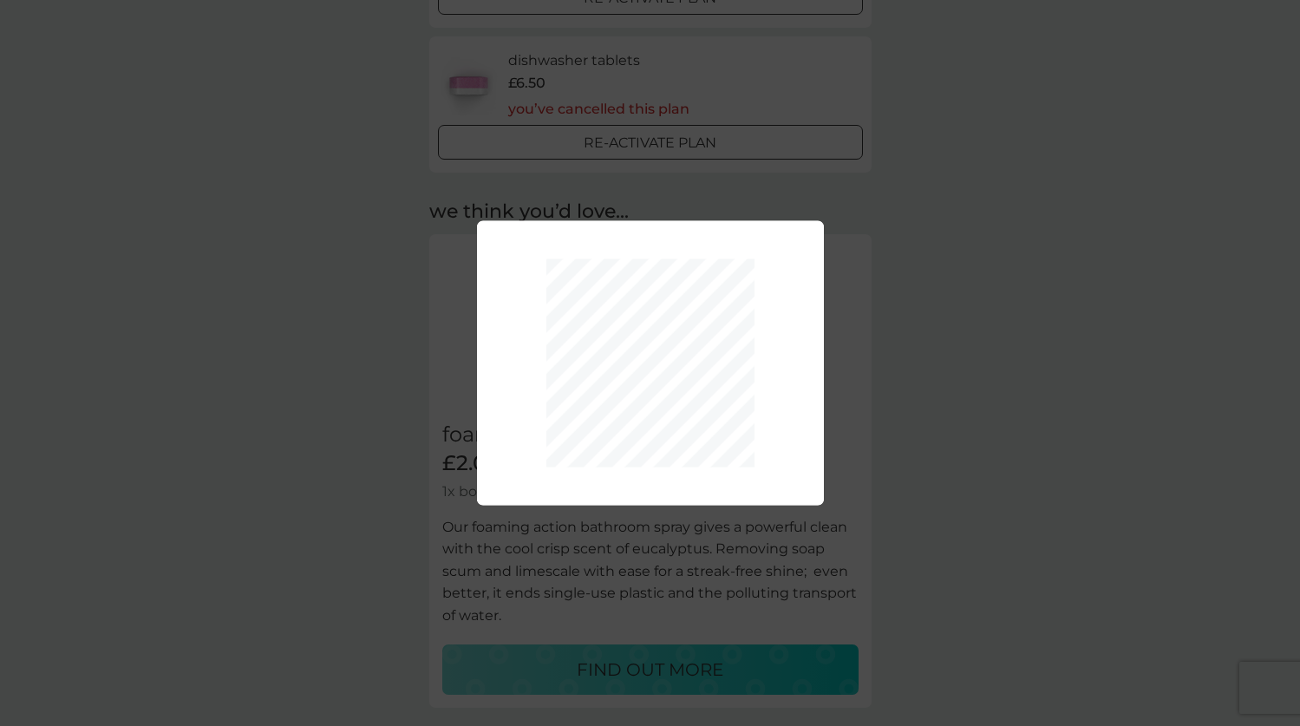
click at [996, 382] on div "Your plan has been re-activated." at bounding box center [650, 363] width 1300 height 726
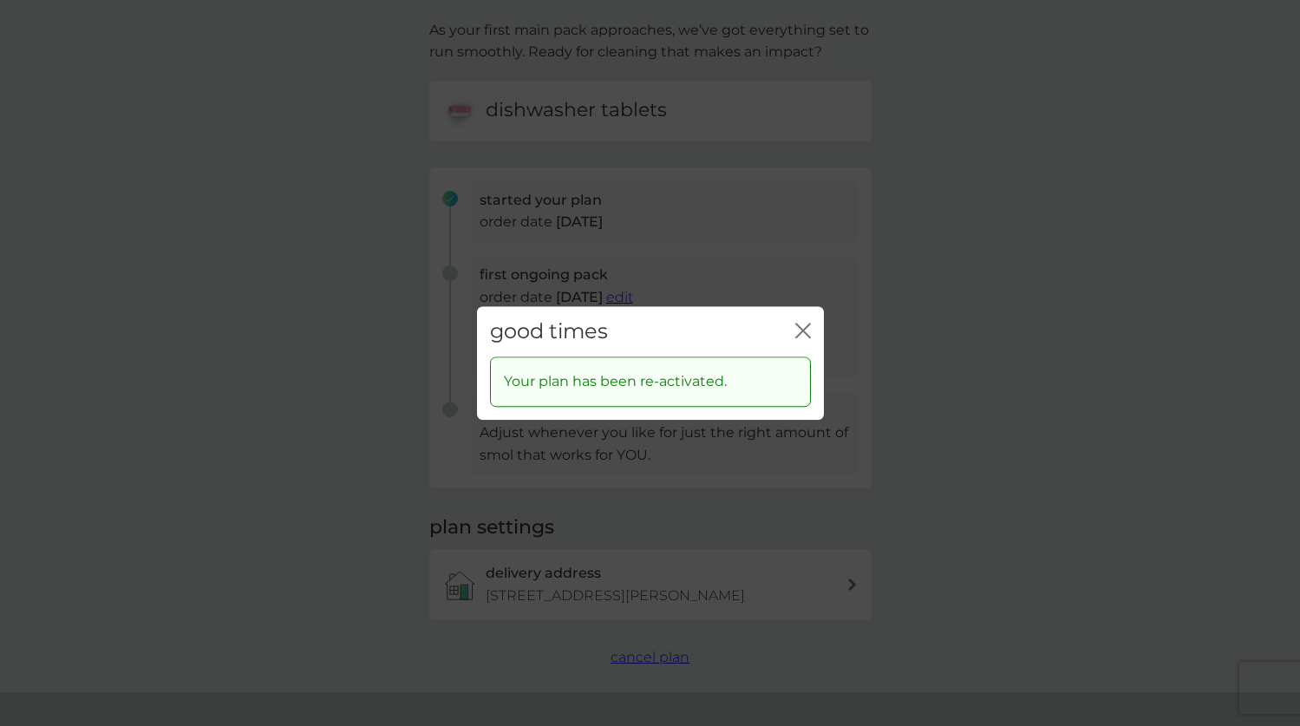
scroll to position [113, 0]
click at [799, 333] on icon "close" at bounding box center [803, 331] width 16 height 16
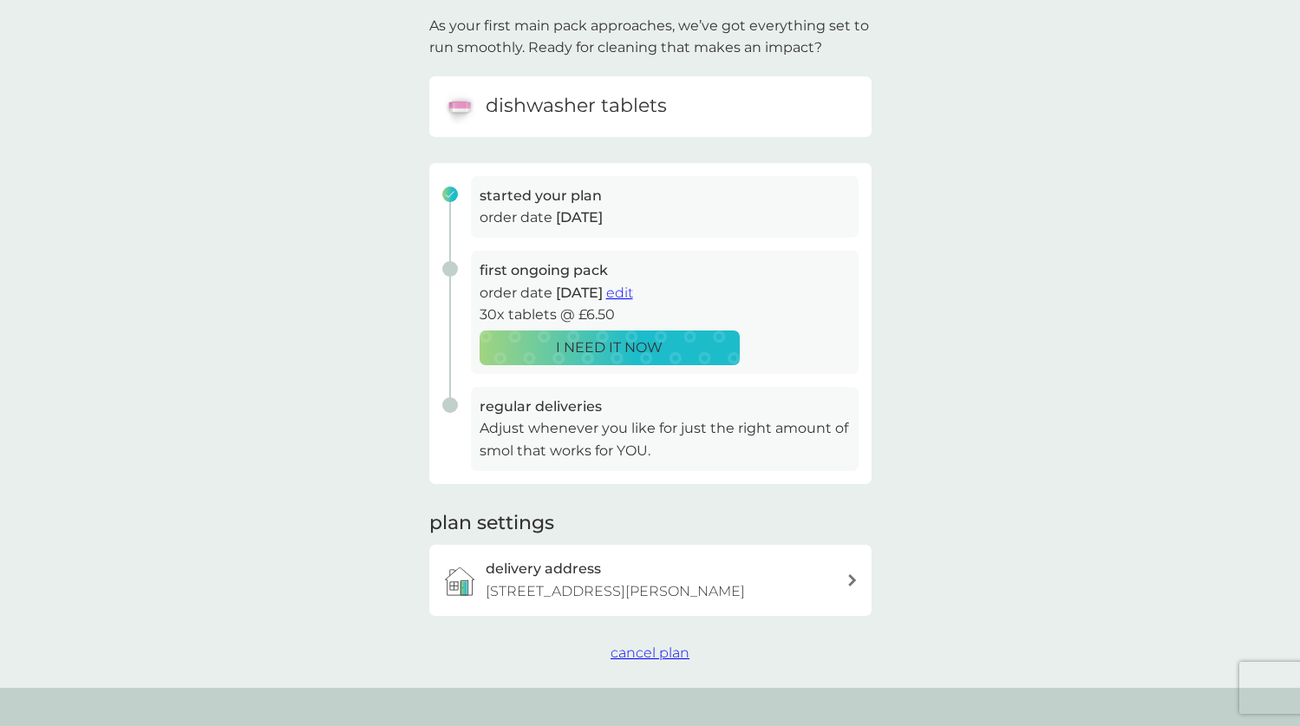
click at [633, 297] on button "edit" at bounding box center [619, 293] width 27 height 23
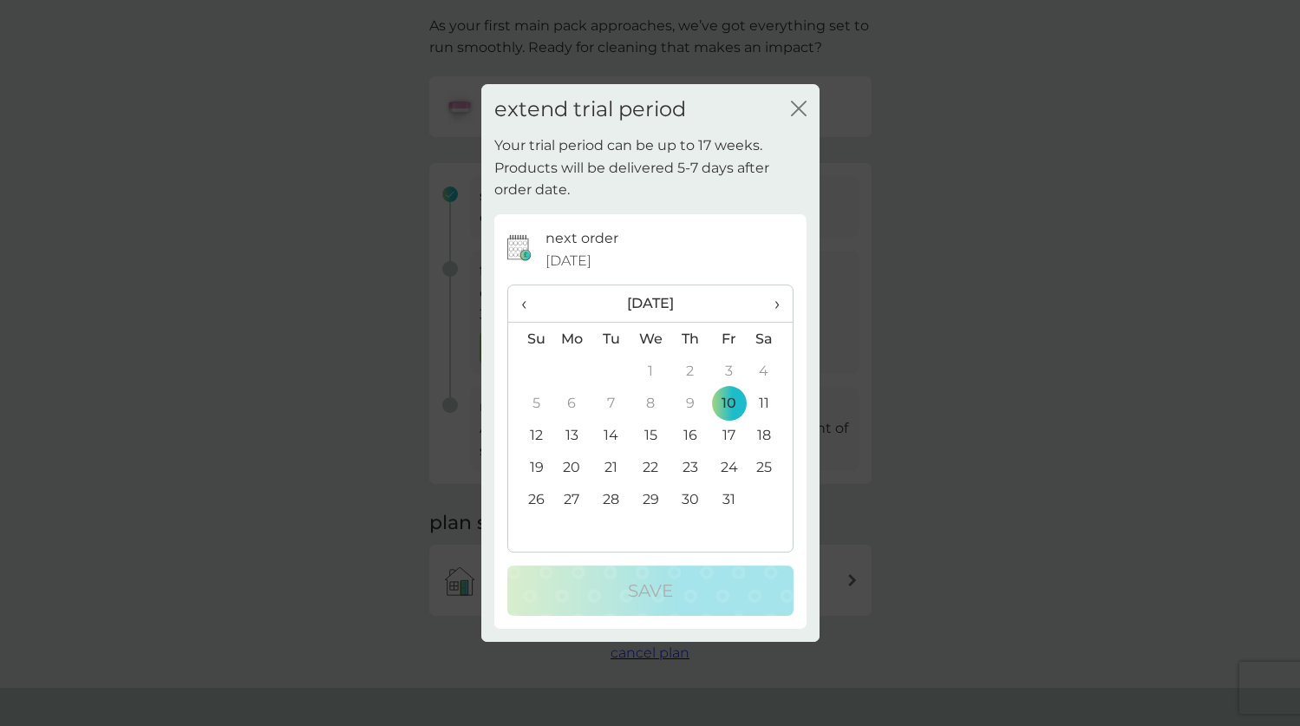
click at [736, 404] on td "10" at bounding box center [728, 403] width 39 height 32
click at [794, 106] on icon "close" at bounding box center [795, 108] width 7 height 14
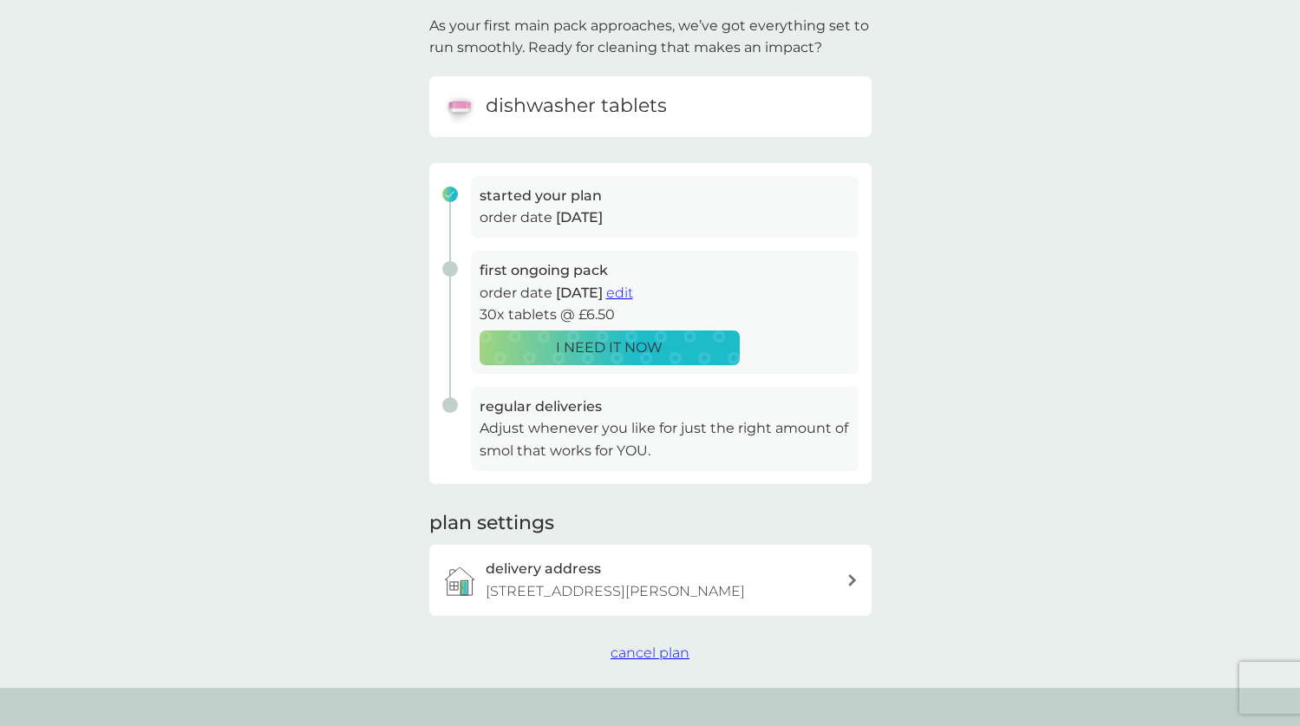
click at [617, 343] on p "I NEED IT NOW" at bounding box center [609, 347] width 107 height 23
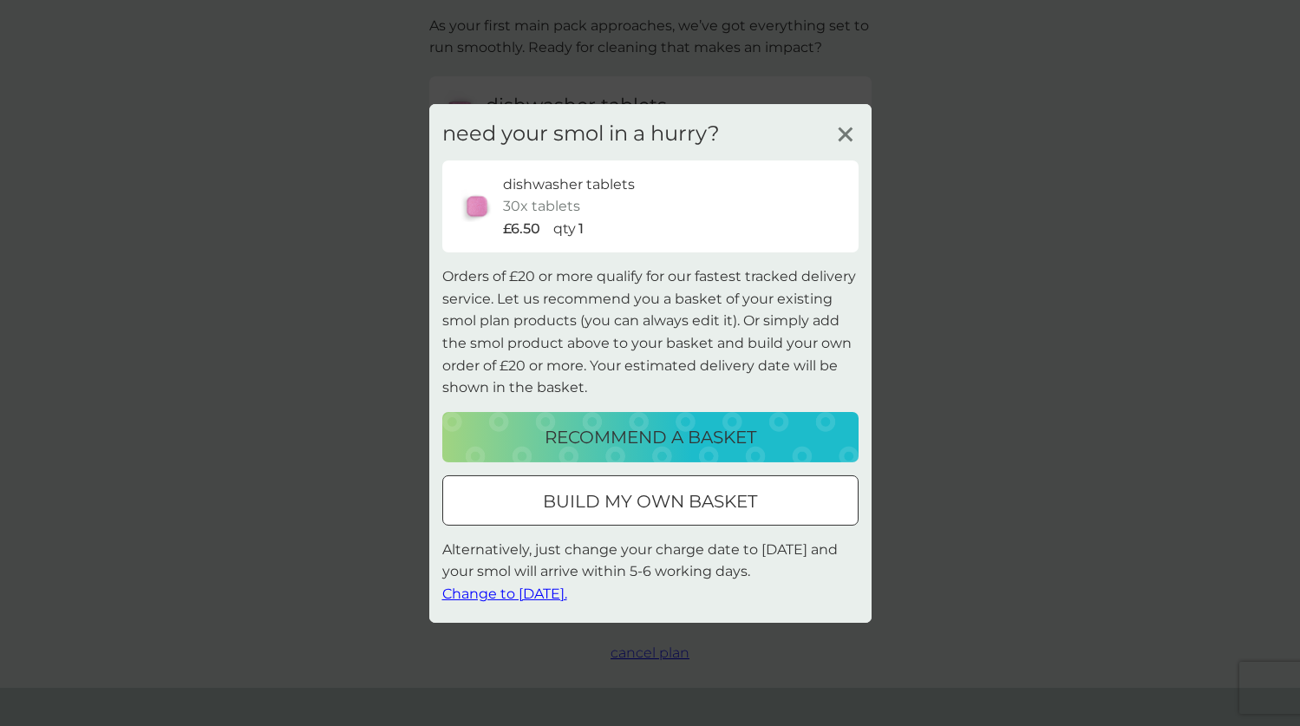
click at [841, 136] on icon at bounding box center [846, 134] width 26 height 26
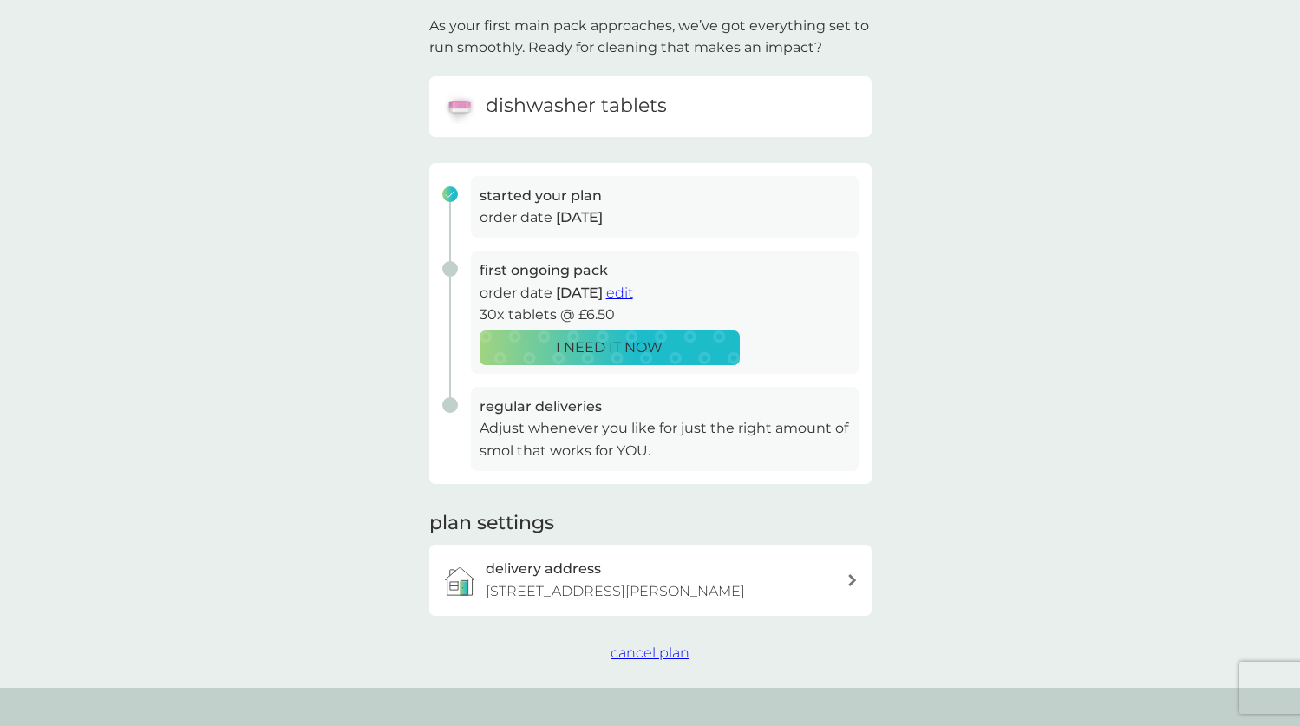
click at [950, 367] on div "your smol plans As your first main pack approaches, we’ve got everything set to…" at bounding box center [650, 315] width 1300 height 746
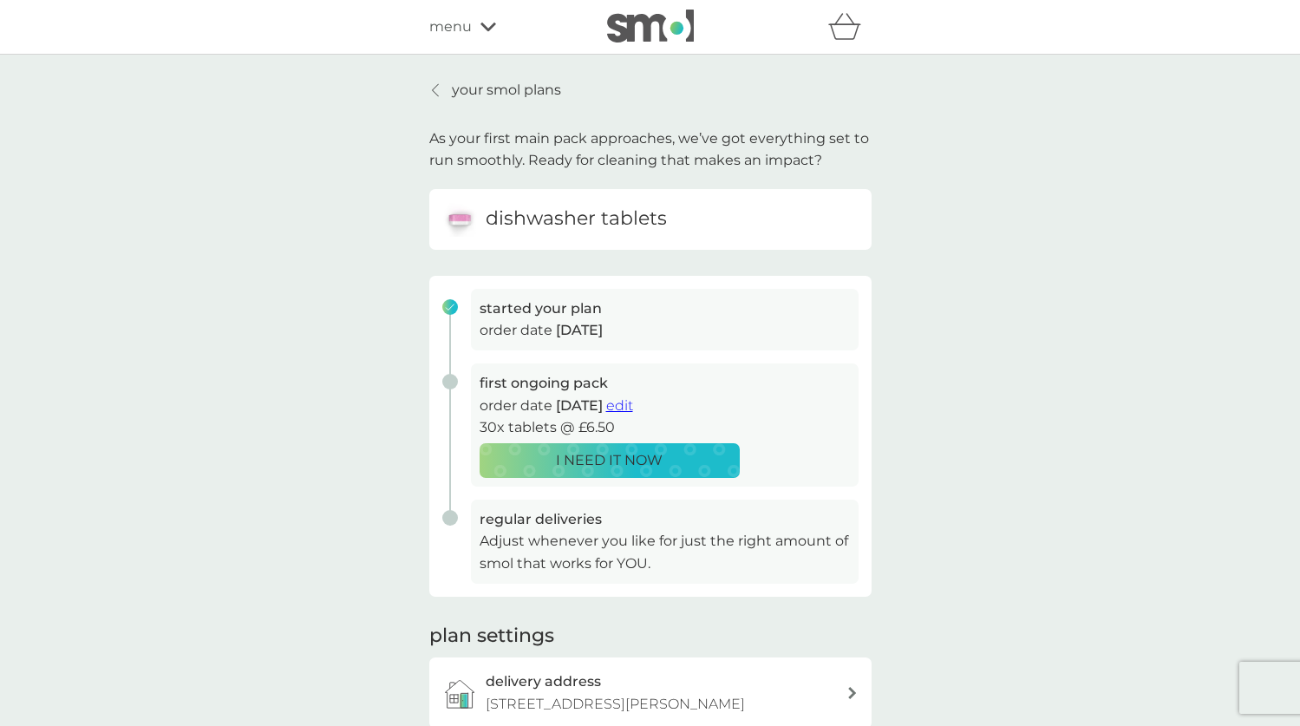
scroll to position [0, 0]
click at [513, 93] on p "your smol plans" at bounding box center [506, 90] width 109 height 23
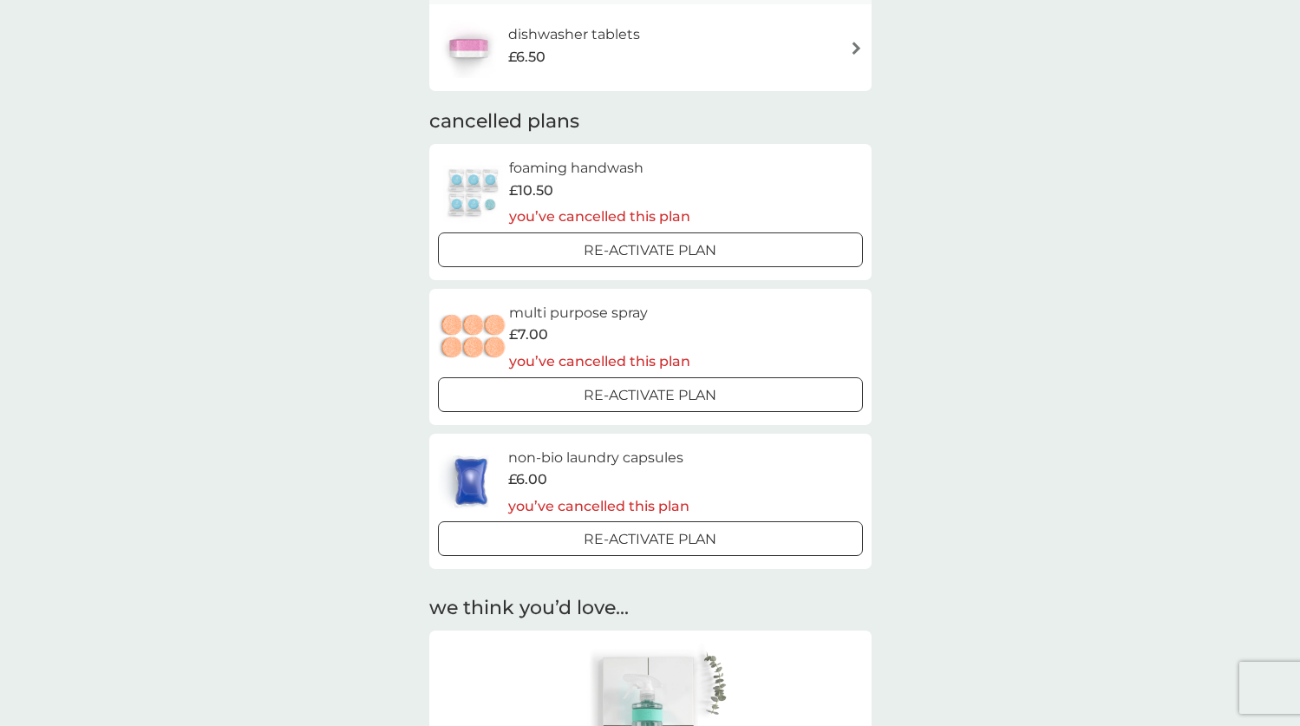
scroll to position [205, 0]
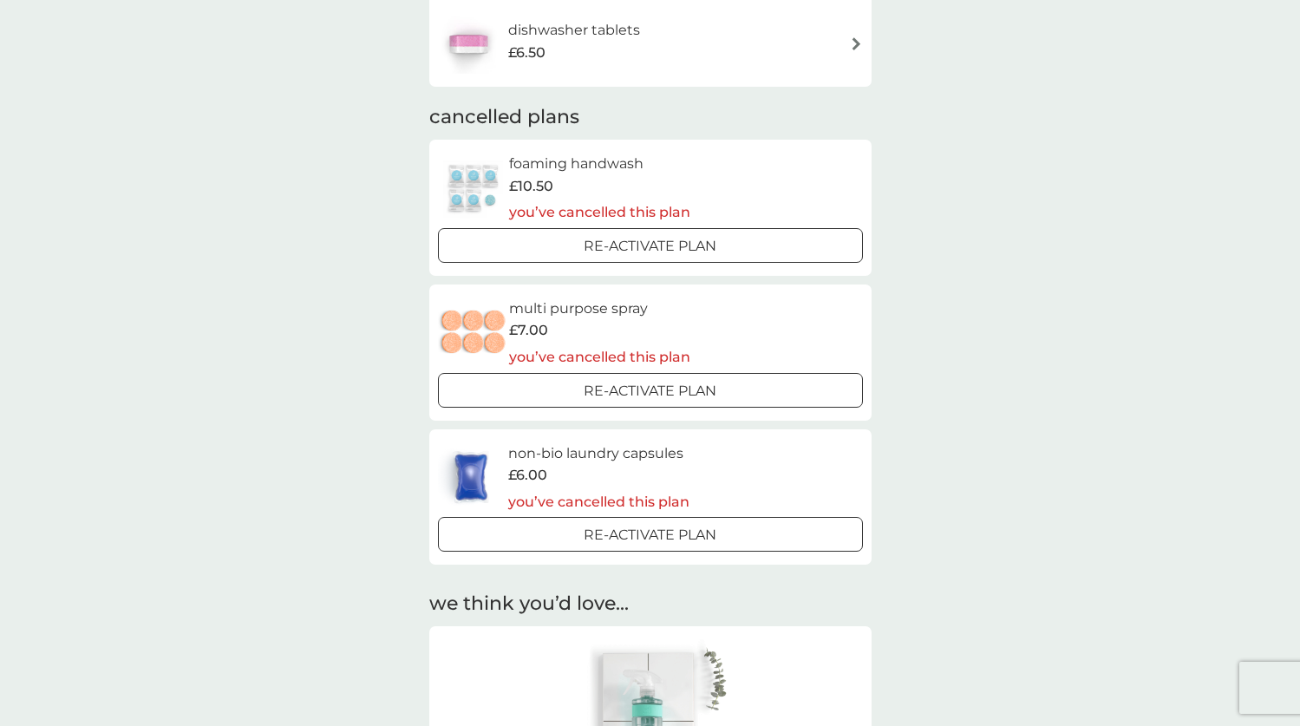
click at [676, 531] on div at bounding box center [650, 535] width 62 height 18
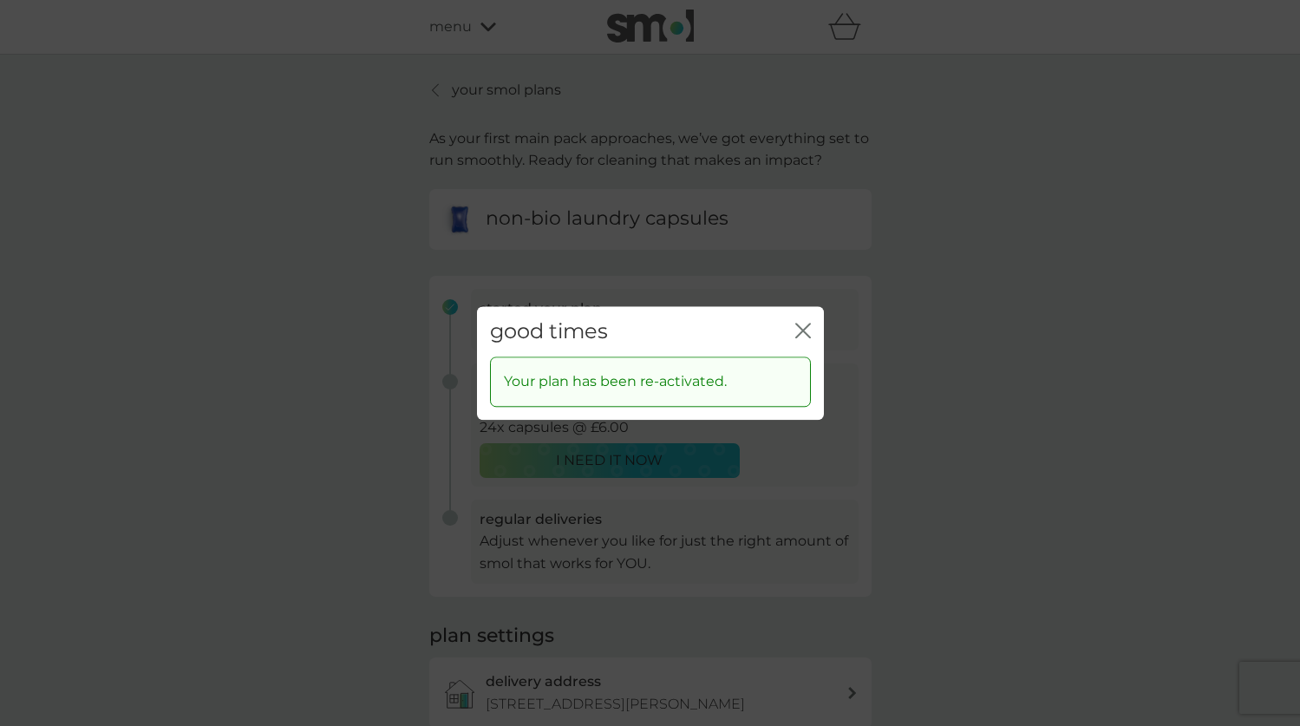
click at [957, 536] on div "good times close Your plan has been re-activated." at bounding box center [650, 363] width 1300 height 726
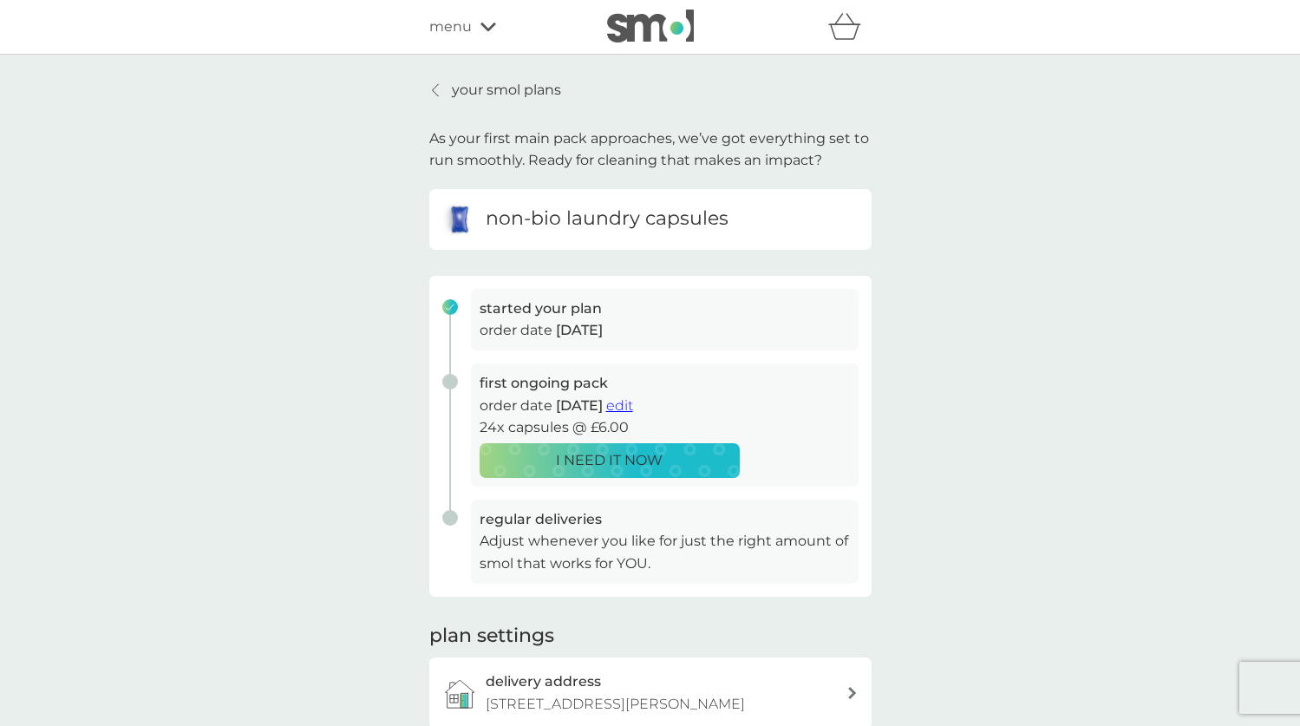
click at [585, 450] on p "I NEED IT NOW" at bounding box center [609, 460] width 107 height 23
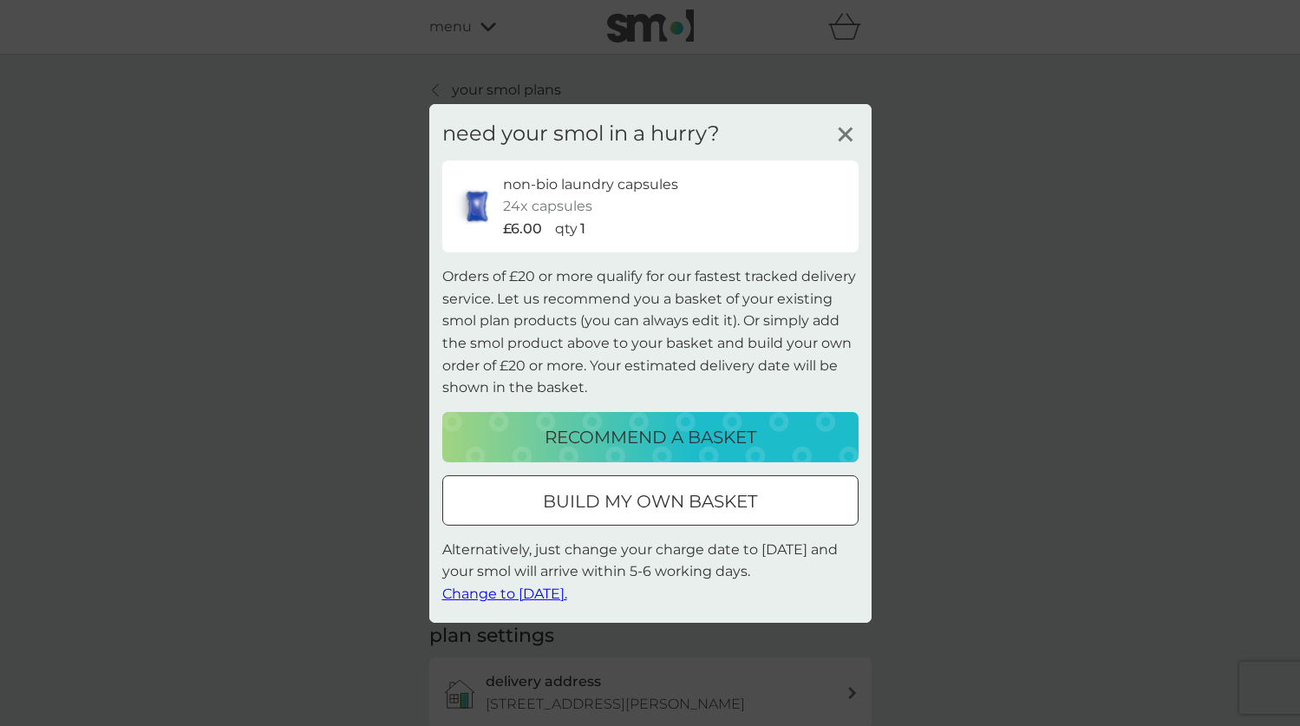
click at [654, 492] on div at bounding box center [650, 501] width 62 height 18
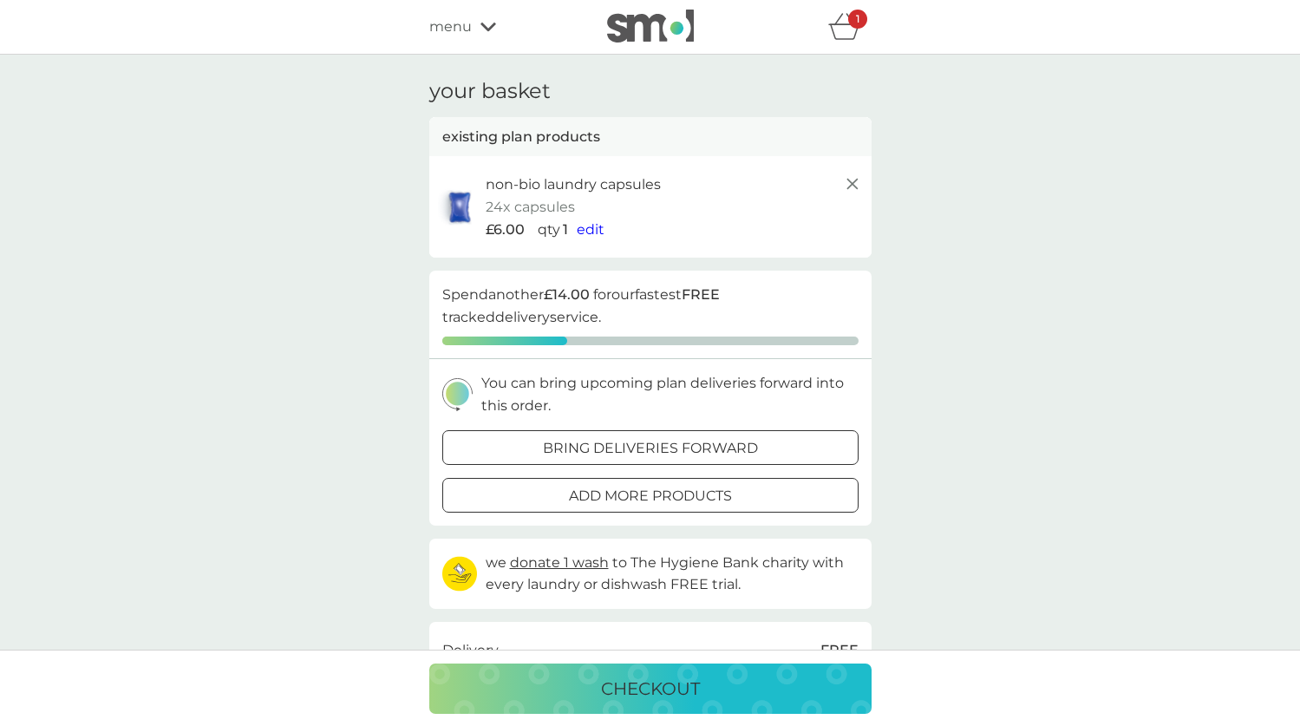
click at [578, 223] on span "edit" at bounding box center [591, 229] width 28 height 16
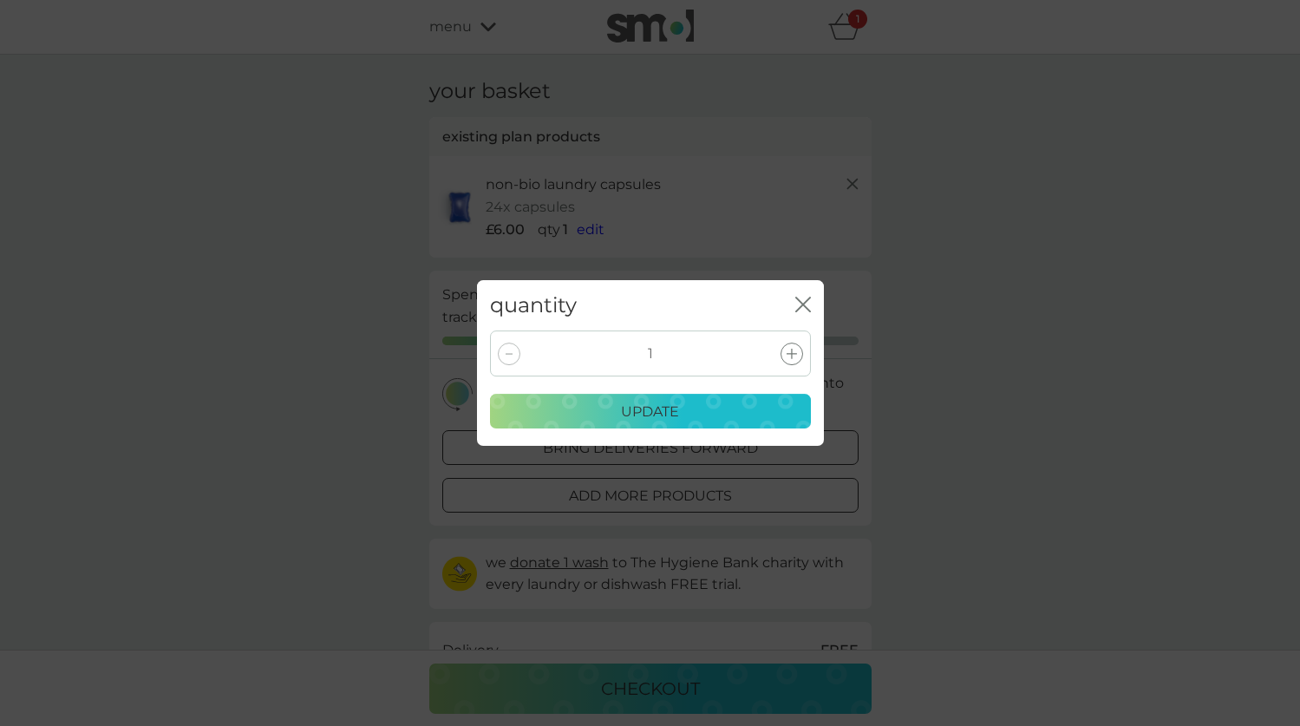
click at [783, 357] on div at bounding box center [792, 354] width 23 height 23
click at [661, 411] on p "update" at bounding box center [650, 412] width 58 height 23
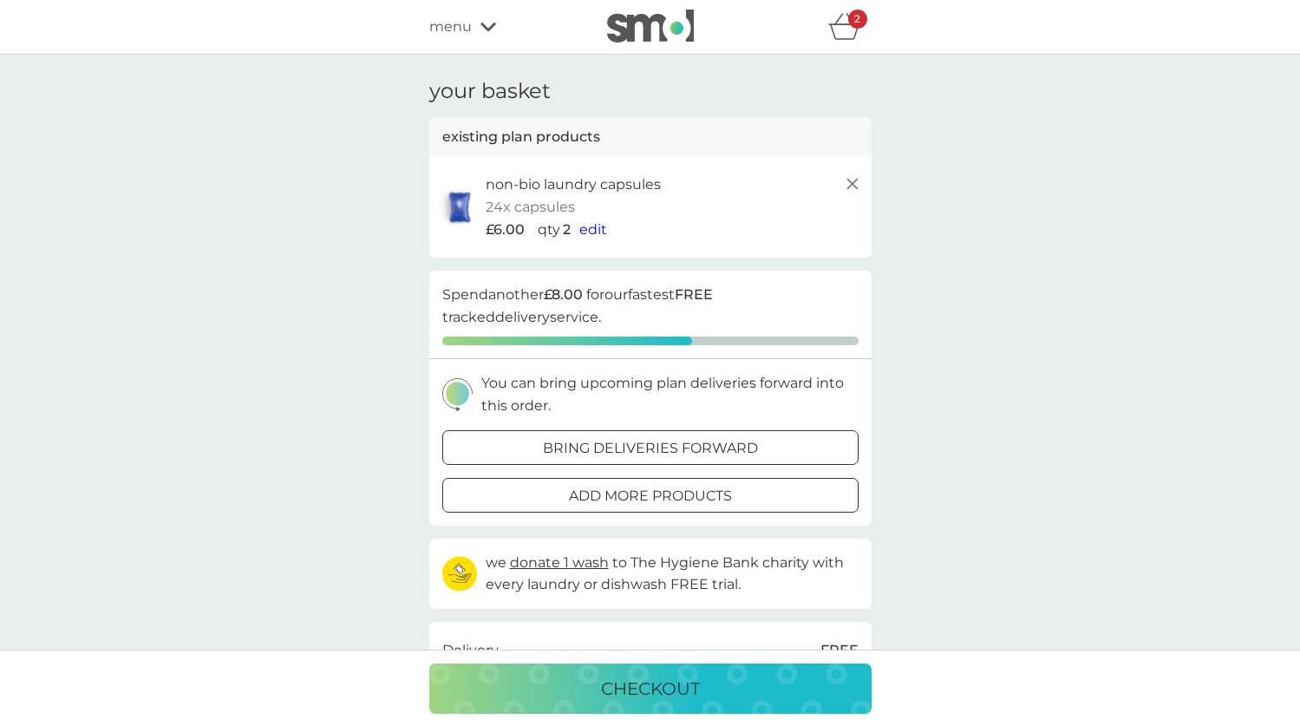
click at [854, 28] on div "2" at bounding box center [857, 19] width 19 height 19
click at [848, 36] on icon "basket" at bounding box center [844, 26] width 33 height 27
click at [583, 228] on span "edit" at bounding box center [593, 229] width 28 height 16
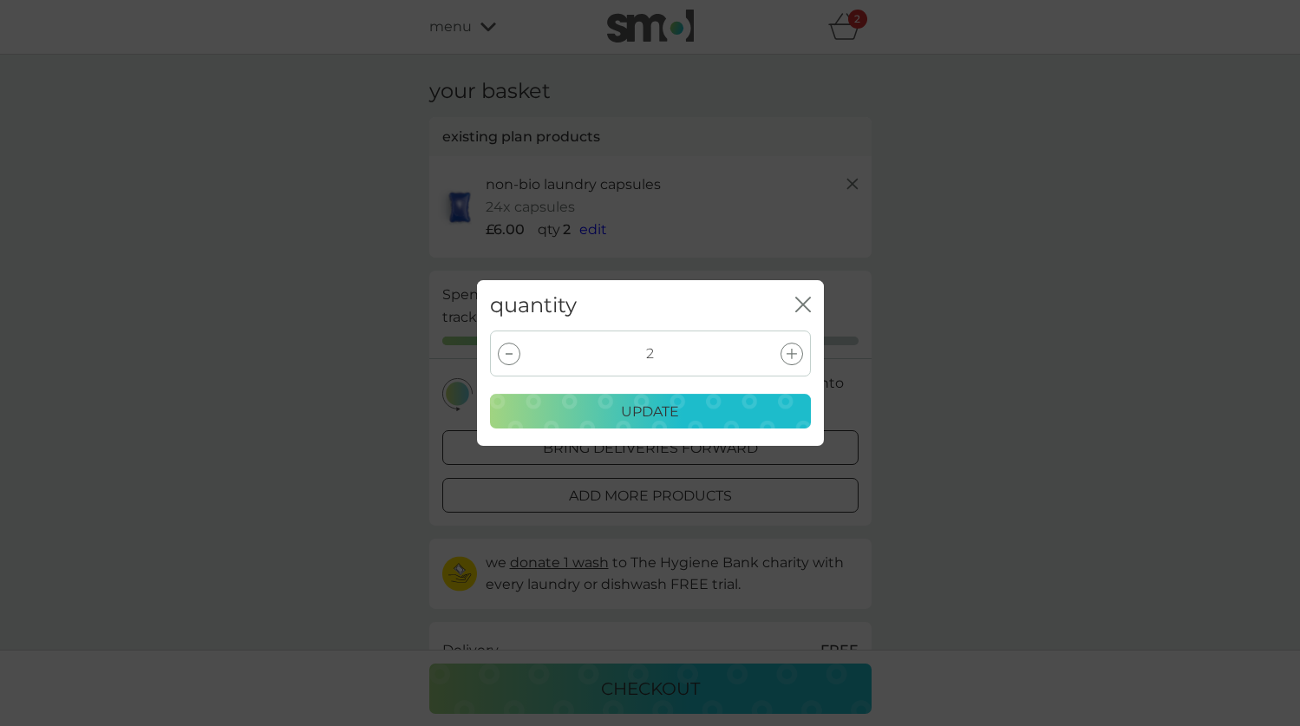
click at [513, 351] on div at bounding box center [509, 354] width 23 height 23
click at [800, 306] on icon "close" at bounding box center [803, 305] width 16 height 16
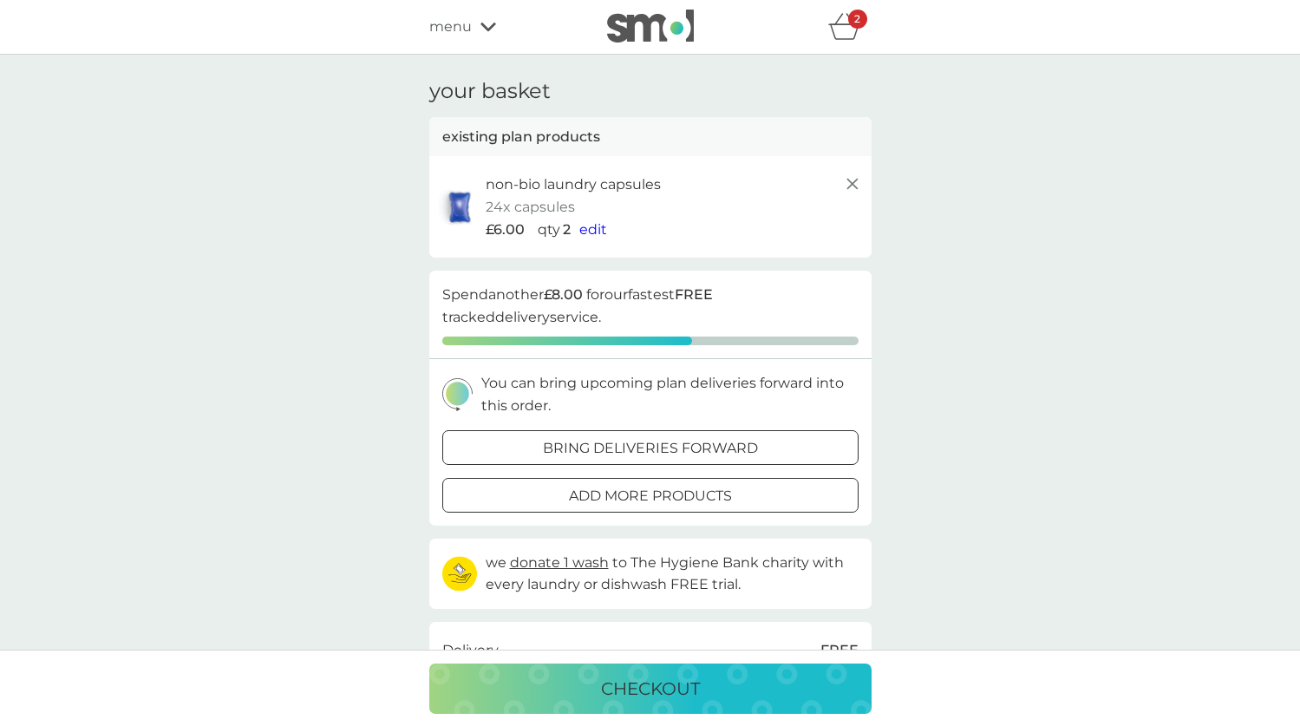
click at [850, 181] on line at bounding box center [851, 184] width 10 height 10
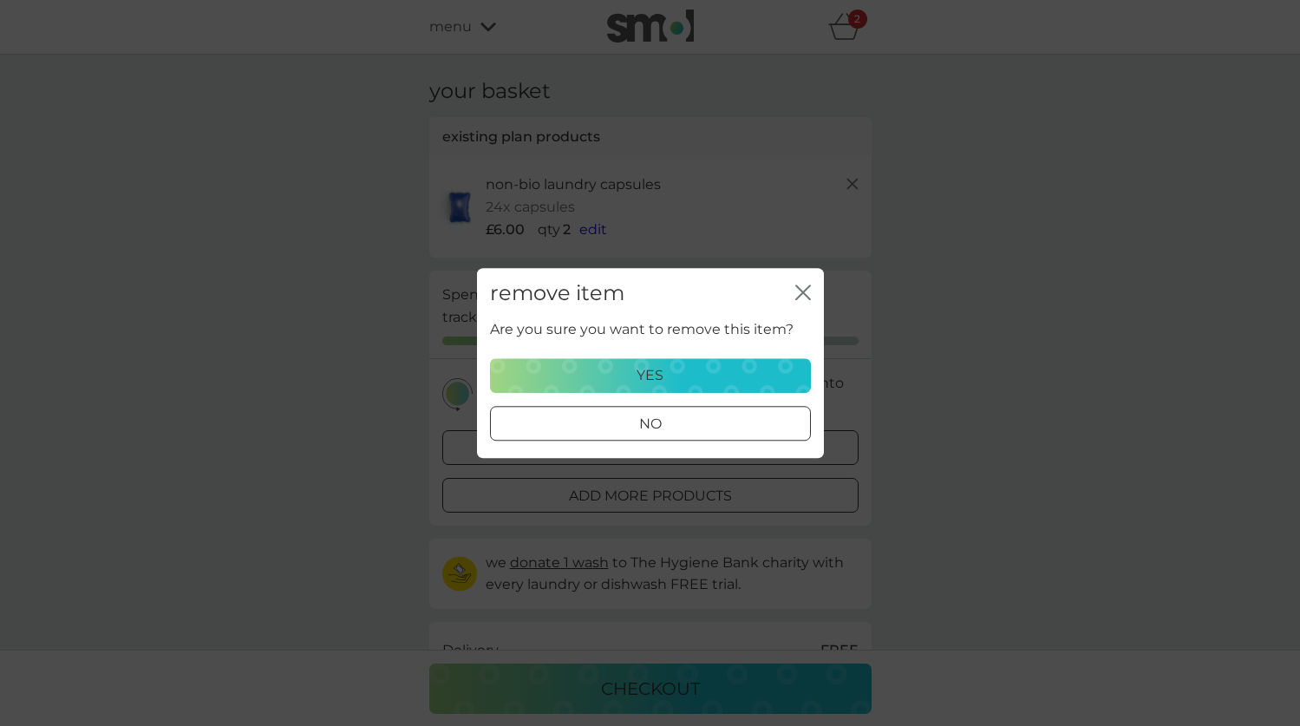
click at [686, 371] on div "yes" at bounding box center [650, 375] width 298 height 23
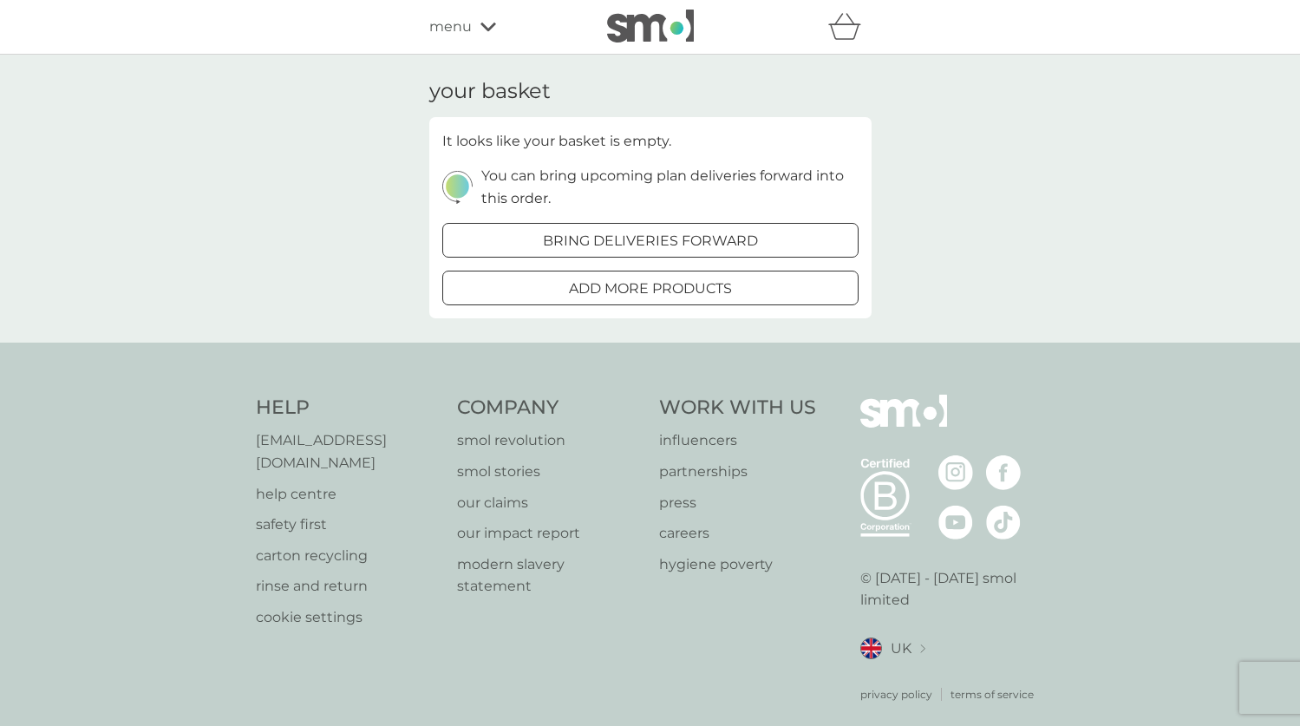
click at [454, 28] on span "menu" at bounding box center [450, 27] width 42 height 23
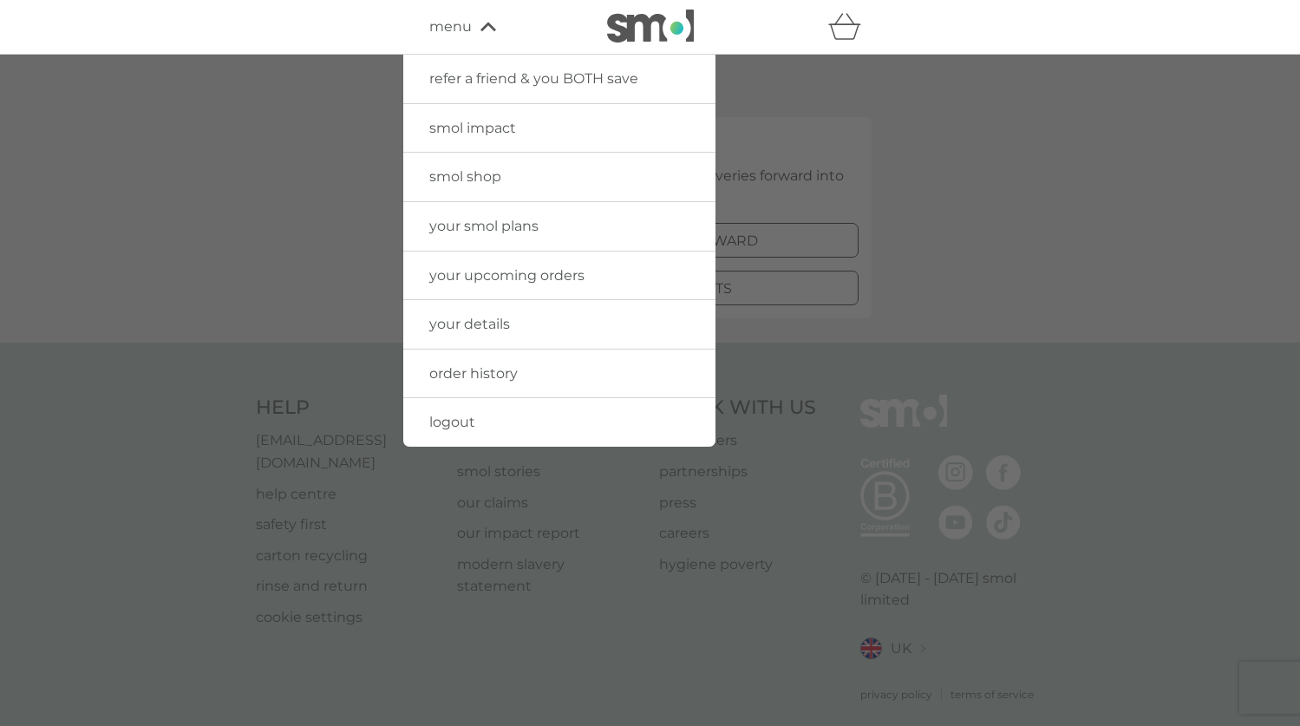
click at [519, 219] on span "your smol plans" at bounding box center [483, 226] width 109 height 16
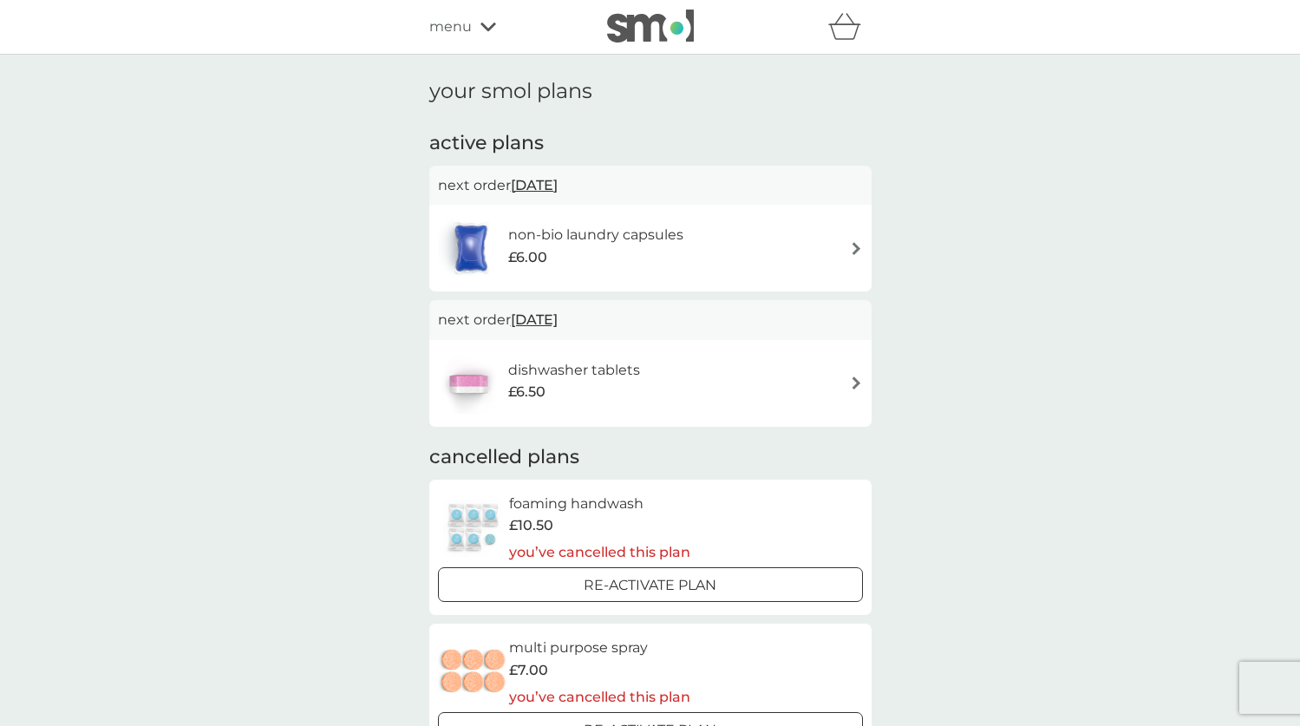
click at [852, 247] on img at bounding box center [856, 248] width 13 height 13
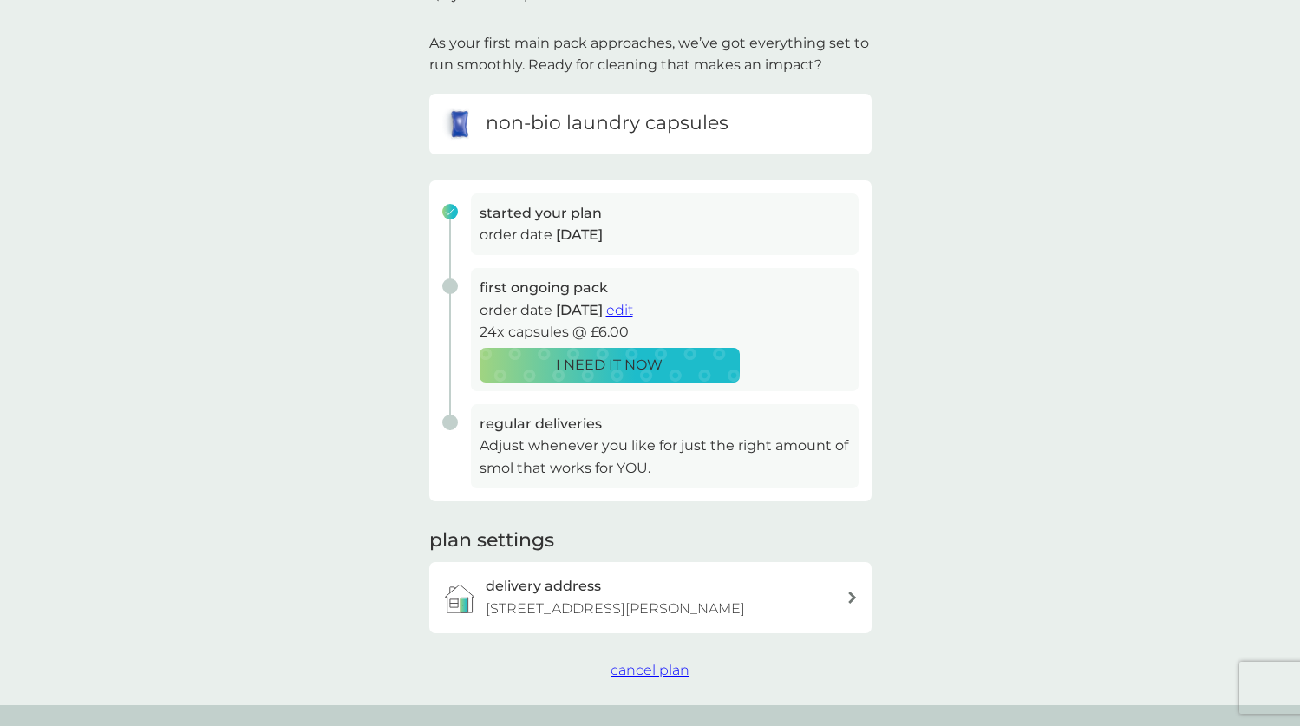
scroll to position [103, 0]
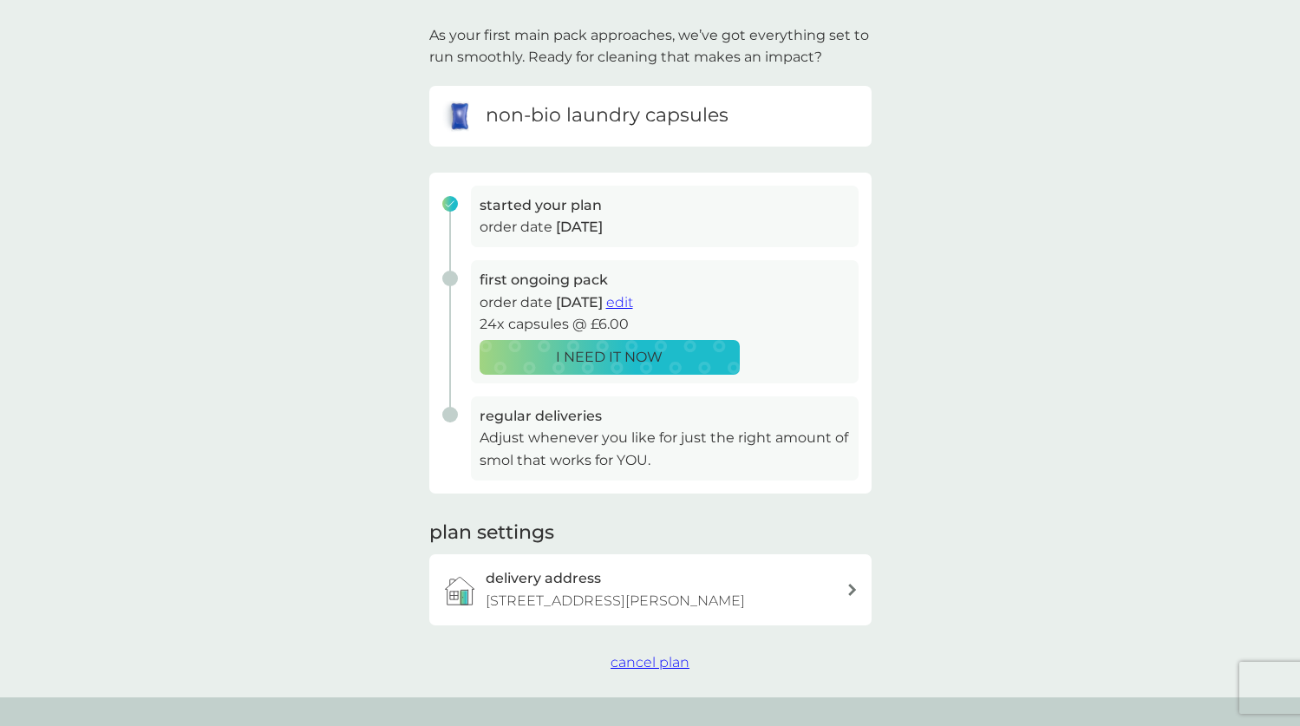
click at [449, 414] on div "regular deliveries Adjust whenever you like for just the right amount of smol t…" at bounding box center [643, 438] width 429 height 84
click at [546, 405] on h3 "regular deliveries" at bounding box center [665, 416] width 370 height 23
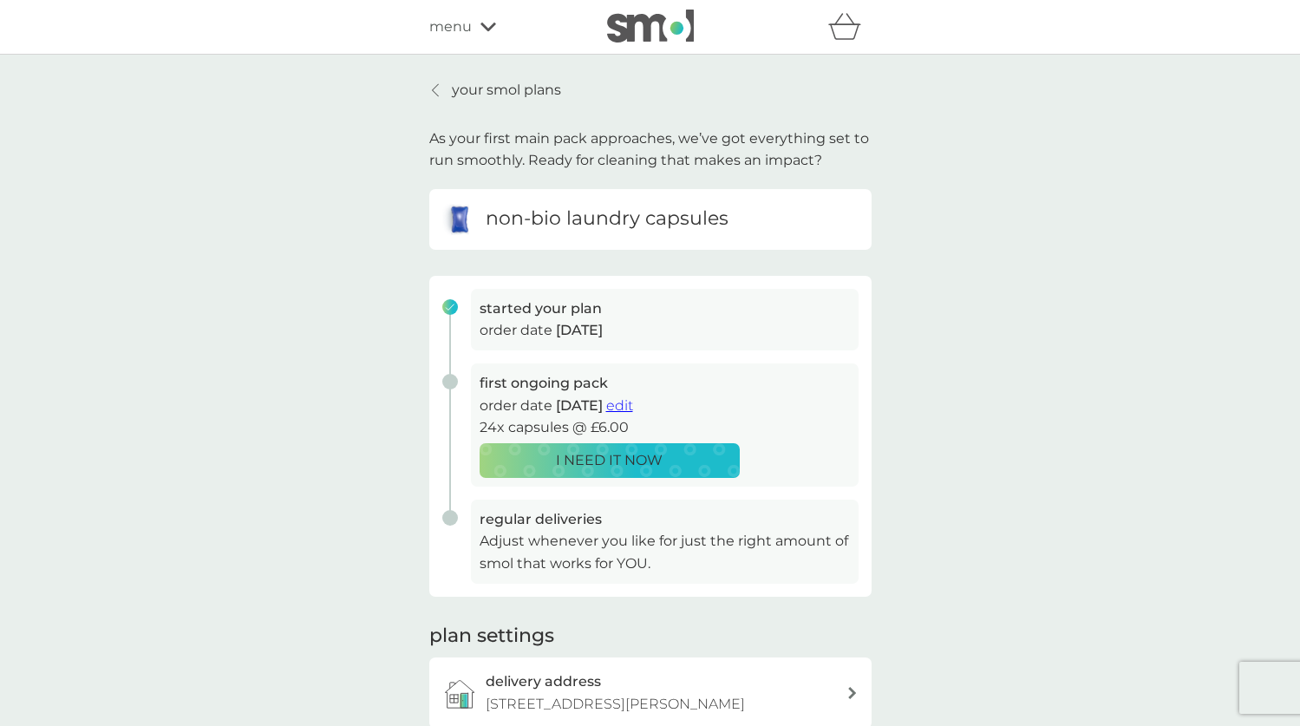
scroll to position [0, 0]
click at [478, 21] on div "menu" at bounding box center [502, 27] width 147 height 23
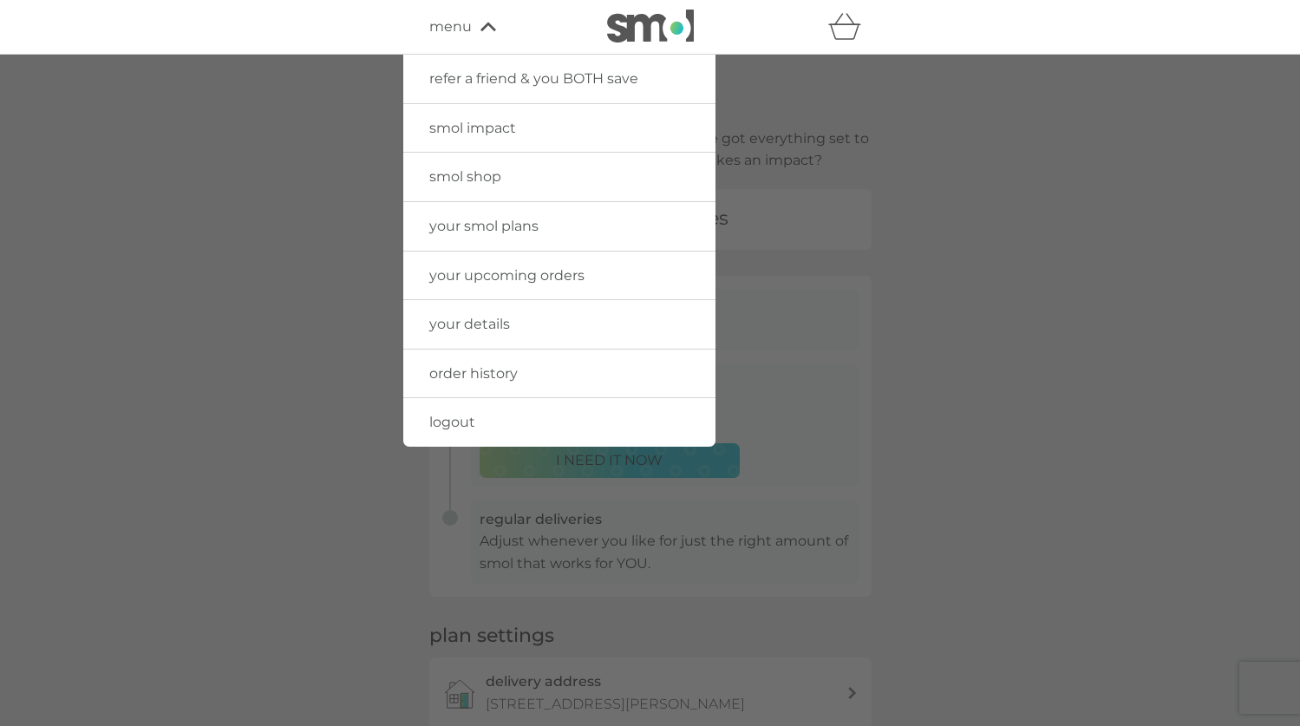
click at [533, 270] on span "your upcoming orders" at bounding box center [506, 275] width 155 height 16
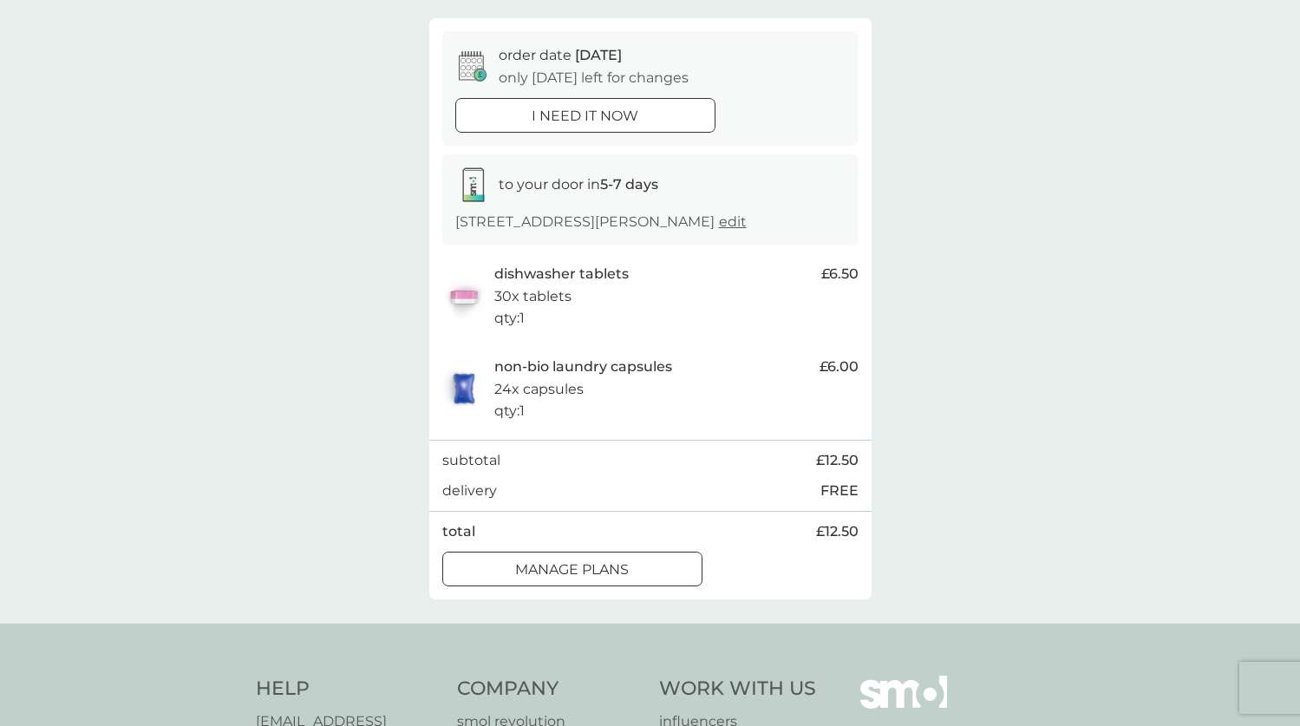
scroll to position [144, 0]
click at [583, 559] on div at bounding box center [572, 568] width 62 height 18
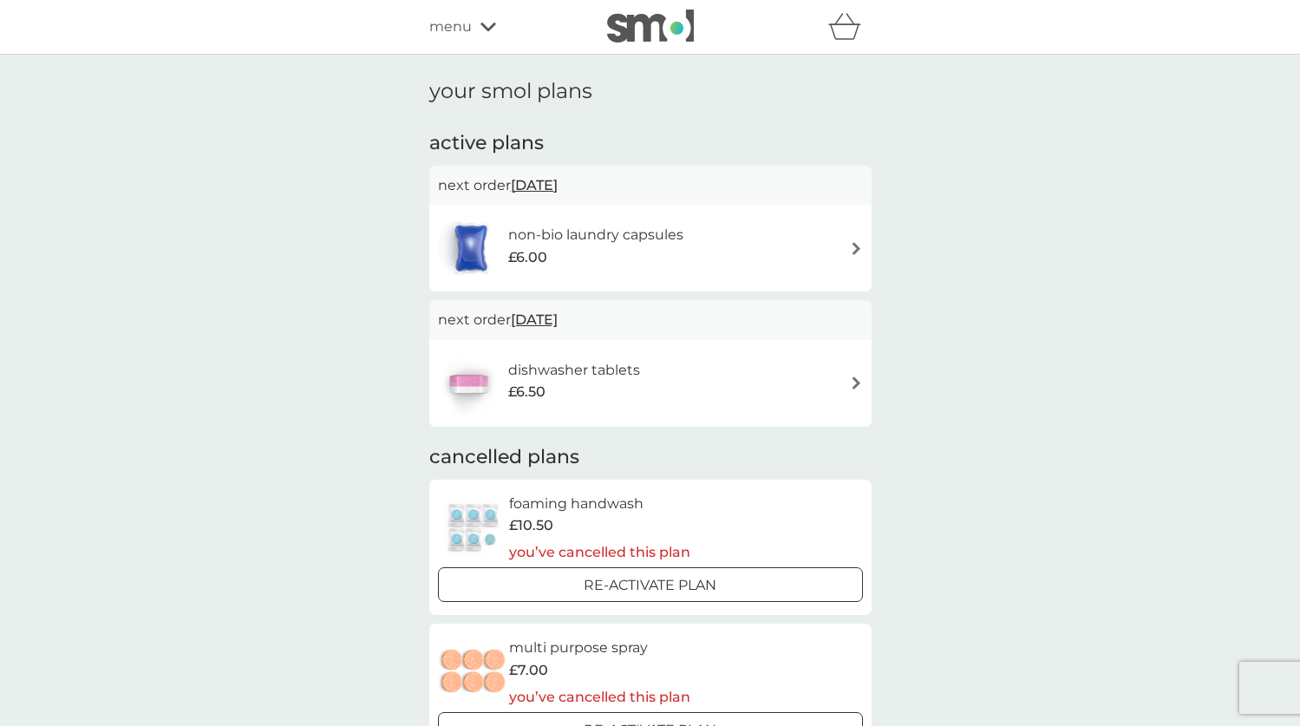
click at [452, 28] on span "menu" at bounding box center [450, 27] width 42 height 23
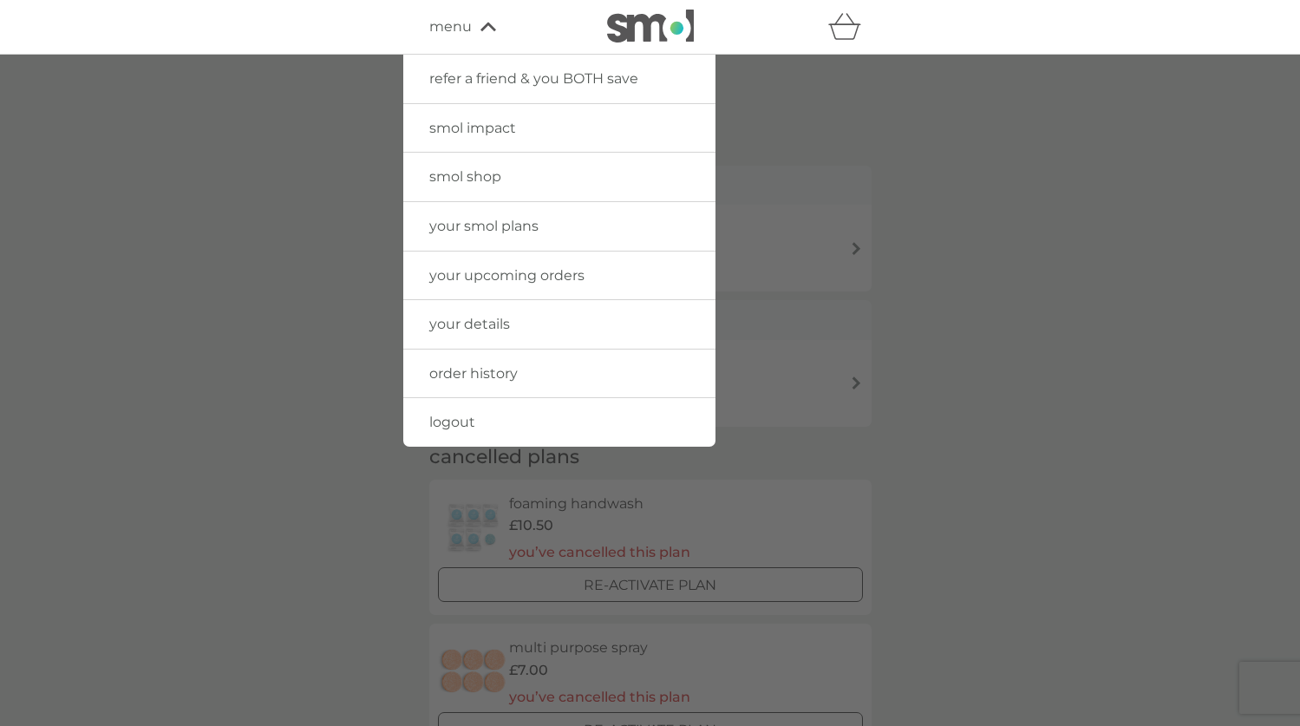
click at [522, 270] on span "your upcoming orders" at bounding box center [506, 275] width 155 height 16
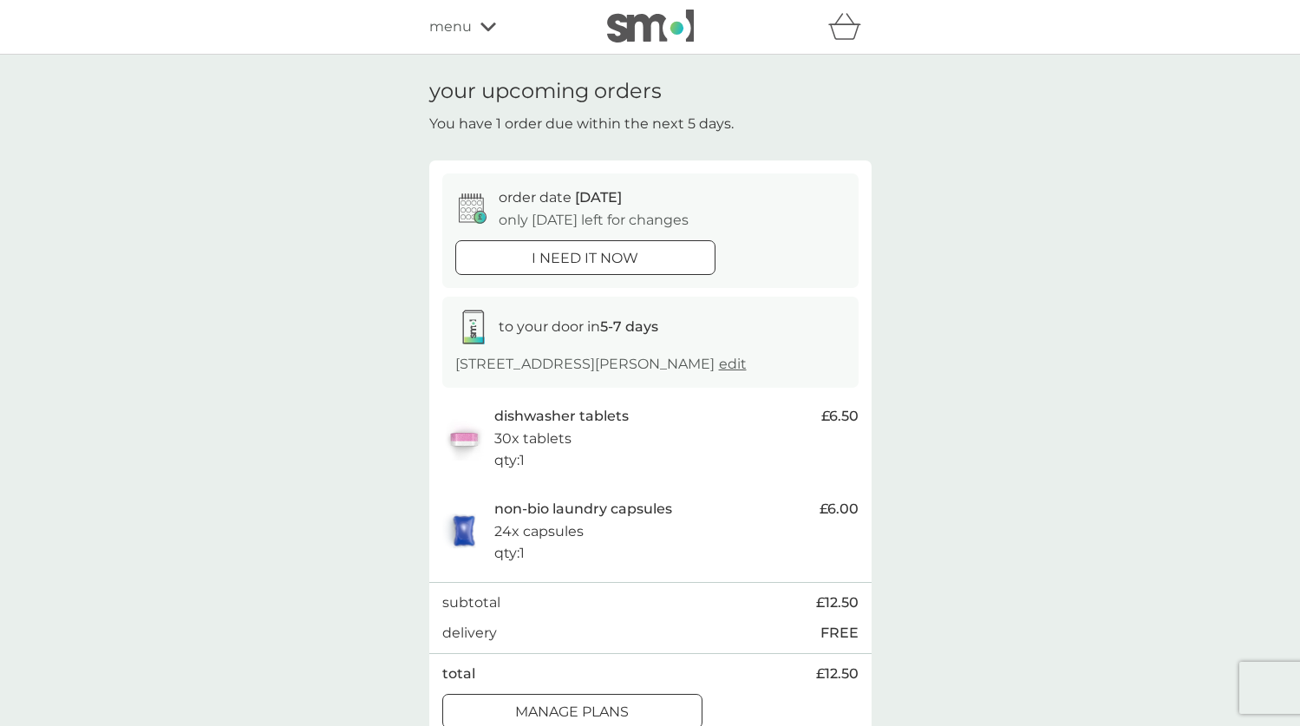
click at [443, 36] on span "menu" at bounding box center [450, 27] width 42 height 23
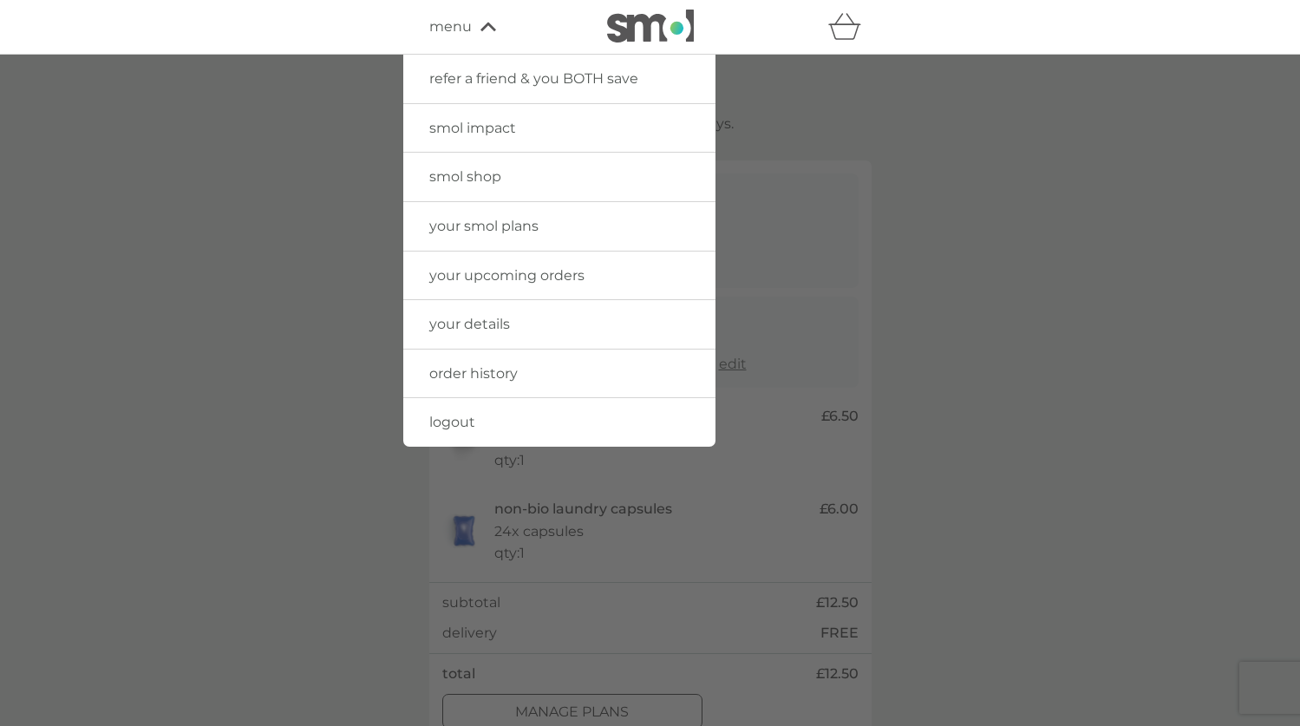
click at [516, 138] on link "smol impact" at bounding box center [559, 128] width 312 height 49
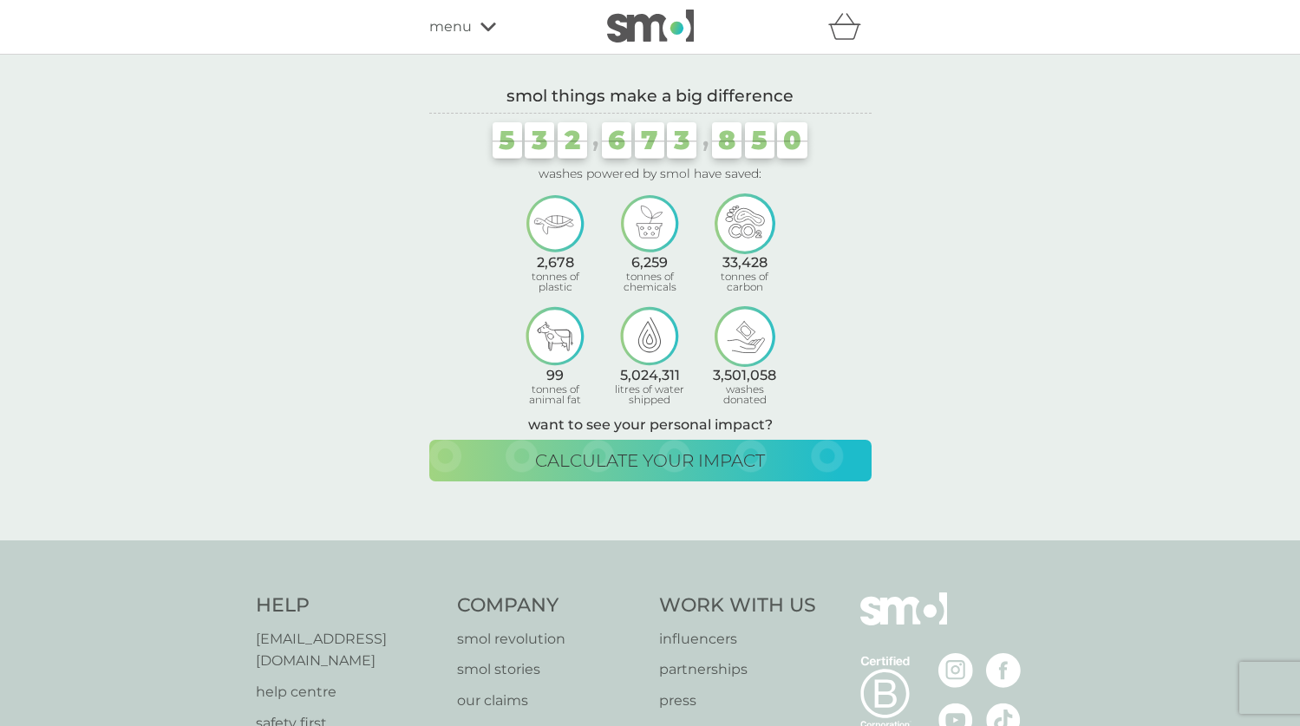
click at [450, 34] on span "menu" at bounding box center [450, 27] width 42 height 23
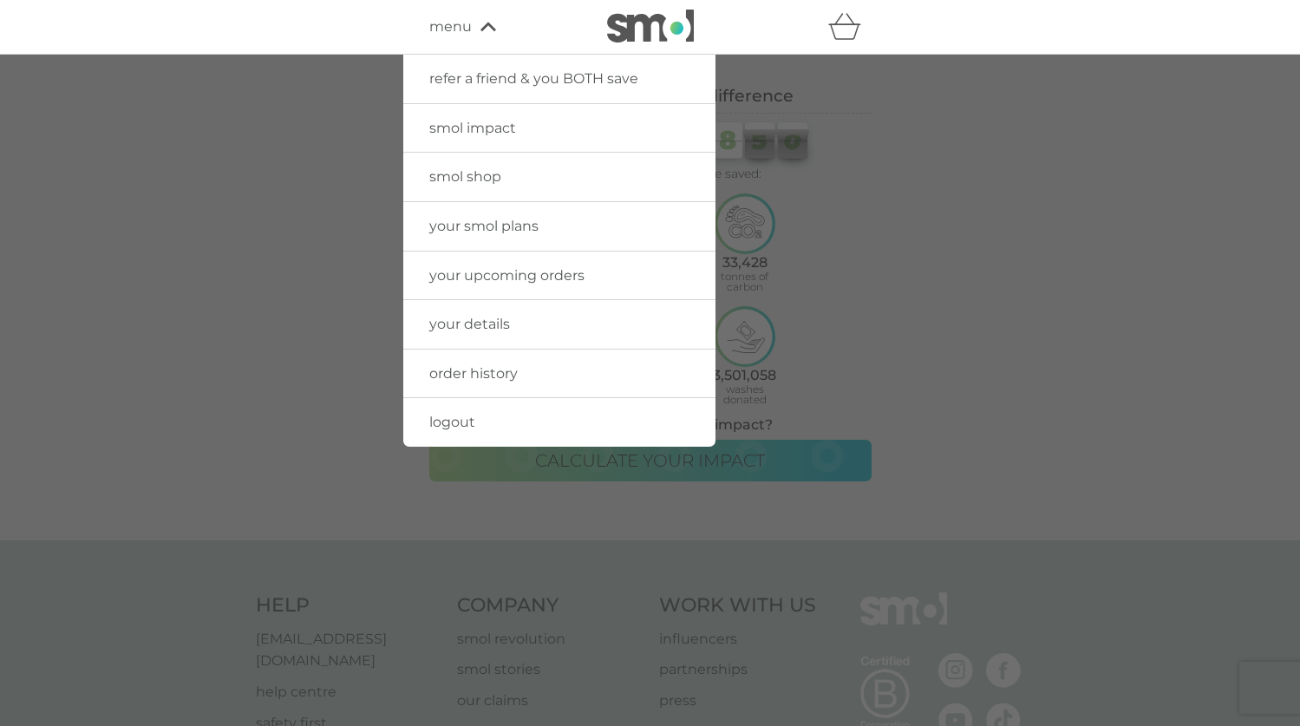
click at [474, 180] on span "smol shop" at bounding box center [465, 176] width 72 height 16
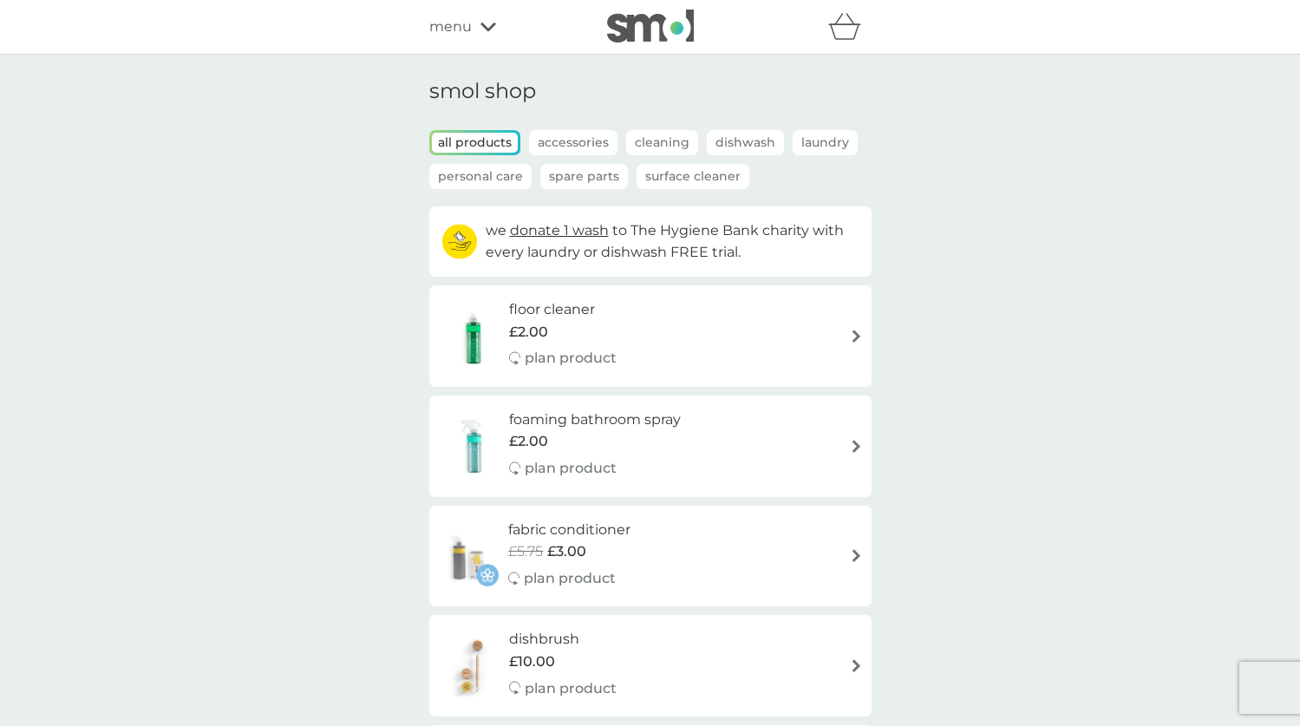
click at [683, 175] on p "Surface Cleaner" at bounding box center [693, 176] width 113 height 25
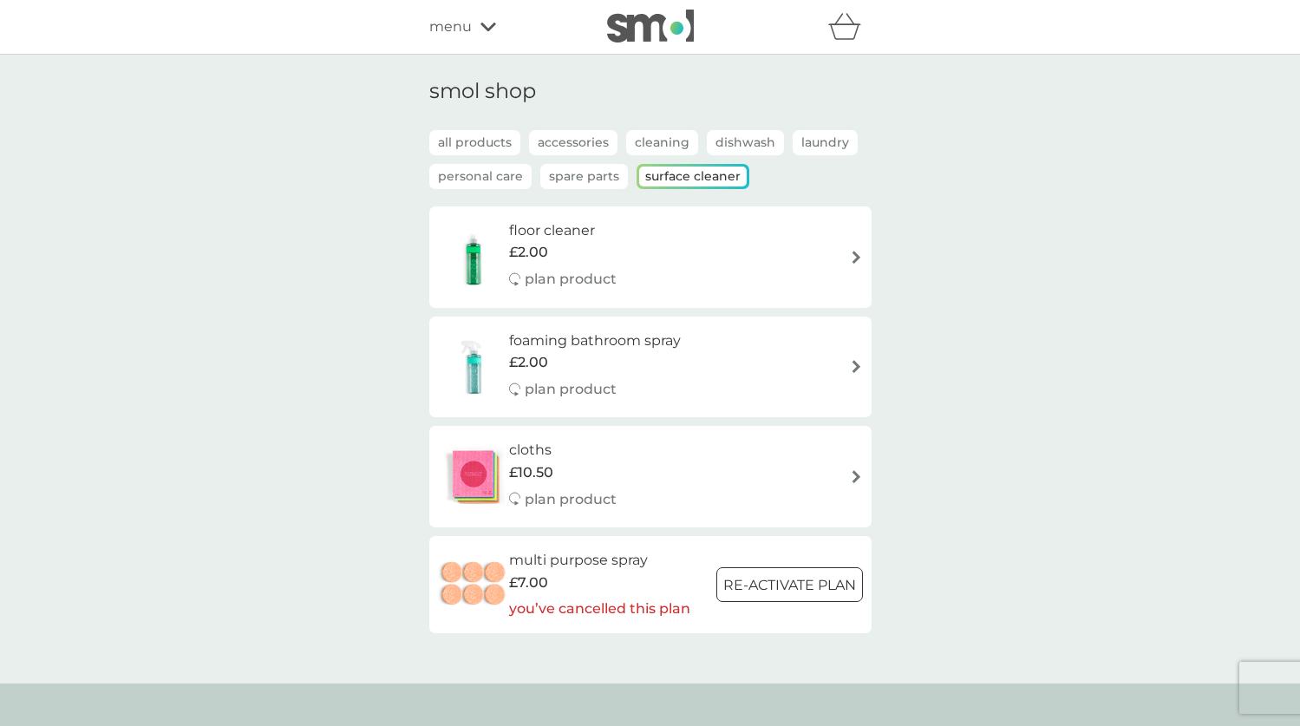
click at [800, 141] on p "Laundry" at bounding box center [825, 142] width 65 height 25
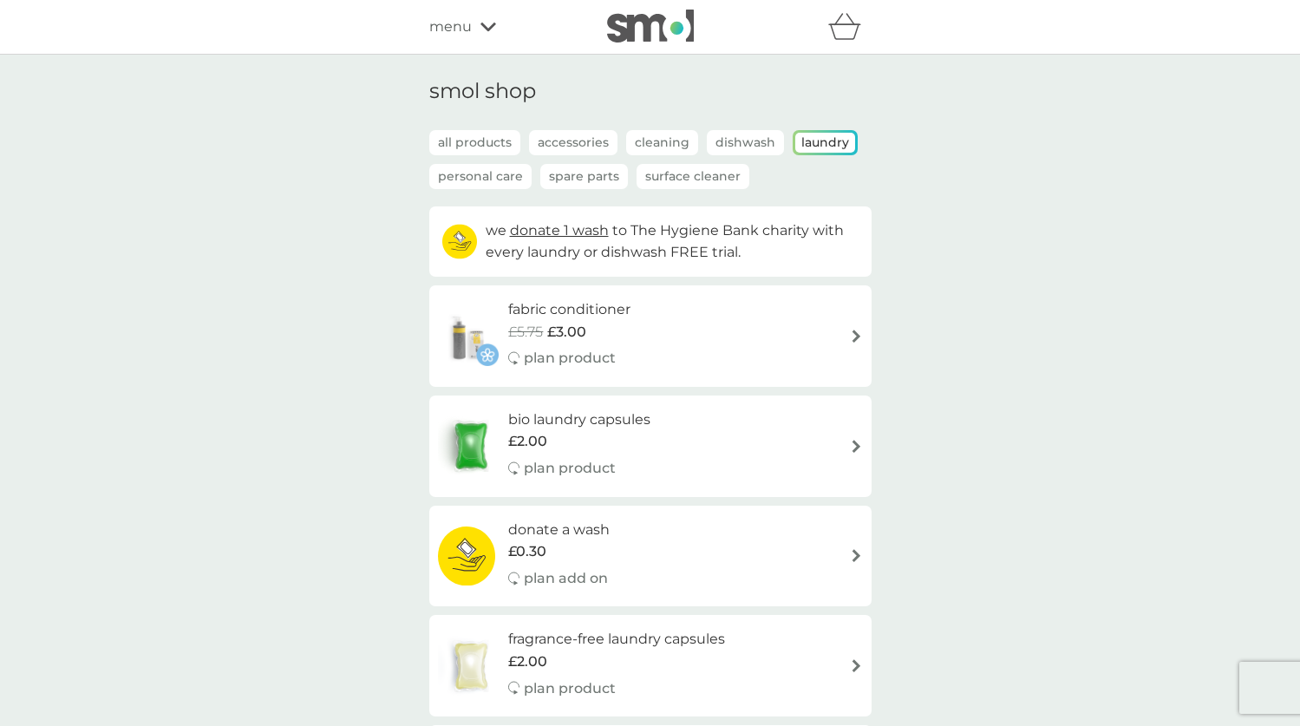
click at [472, 30] on div "menu" at bounding box center [502, 27] width 147 height 23
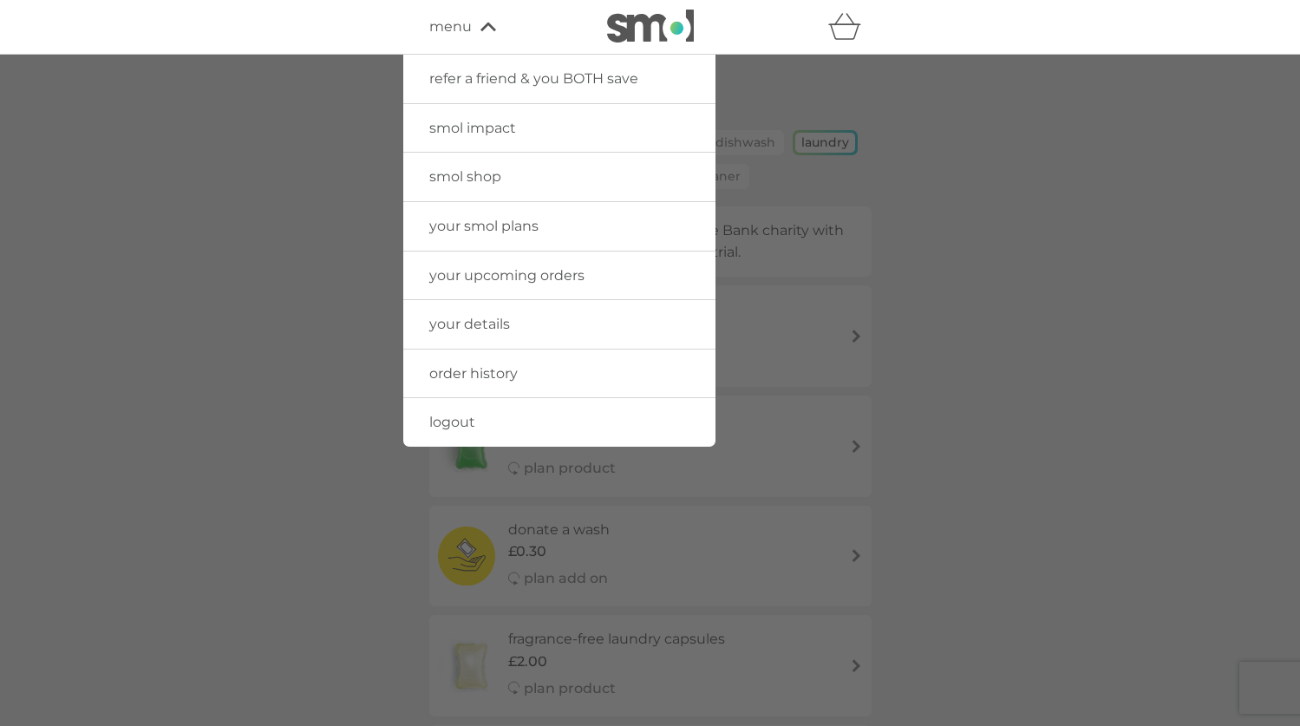
click at [494, 235] on link "your smol plans" at bounding box center [559, 226] width 312 height 49
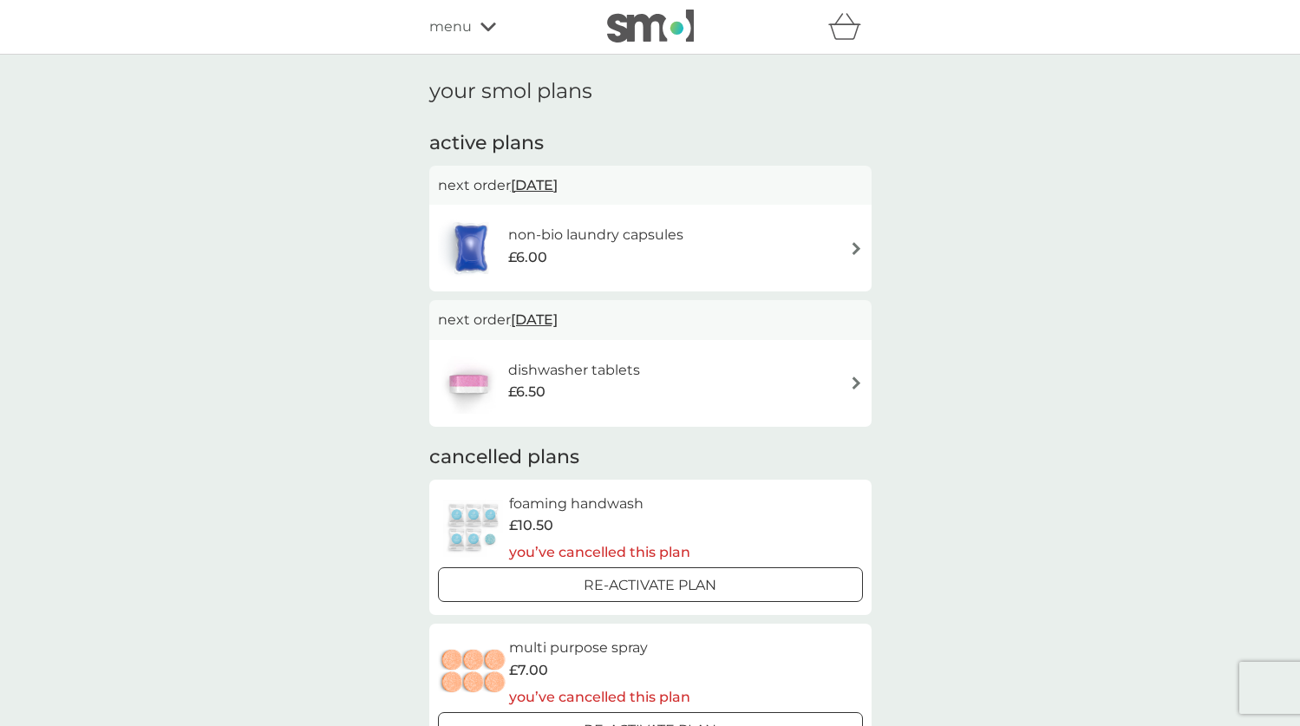
click at [547, 188] on span "10 Oct 2025" at bounding box center [534, 185] width 47 height 34
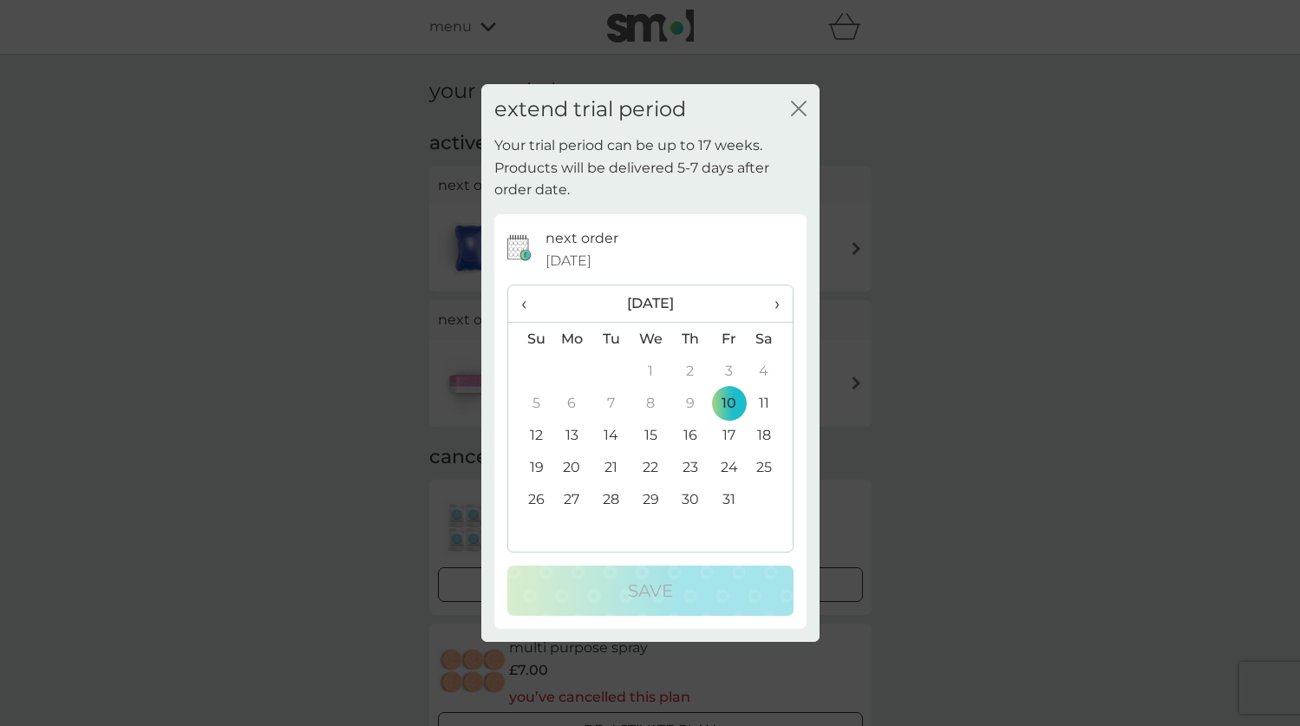
click at [723, 398] on td "10" at bounding box center [728, 403] width 39 height 32
click at [800, 112] on icon "close" at bounding box center [802, 108] width 7 height 14
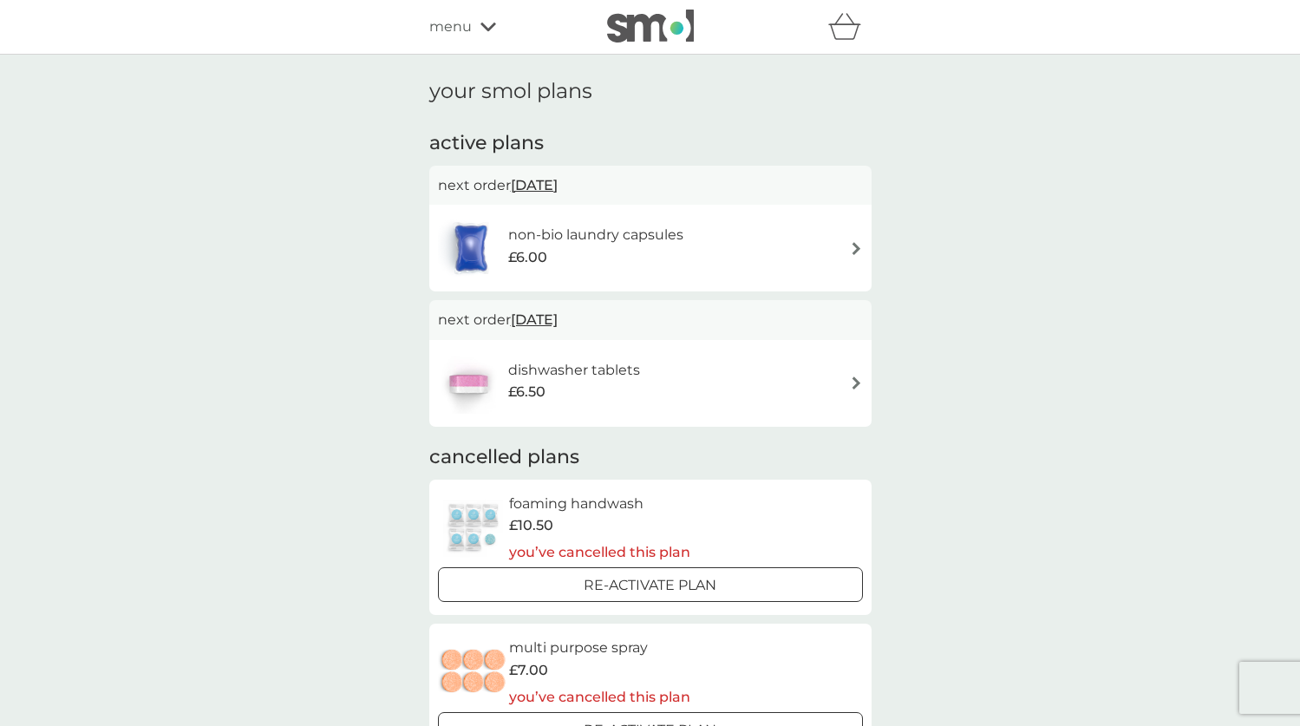
click at [590, 381] on div "£6.50" at bounding box center [574, 392] width 132 height 23
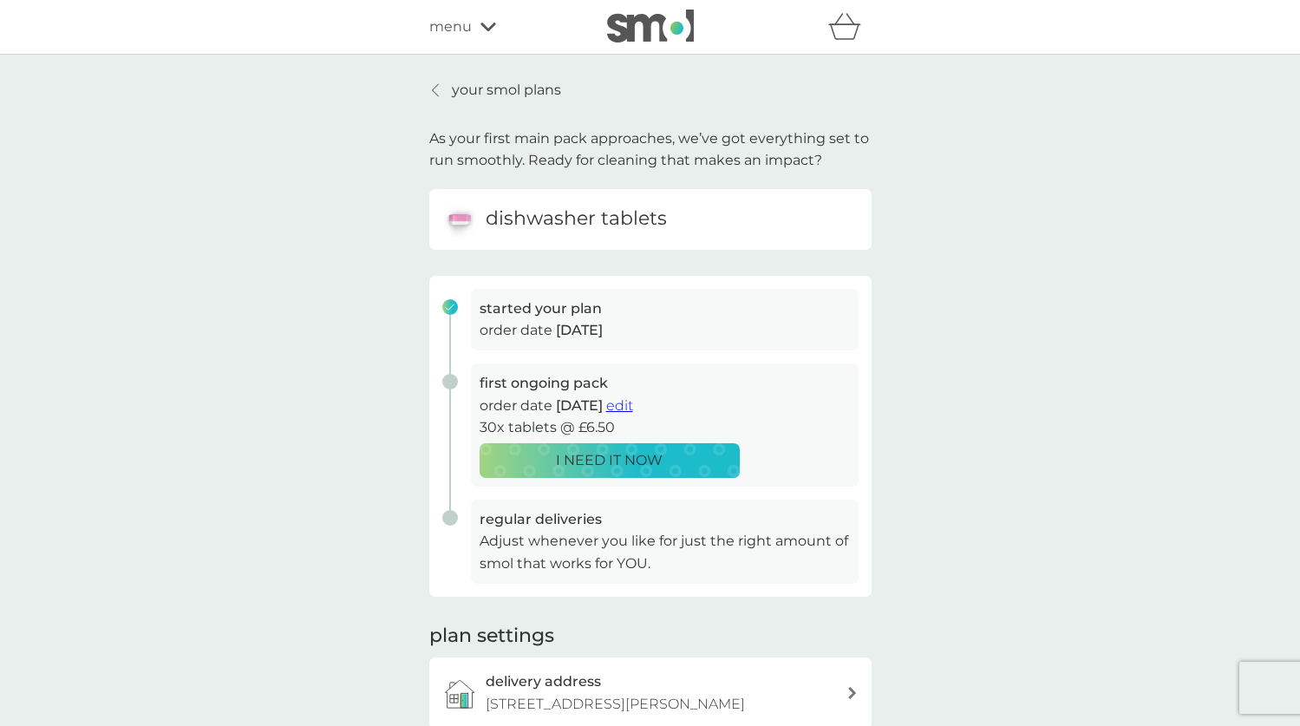
click at [451, 387] on div "first ongoing pack order date 10 Oct 2025 edit 30x tablets @ £6.50 I NEED IT NOW" at bounding box center [643, 431] width 429 height 136
click at [548, 470] on button "I NEED IT NOW" at bounding box center [610, 460] width 260 height 35
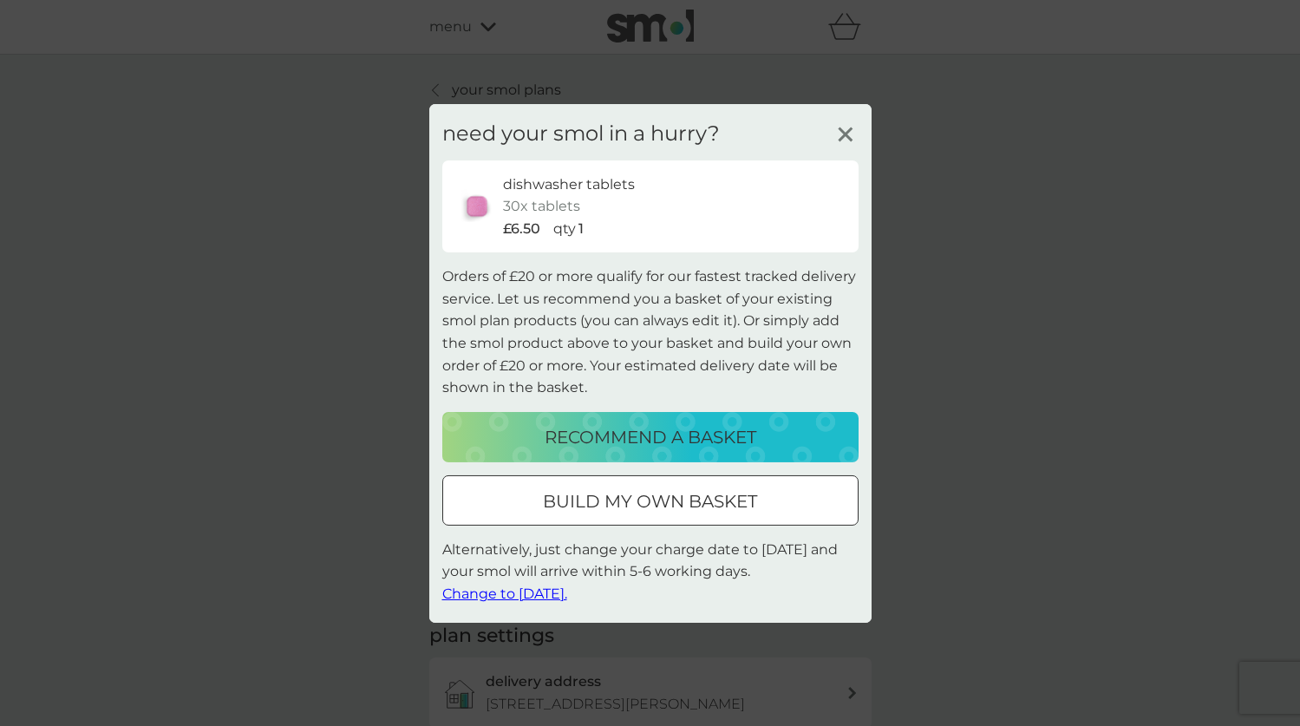
click at [840, 132] on line at bounding box center [845, 133] width 13 height 13
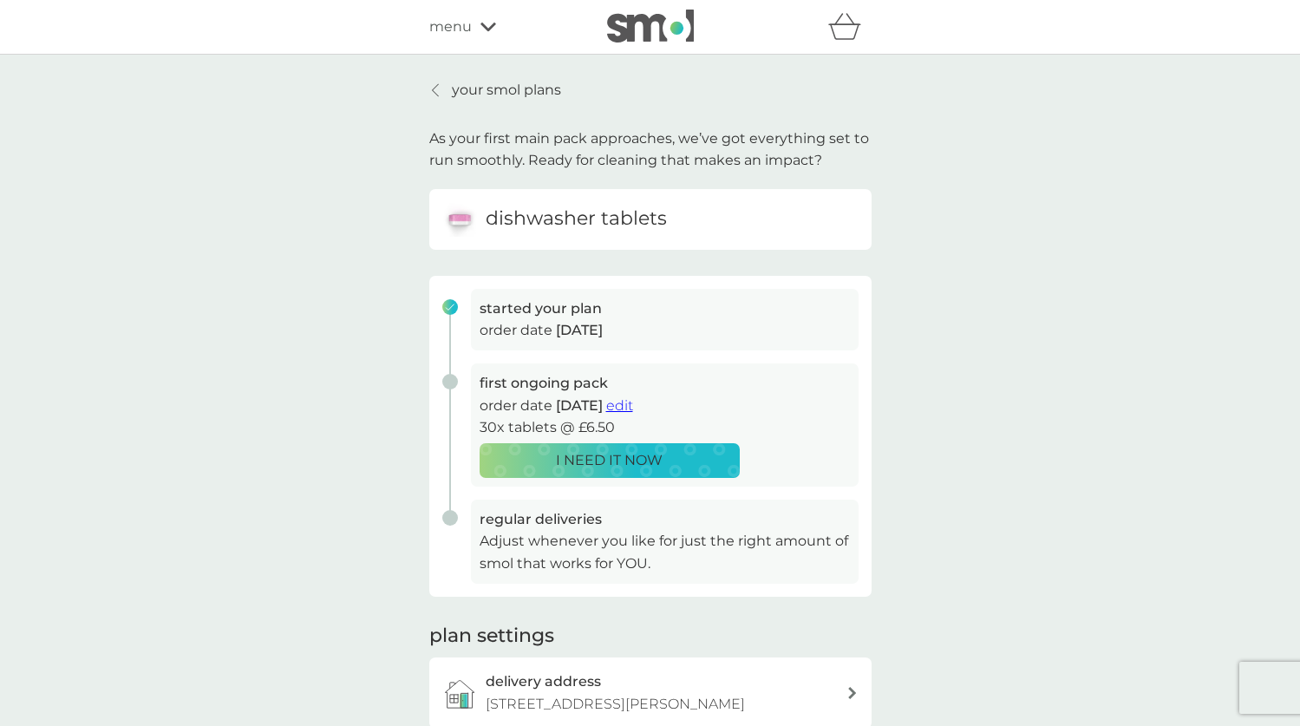
click at [655, 454] on p "I NEED IT NOW" at bounding box center [609, 460] width 107 height 23
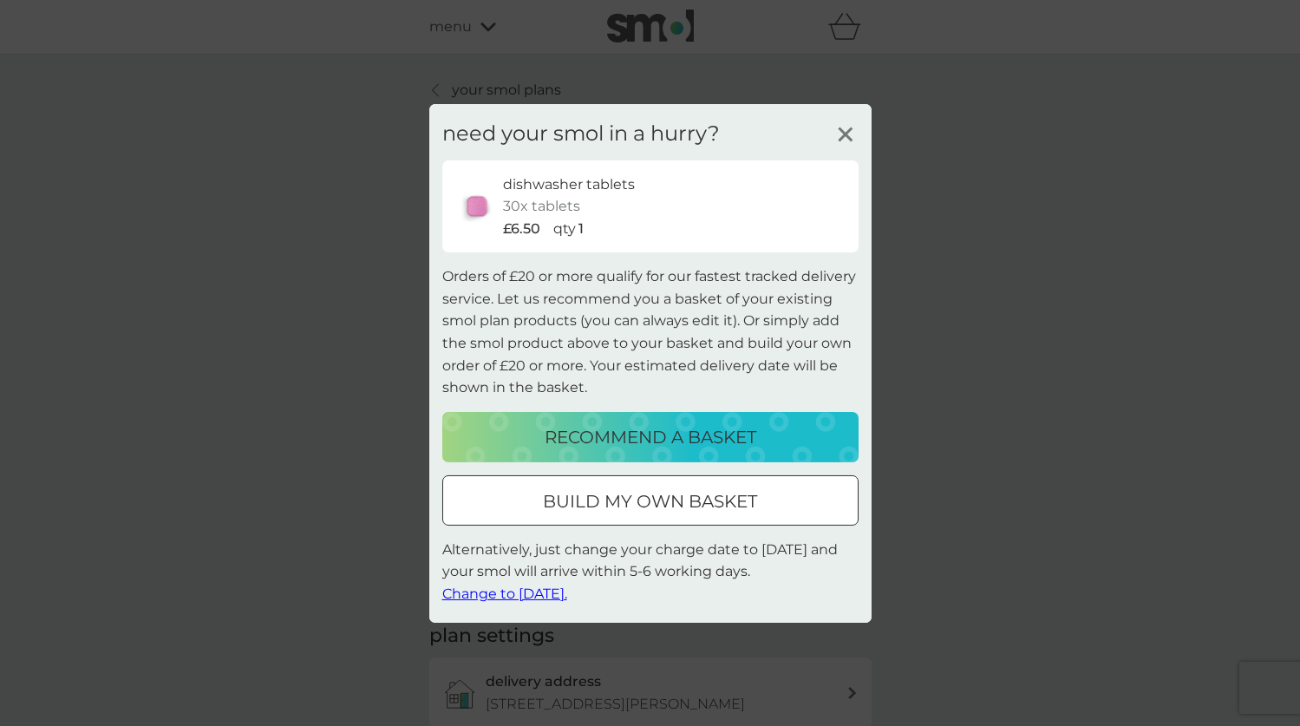
click at [538, 596] on span "Change to tomorrow." at bounding box center [504, 593] width 125 height 16
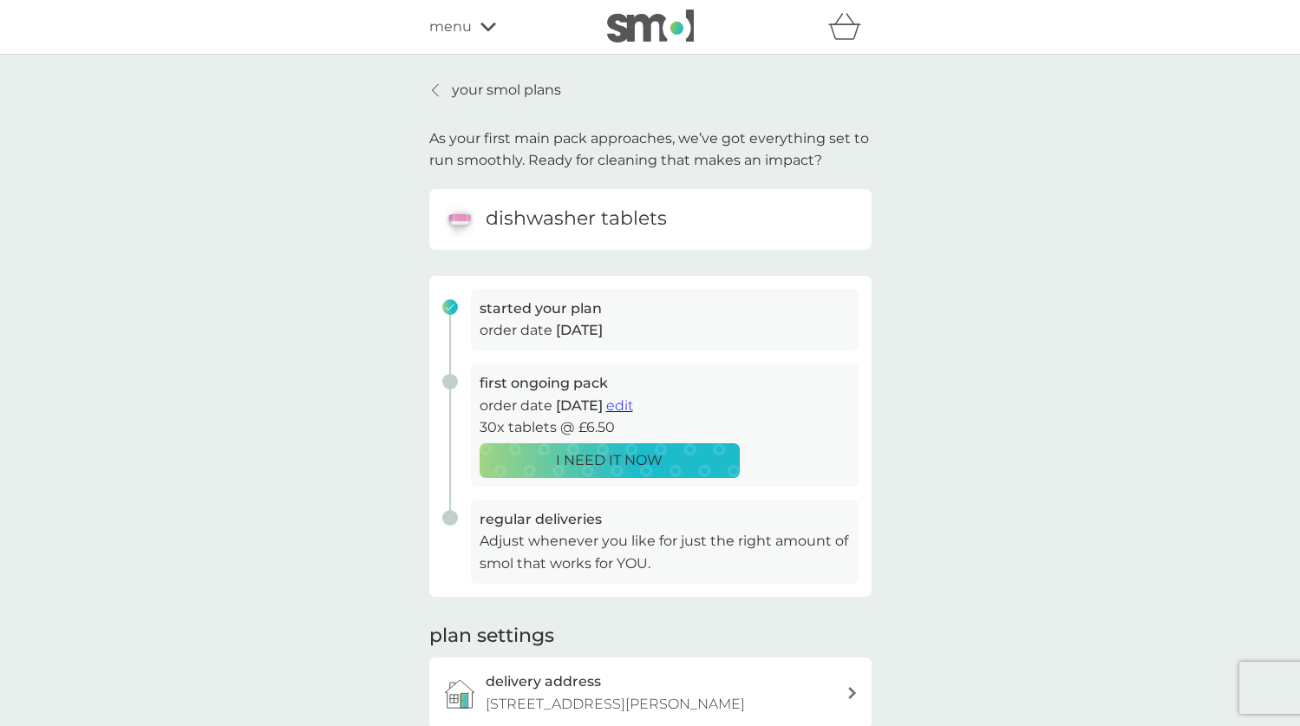
click at [617, 40] on img at bounding box center [650, 26] width 87 height 33
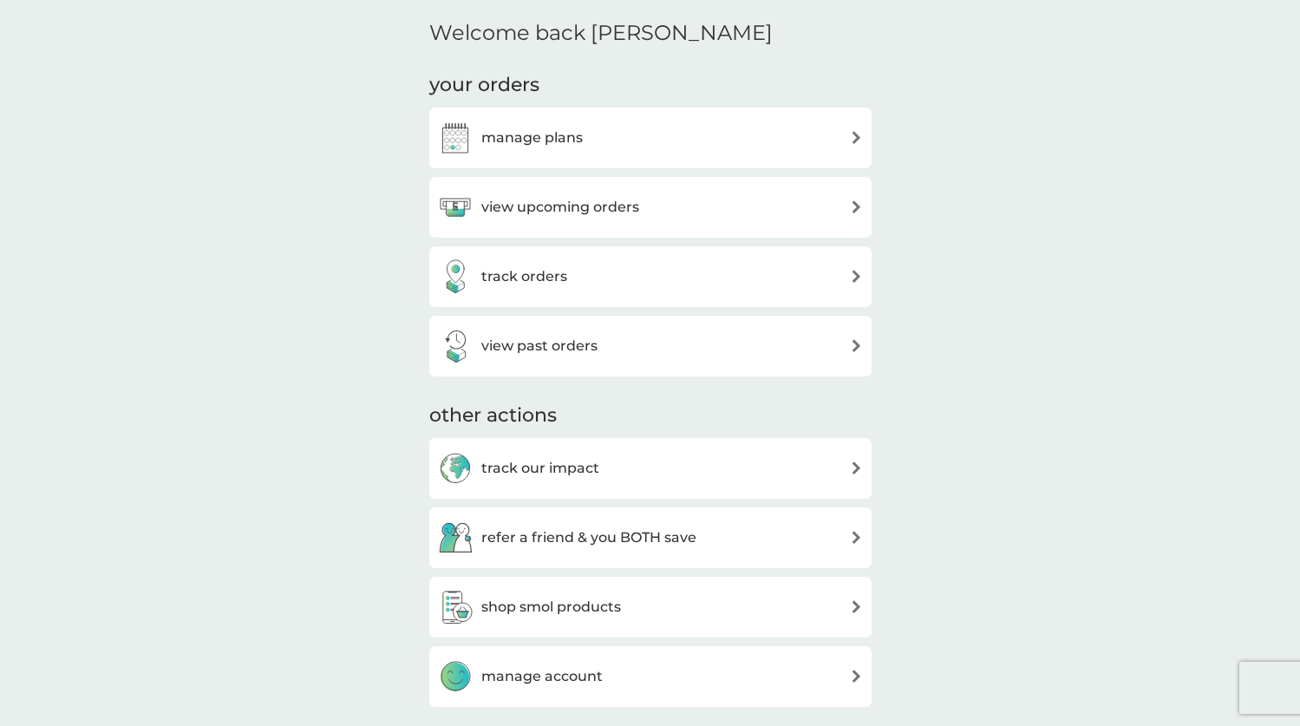
scroll to position [518, 0]
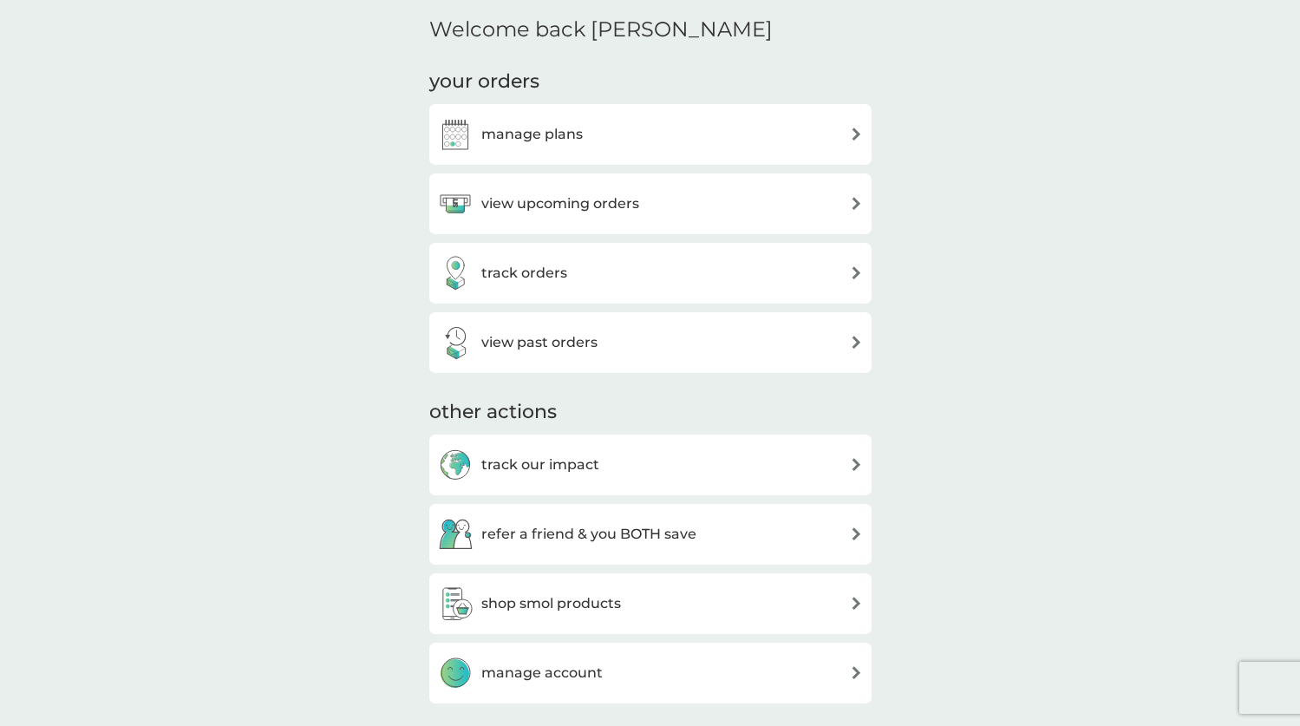
click at [680, 334] on div "view past orders" at bounding box center [650, 342] width 425 height 35
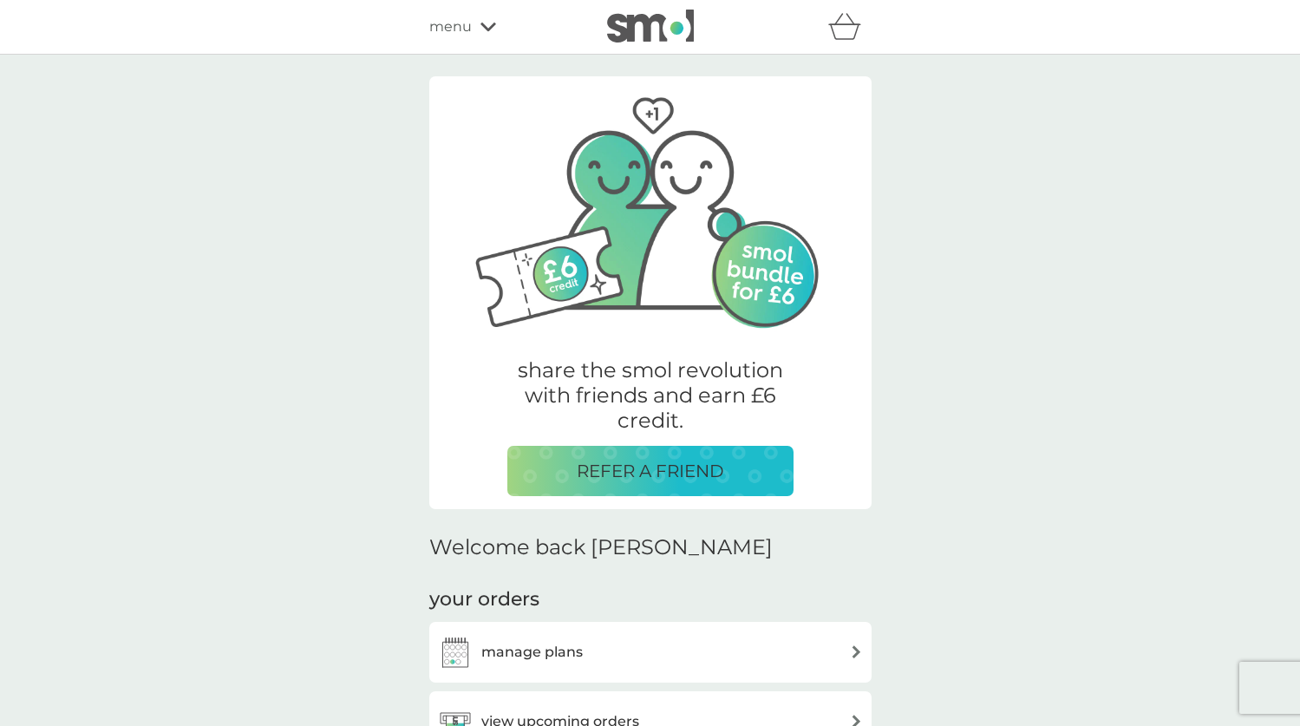
click at [445, 19] on span "menu" at bounding box center [450, 27] width 42 height 23
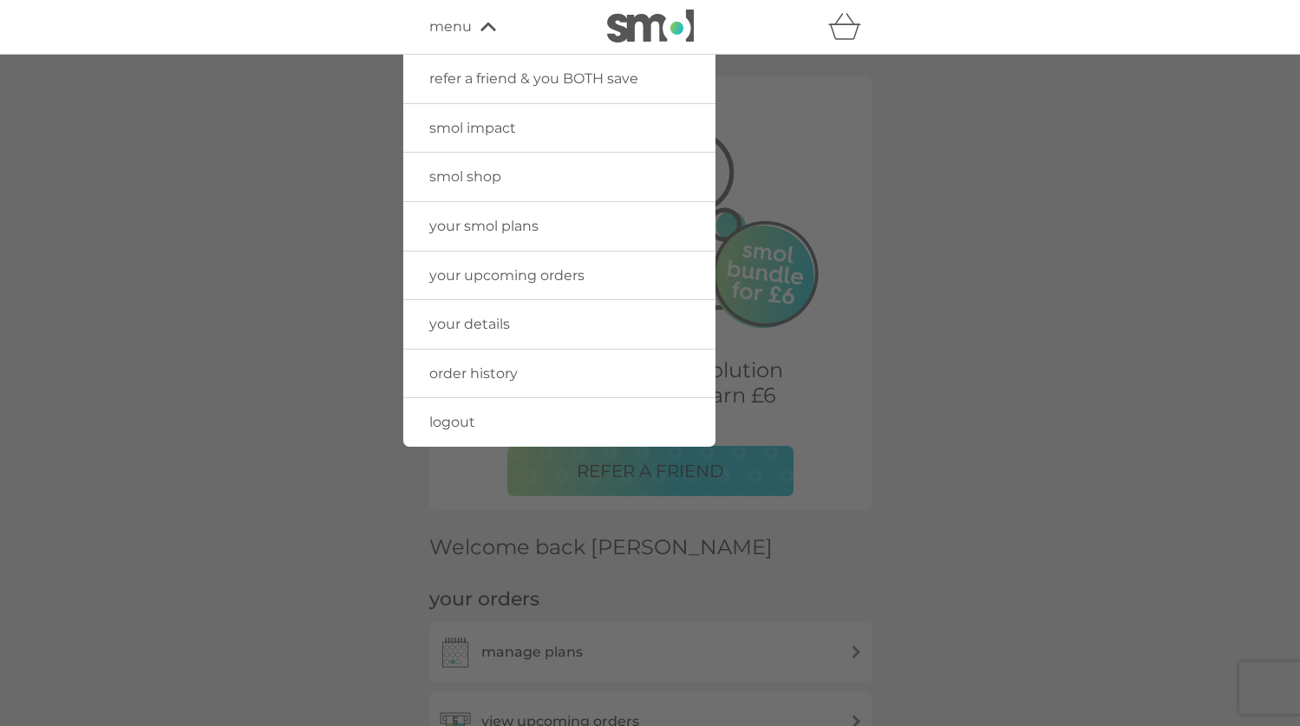
click at [465, 414] on span "logout" at bounding box center [452, 422] width 46 height 16
